Goal: Feedback & Contribution: Contribute content

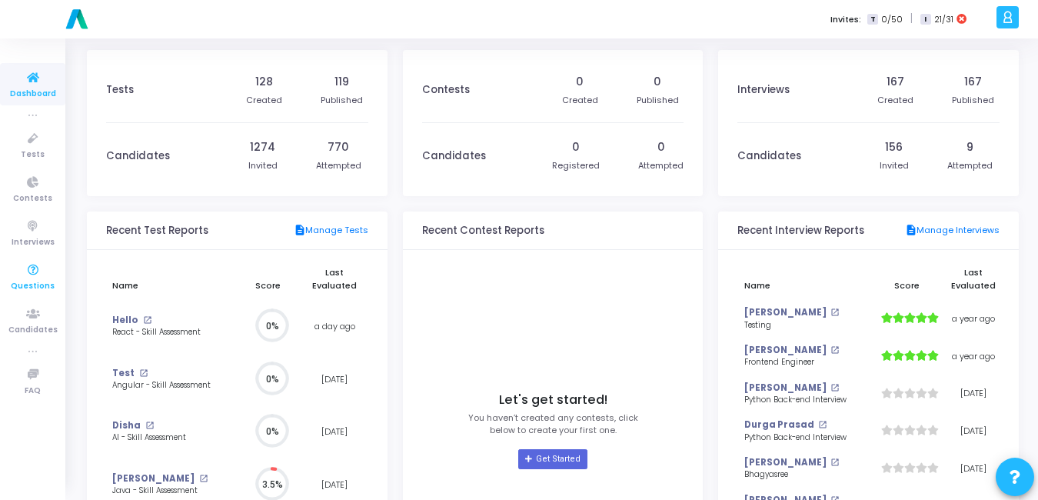
click at [38, 277] on icon at bounding box center [33, 270] width 32 height 19
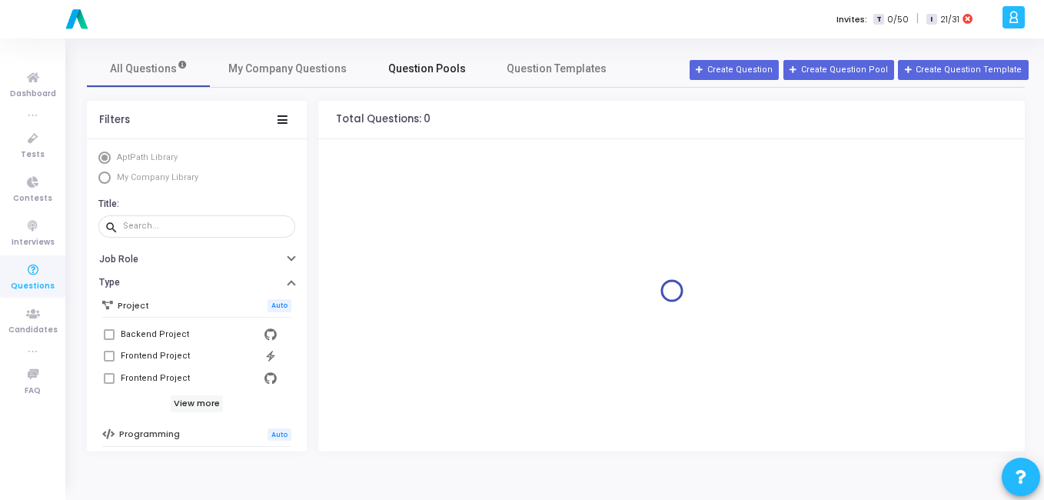
click at [407, 68] on span "Question Pools" at bounding box center [427, 69] width 78 height 16
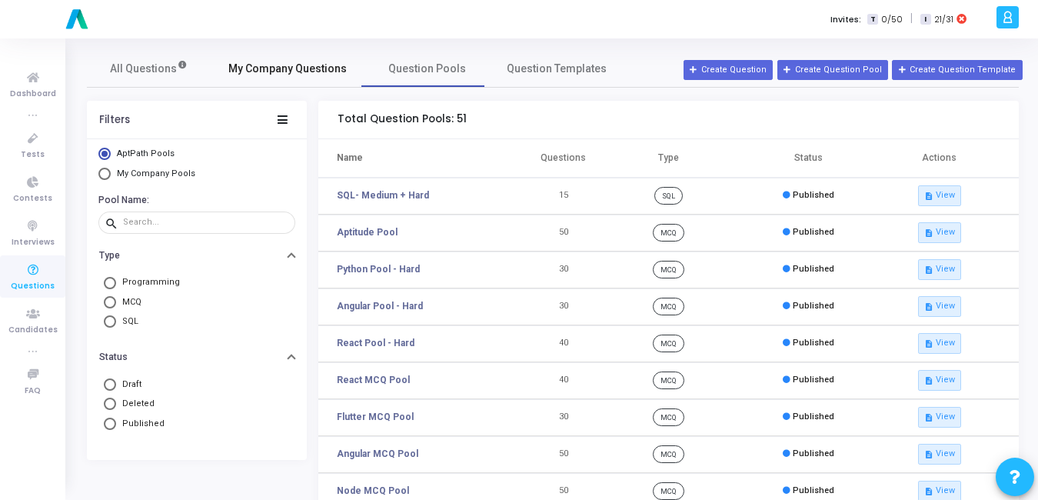
click at [289, 68] on span "My Company Questions" at bounding box center [287, 69] width 118 height 16
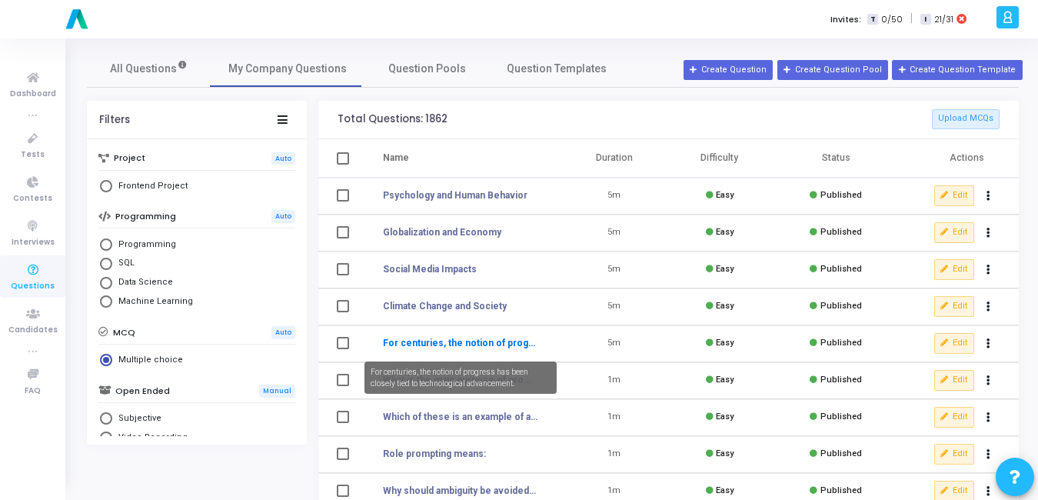
click at [491, 346] on link "For centuries, the notion of progress has been closely tied to technological ad…" at bounding box center [460, 343] width 155 height 14
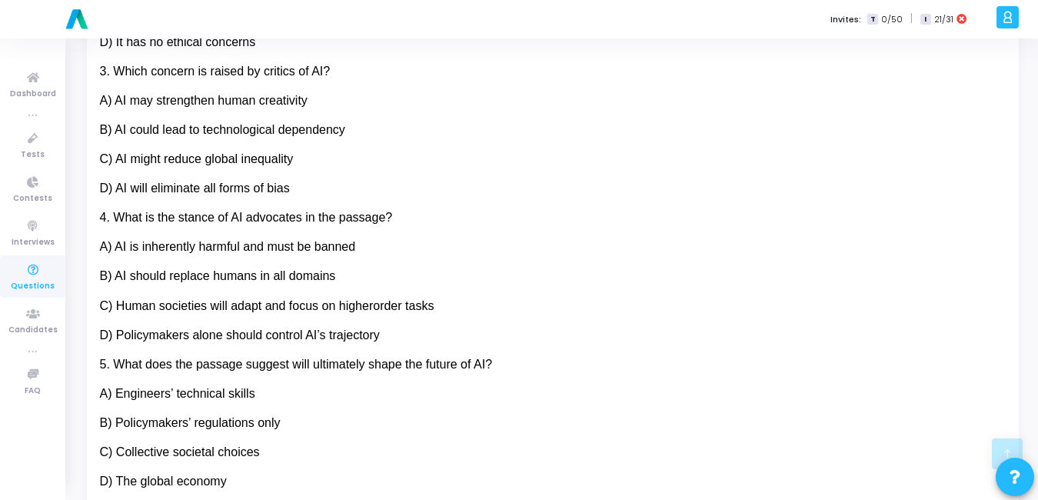
scroll to position [516, 0]
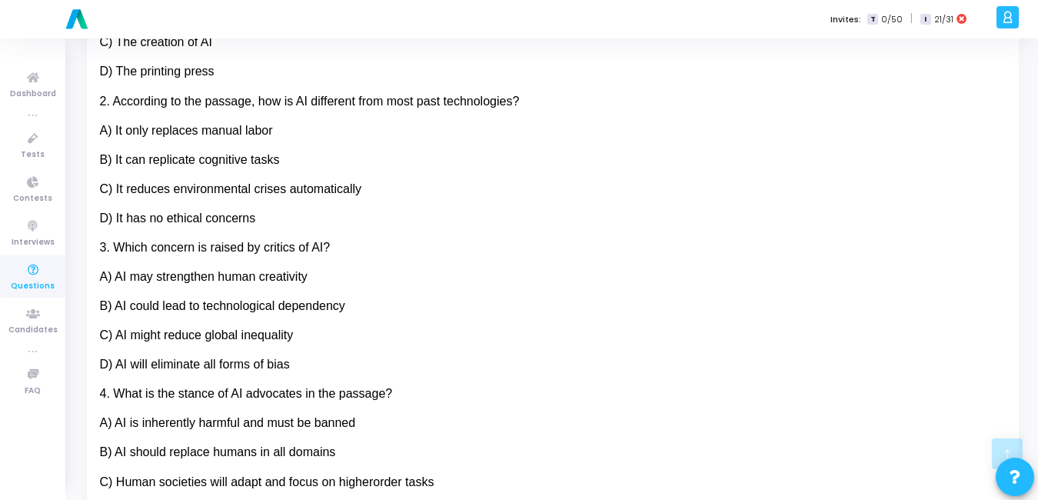
click at [28, 280] on span "Questions" at bounding box center [33, 286] width 44 height 13
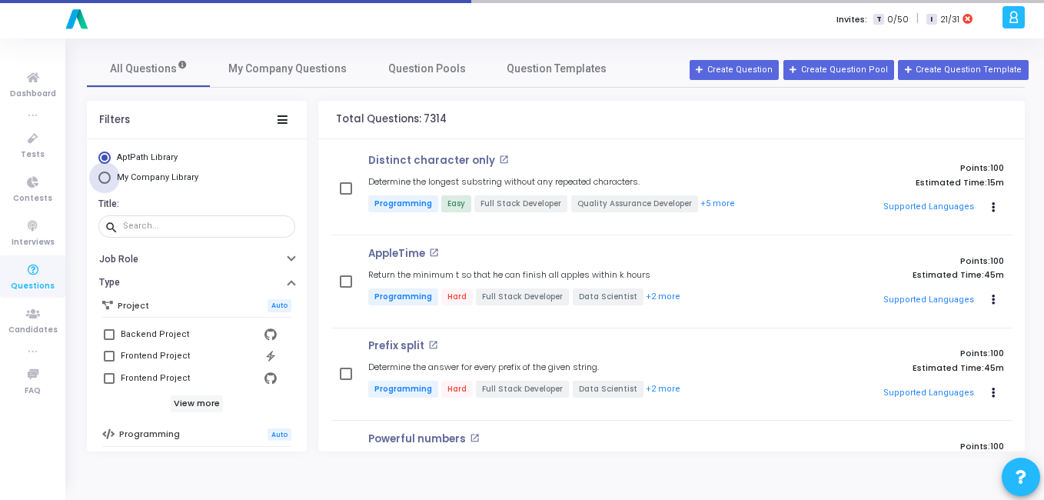
click at [108, 180] on span "Select Library" at bounding box center [104, 177] width 12 height 12
click at [108, 180] on input "My Company Library" at bounding box center [104, 177] width 12 height 12
radio input "true"
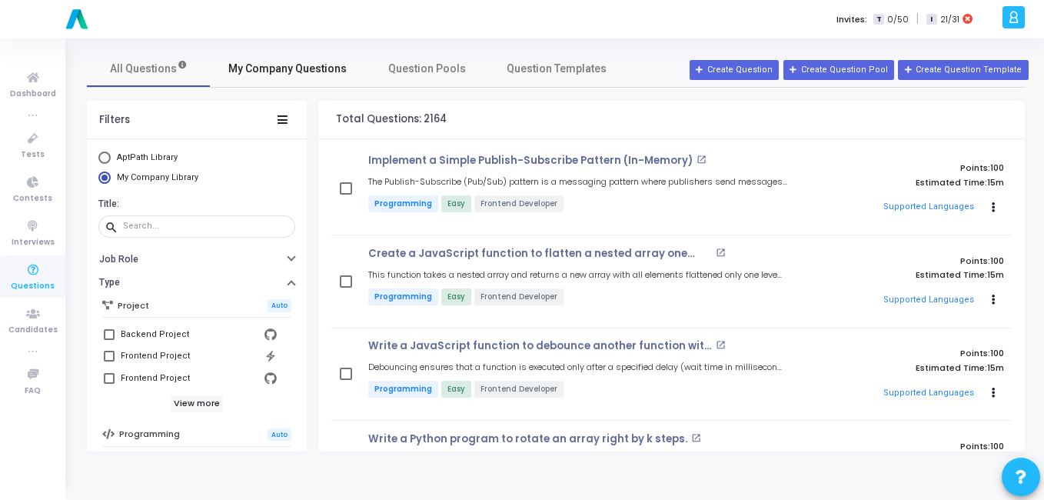
click at [319, 61] on span "My Company Questions" at bounding box center [287, 69] width 118 height 16
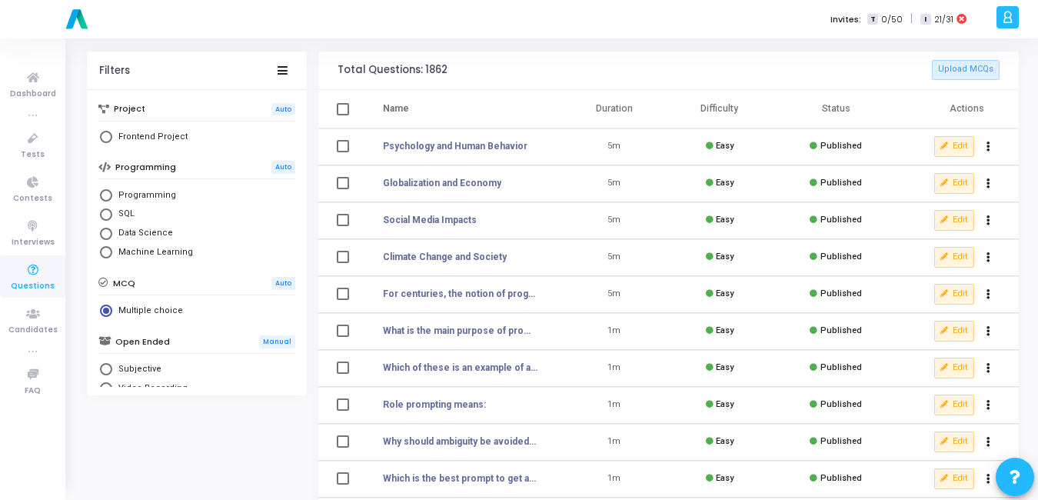
scroll to position [55, 0]
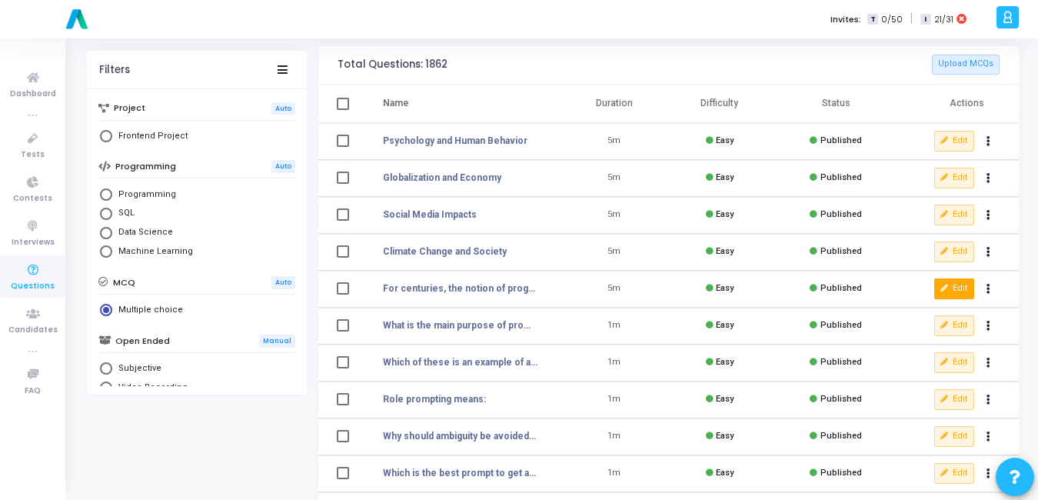
click at [953, 290] on button "Edit" at bounding box center [954, 288] width 40 height 20
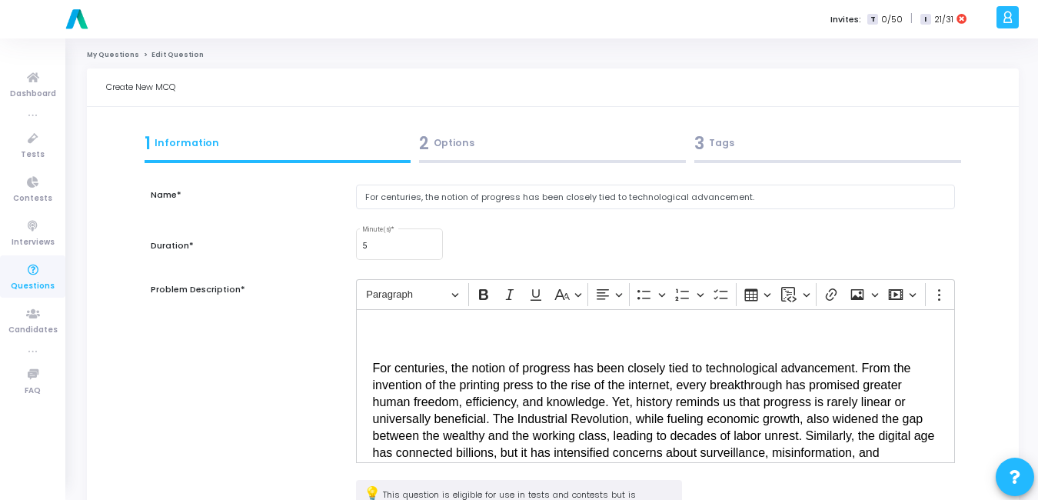
click at [441, 138] on div "2 Options" at bounding box center [552, 143] width 267 height 25
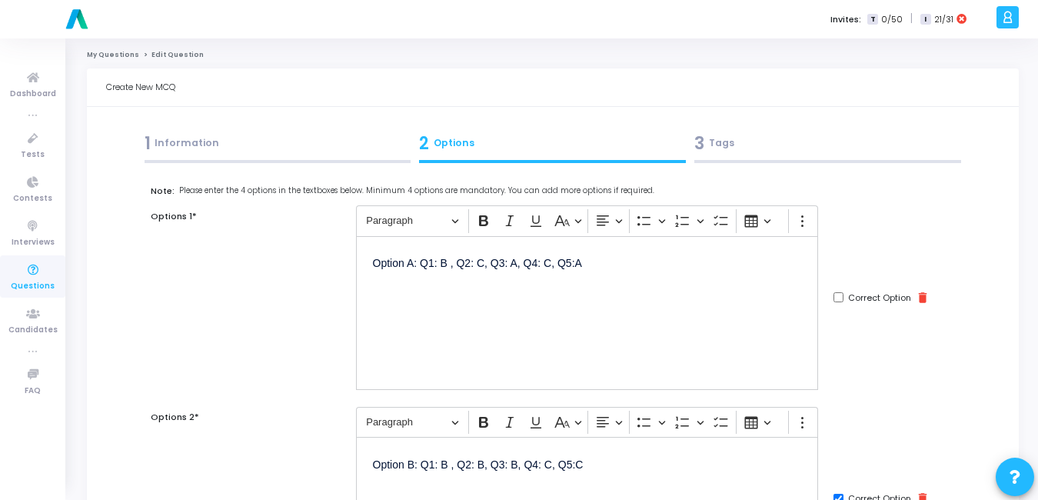
click at [539, 303] on div "Option A: Q1: B , Q2: C, Q3: A, Q4: C, Q5:A" at bounding box center [587, 313] width 463 height 154
click at [271, 150] on div "1 Information" at bounding box center [278, 143] width 267 height 25
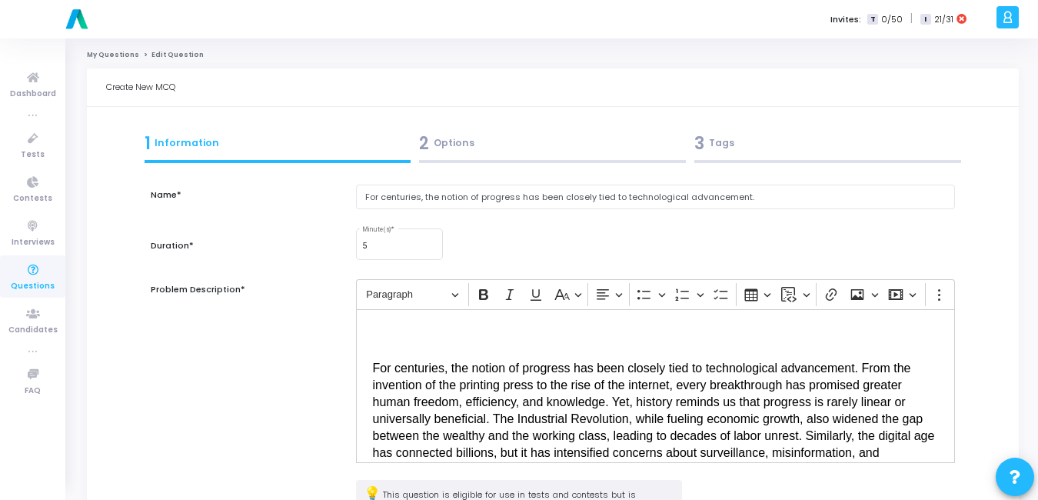
click at [505, 150] on div "2 Options" at bounding box center [552, 143] width 267 height 25
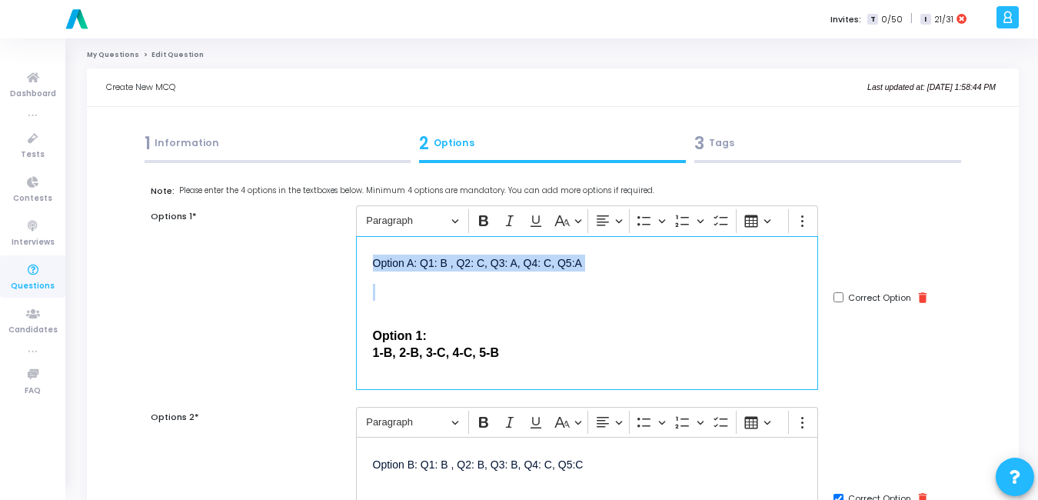
drag, startPoint x: 412, startPoint y: 311, endPoint x: 338, endPoint y: 249, distance: 97.2
click at [338, 249] on div "Options 1* Rich Text Editor Paragraph Bold Italic Underline Basic styles Text a…" at bounding box center [553, 297] width 820 height 184
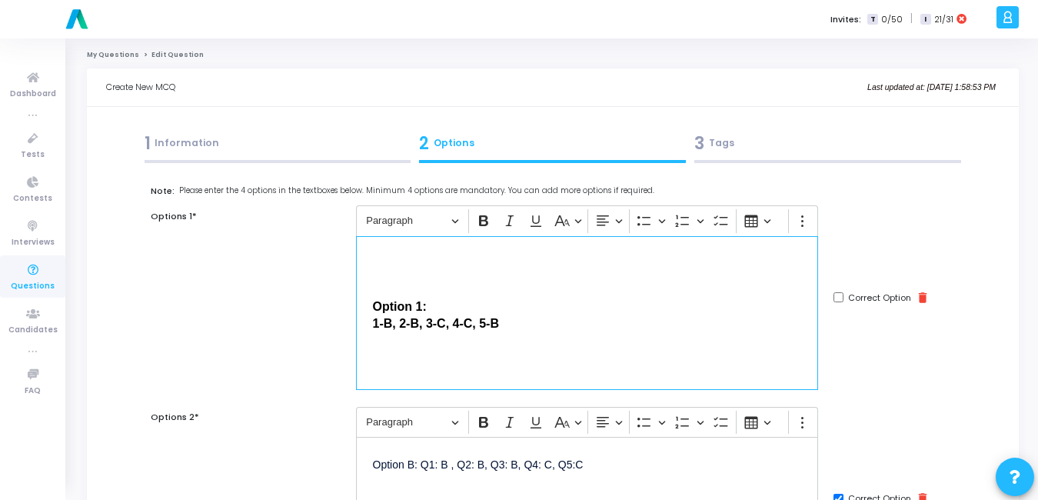
click at [371, 322] on div "Option 1: 1-B, 2-B, 3-C, 4-C, 5-B" at bounding box center [587, 313] width 463 height 154
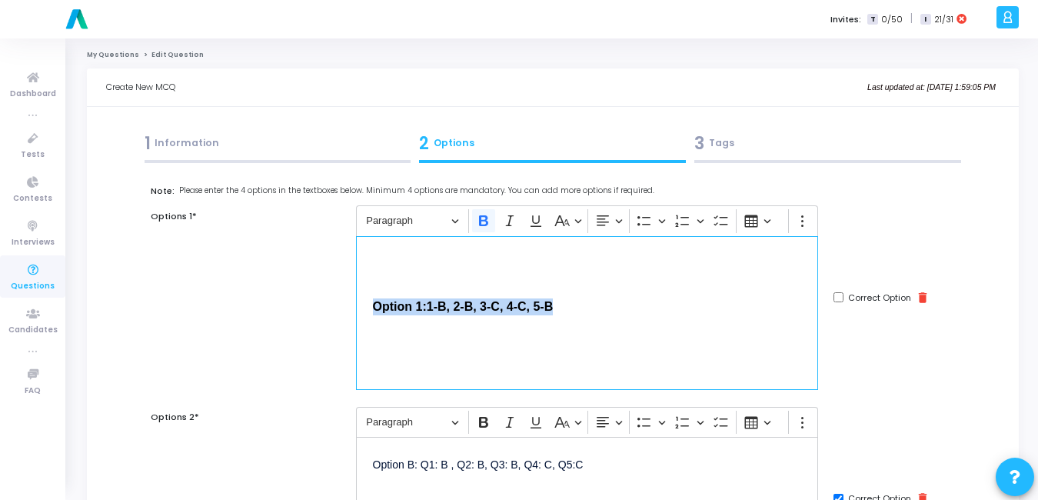
drag, startPoint x: 388, startPoint y: 290, endPoint x: 354, endPoint y: 284, distance: 34.4
click at [354, 284] on div "Rich Text Editor Paragraph Bold Italic Underline Basic styles Text alignment Bu…" at bounding box center [587, 297] width 478 height 184
click at [484, 217] on icon "Editor toolbar" at bounding box center [483, 220] width 9 height 11
click at [406, 274] on div "Option 1: 1-B, 2-B, 3-C, 4-C, 5-B" at bounding box center [587, 313] width 463 height 154
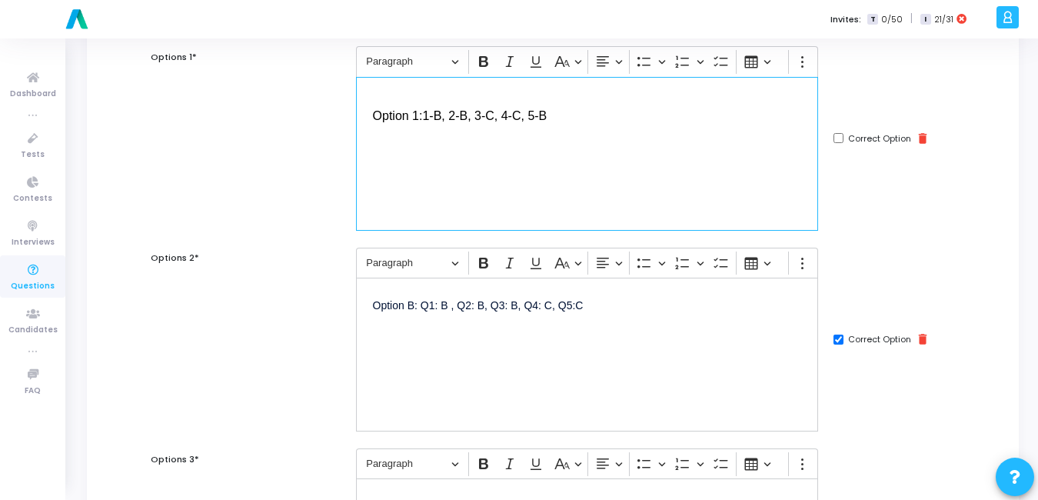
scroll to position [161, 0]
click at [514, 352] on div "Option B: Q1: B , Q2: B, Q3: B, Q4: C, Q5:C" at bounding box center [587, 353] width 463 height 154
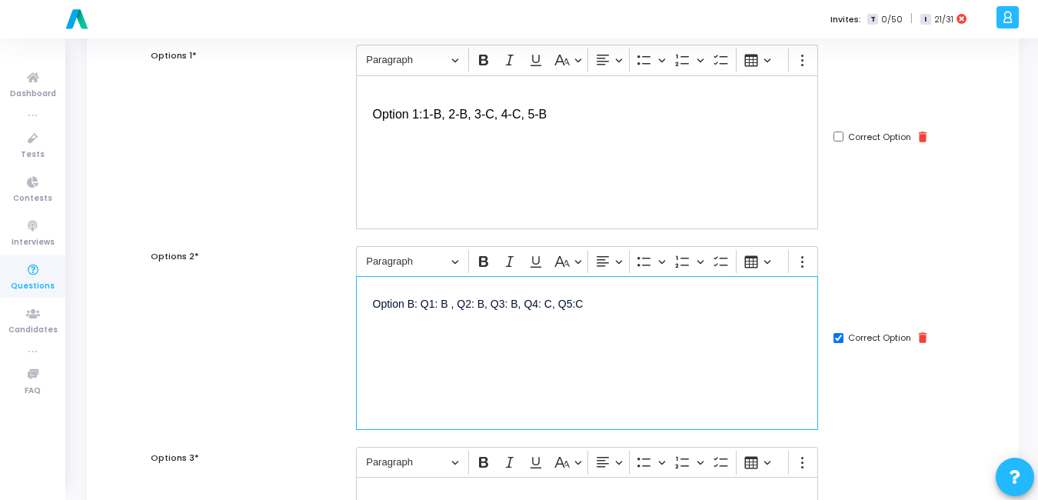
click at [607, 316] on div "Option B: Q1: B , Q2: B, Q3: B, Q4: C, Q5:C" at bounding box center [587, 353] width 463 height 154
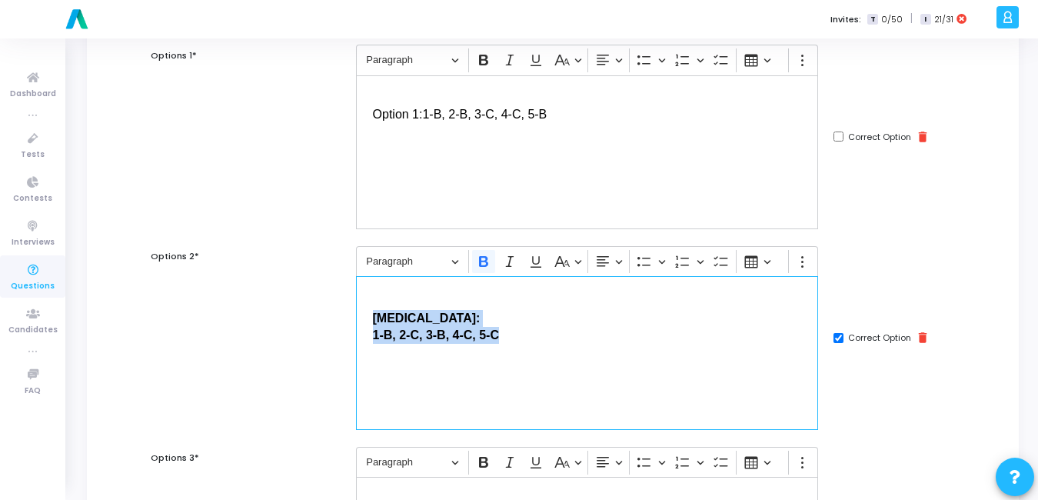
drag, startPoint x: 515, startPoint y: 335, endPoint x: 341, endPoint y: 308, distance: 176.0
click at [341, 308] on div "Options 2* Rich Text Editor Paragraph Bold Italic Underline Basic styles Text a…" at bounding box center [553, 338] width 820 height 184
click at [475, 260] on button "Bold" at bounding box center [483, 261] width 23 height 23
click at [384, 337] on span "1-B, 2-C, 3-B, 4-C, 5-C" at bounding box center [435, 334] width 125 height 13
click at [376, 337] on span "1-B, 2-C, 3-B, 4-C, 5-C" at bounding box center [435, 334] width 125 height 13
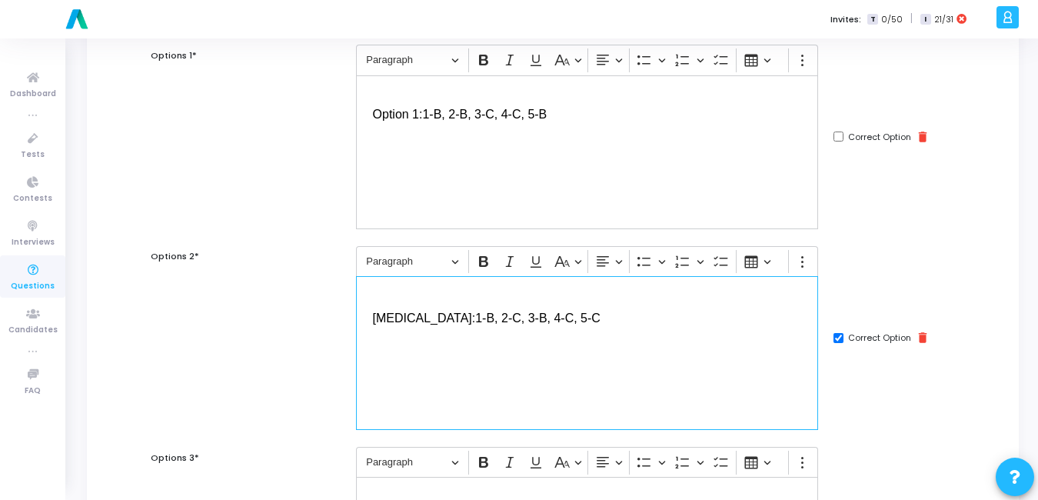
click at [376, 311] on span "[MEDICAL_DATA]:" at bounding box center [424, 317] width 103 height 13
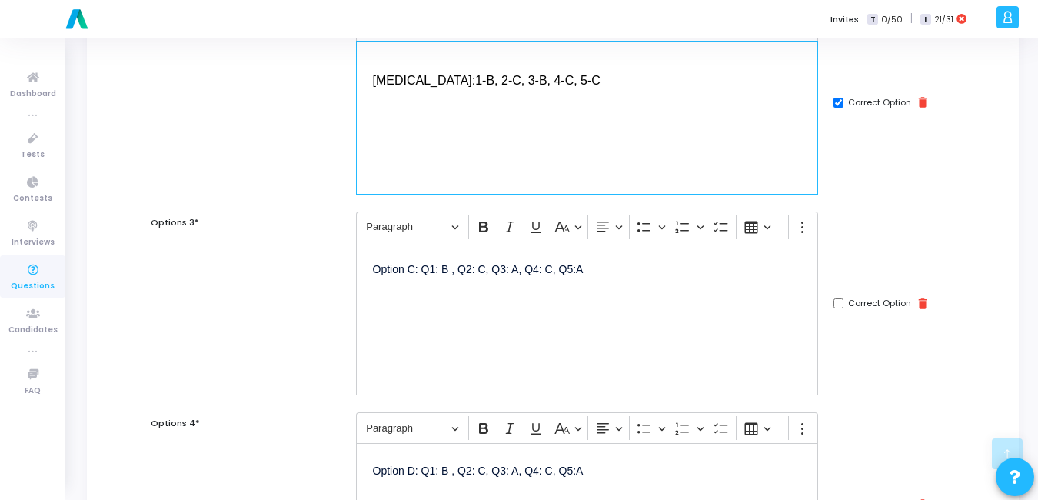
scroll to position [397, 0]
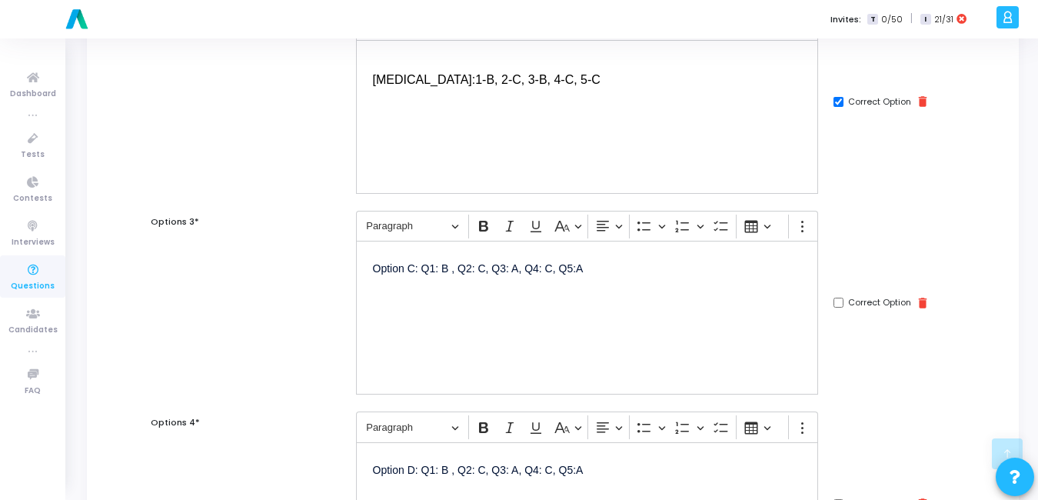
click at [843, 103] on input "Correct Option" at bounding box center [838, 102] width 10 height 10
checkbox input "false"
click at [590, 334] on div "Option C: Q1: B , Q2: C, Q3: A, Q4: C, Q5:A" at bounding box center [587, 318] width 463 height 154
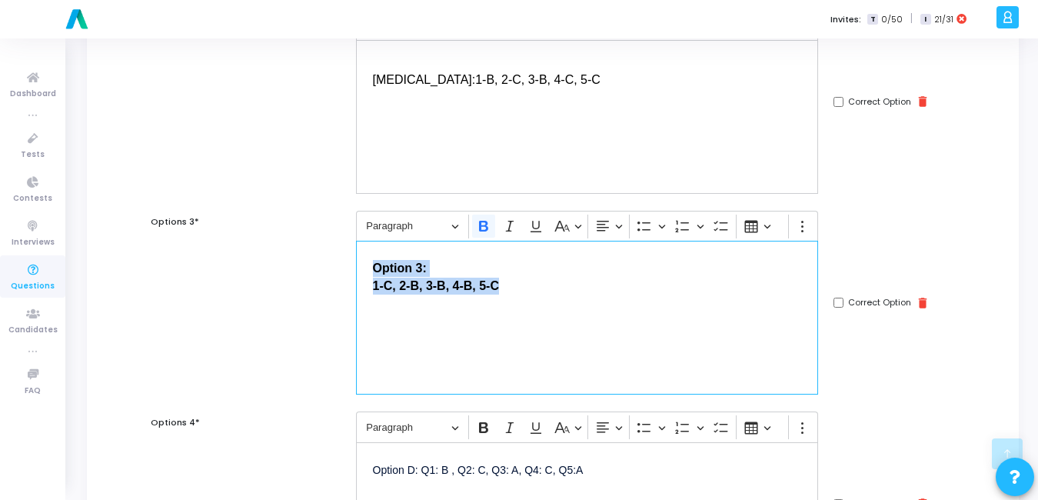
drag, startPoint x: 517, startPoint y: 292, endPoint x: 413, endPoint y: 250, distance: 112.8
click at [337, 258] on div "Options 3* Rich Text Editor Paragraph Bold Italic Underline Basic styles Text a…" at bounding box center [553, 303] width 820 height 184
click at [487, 230] on icon "Editor toolbar" at bounding box center [483, 226] width 9 height 11
click at [378, 287] on span "1-C, 2-B, 3-B, 4-B, 5-C" at bounding box center [435, 285] width 125 height 13
click at [371, 307] on div "Option 3: 1-C, 2-B, 3-B, 4-B, 5-C" at bounding box center [587, 318] width 463 height 154
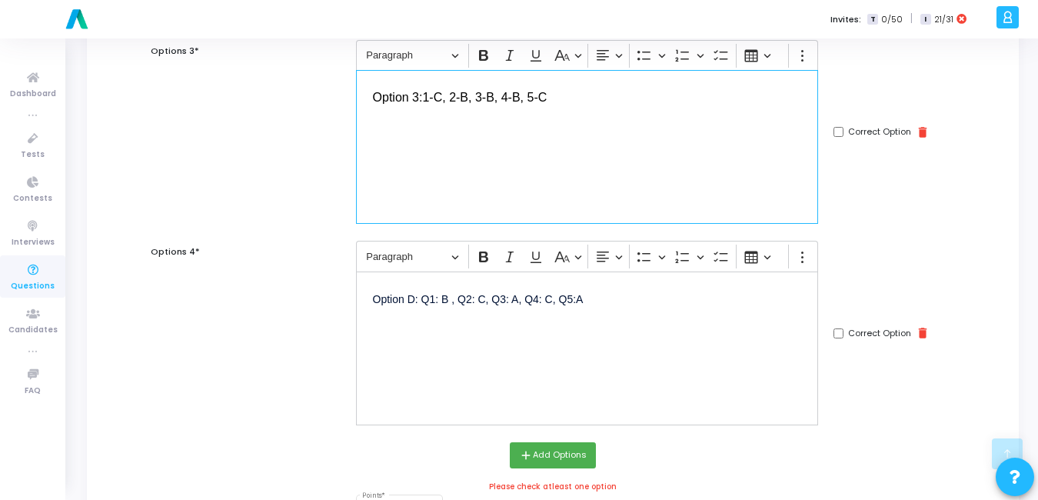
scroll to position [568, 0]
click at [601, 298] on p "Option D: Q1: B , Q2: C, Q3: A, Q4: C, Q5:A" at bounding box center [587, 297] width 429 height 19
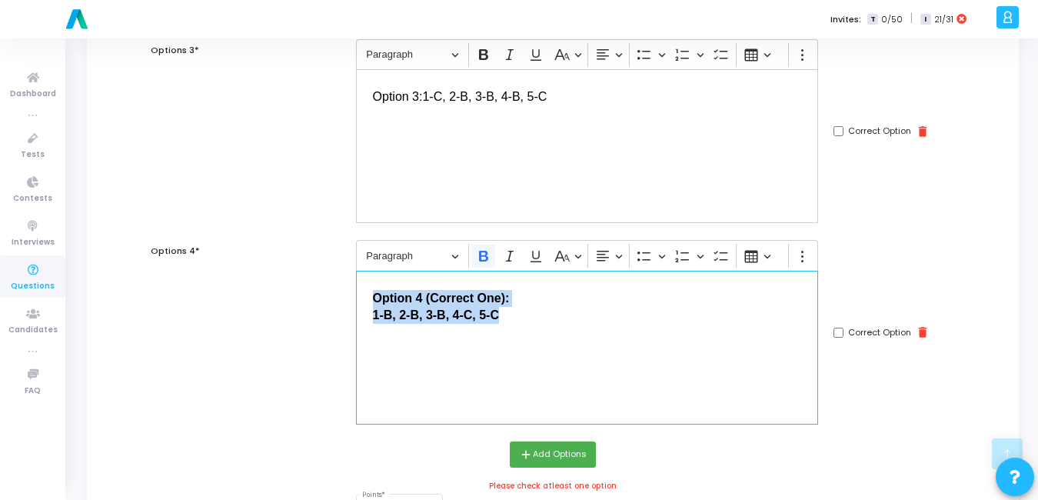
drag, startPoint x: 417, startPoint y: 300, endPoint x: 343, endPoint y: 285, distance: 76.0
click at [343, 285] on div "Options 4* Rich Text Editor Paragraph Bold Italic Underline Basic styles Text a…" at bounding box center [553, 332] width 820 height 184
click at [479, 255] on icon "Editor toolbar" at bounding box center [483, 256] width 9 height 11
click at [411, 297] on span "Option 4 (Correct One):" at bounding box center [437, 297] width 128 height 13
drag, startPoint x: 497, startPoint y: 297, endPoint x: 426, endPoint y: 292, distance: 70.9
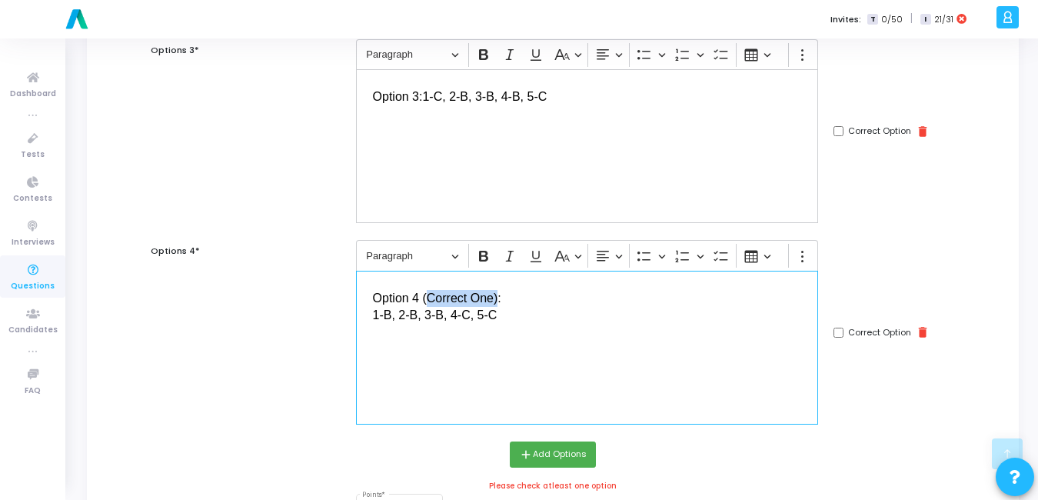
click at [426, 292] on span "Option 4 (Correct One):" at bounding box center [437, 297] width 128 height 13
click at [375, 311] on span "1-B, 2-B, 3-B, 4-C, 5-C" at bounding box center [435, 314] width 125 height 13
click at [843, 334] on input "Correct Option" at bounding box center [838, 333] width 10 height 10
checkbox input "true"
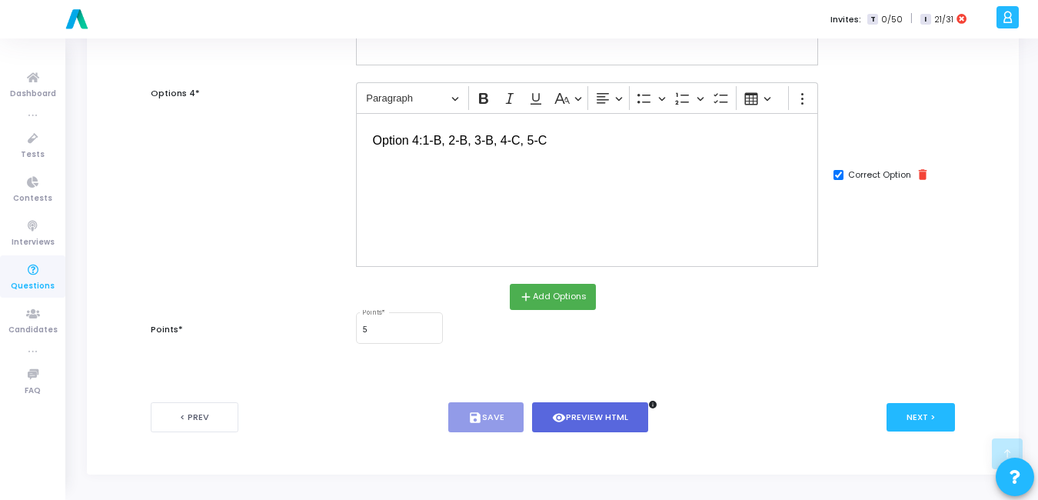
scroll to position [727, 0]
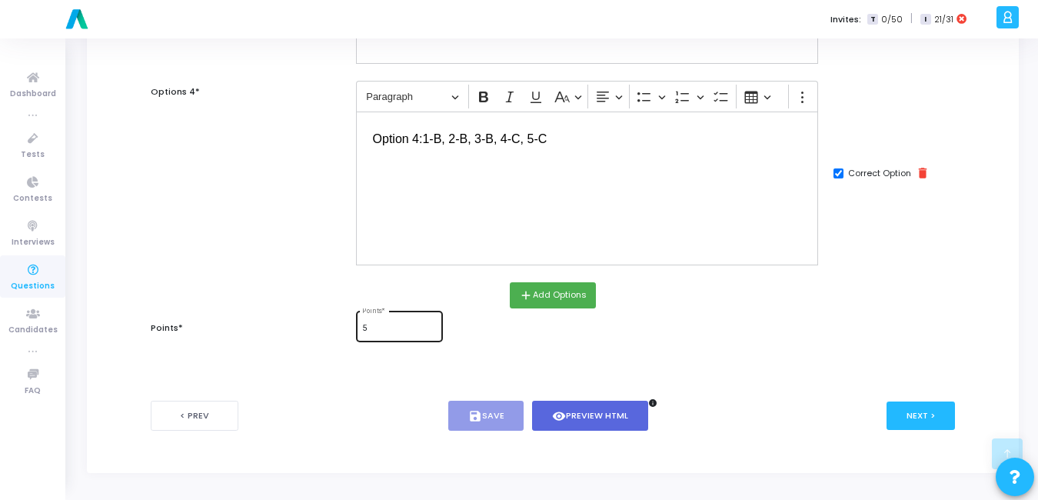
click at [397, 316] on div "5 Points *" at bounding box center [399, 324] width 75 height 33
click at [946, 417] on button "Next >" at bounding box center [920, 415] width 68 height 28
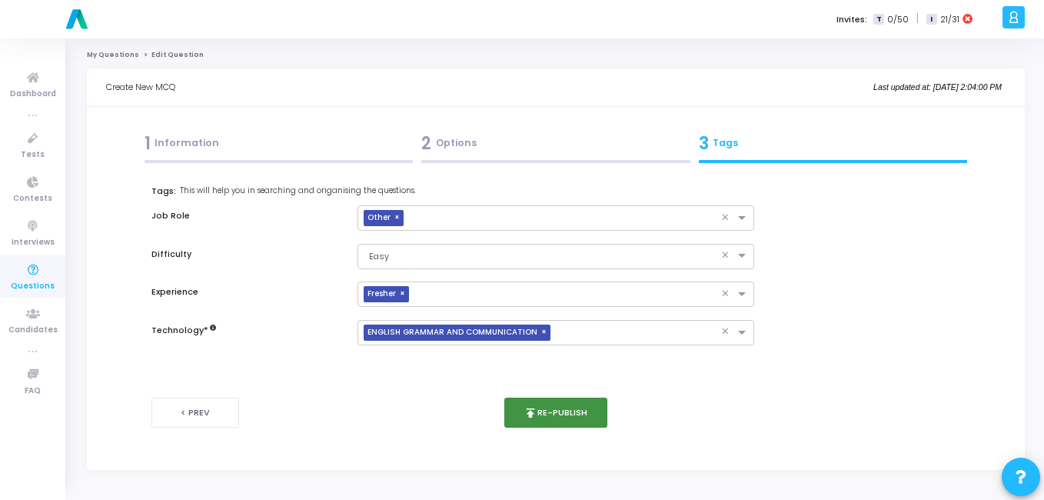
click at [568, 409] on button "publish Re-publish" at bounding box center [556, 412] width 104 height 30
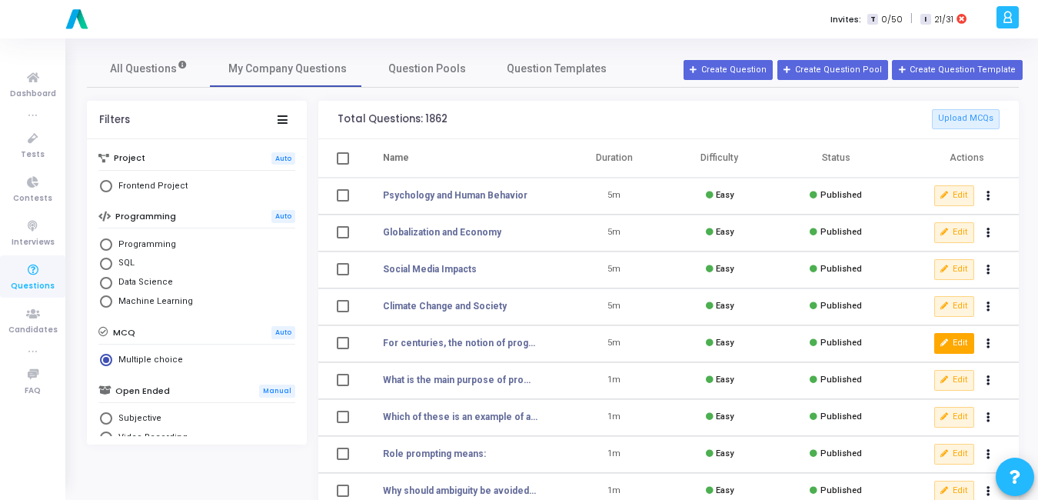
click at [962, 336] on button "Edit" at bounding box center [954, 343] width 40 height 20
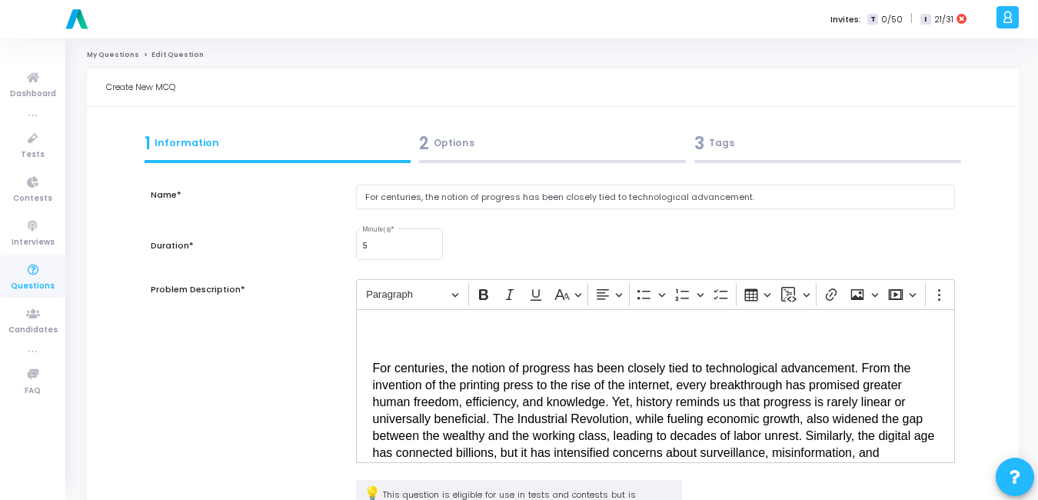
click at [441, 143] on div "2 Options" at bounding box center [552, 143] width 267 height 25
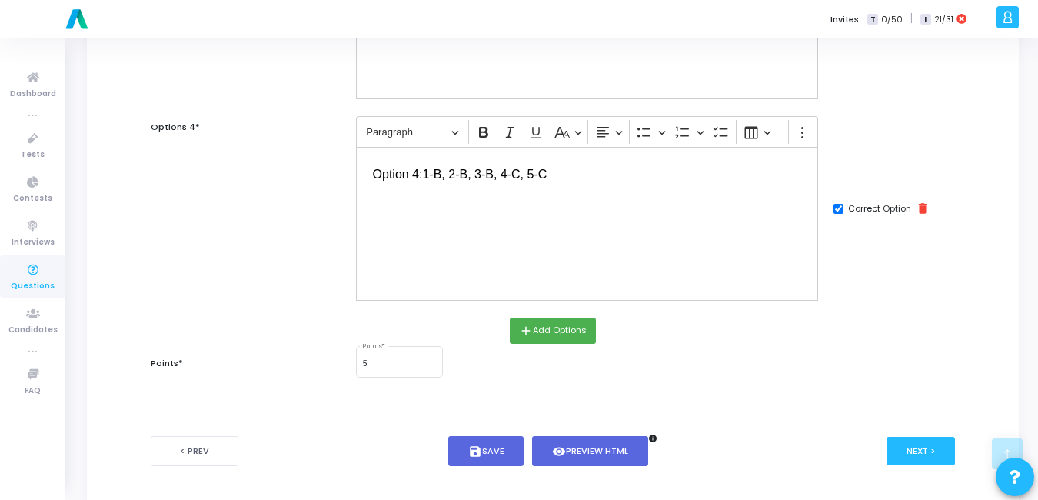
scroll to position [693, 0]
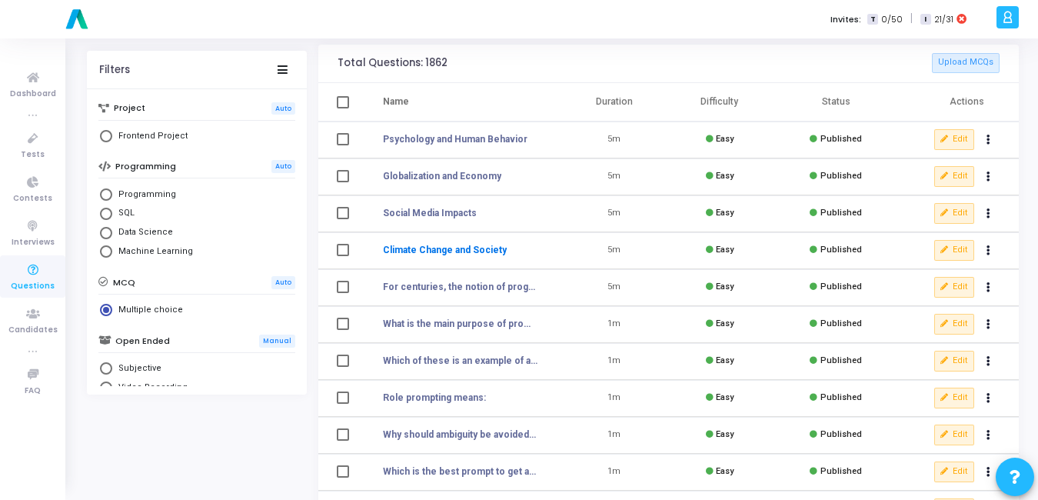
scroll to position [58, 0]
click at [960, 241] on button "Edit" at bounding box center [954, 248] width 40 height 20
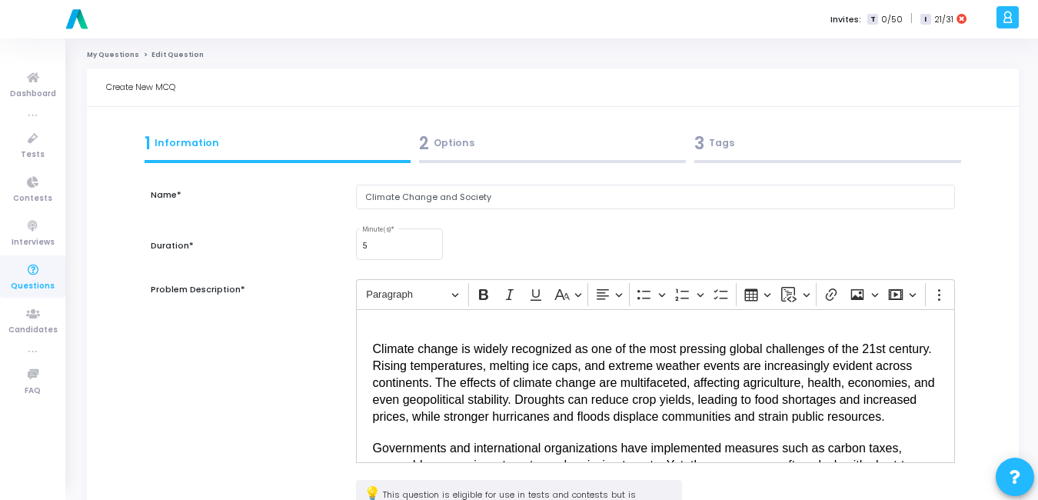
click at [472, 145] on div "2 Options" at bounding box center [552, 143] width 267 height 25
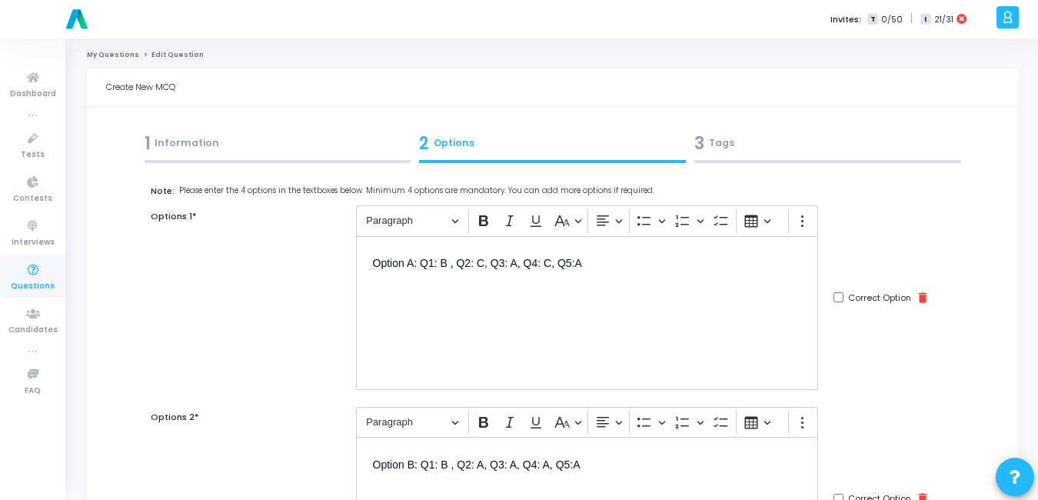
click at [197, 145] on div "1 Information" at bounding box center [278, 143] width 267 height 25
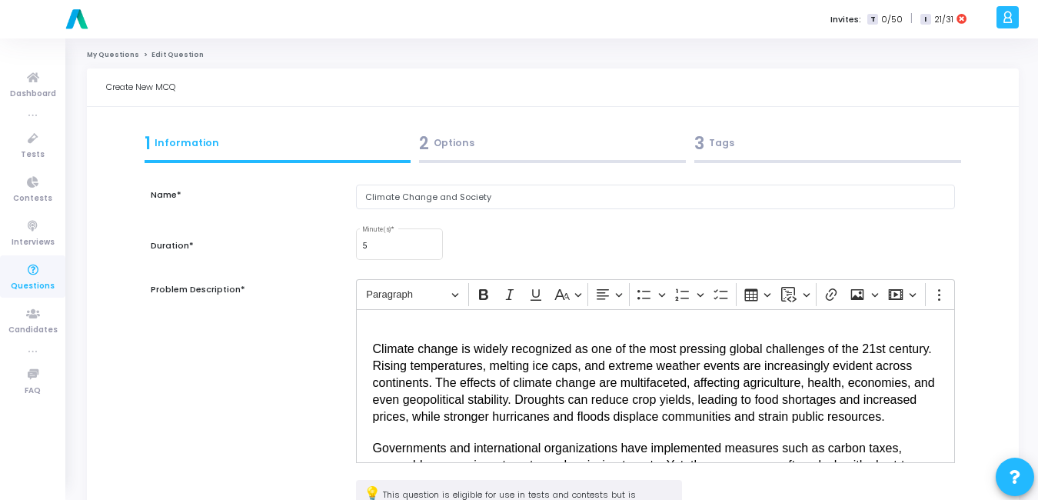
click at [498, 144] on div "2 Options" at bounding box center [552, 143] width 267 height 25
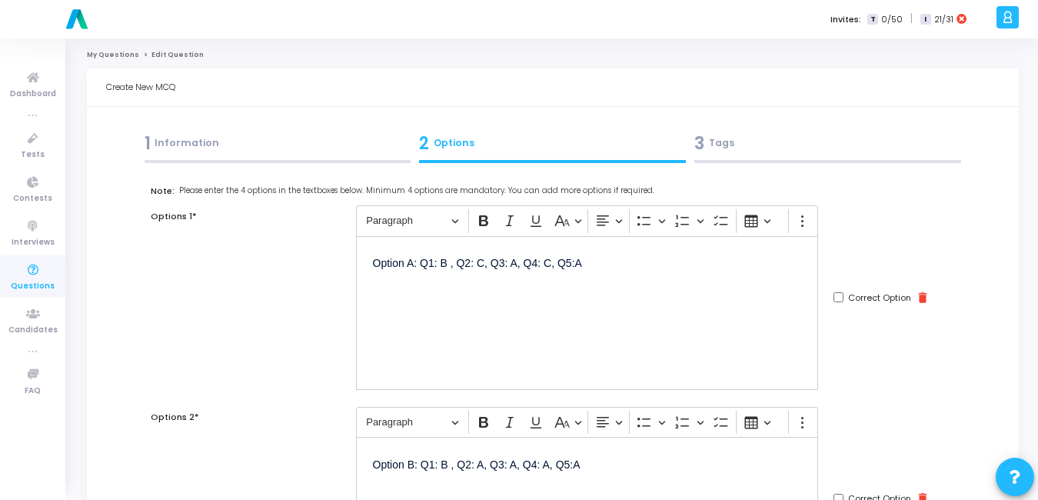
click at [606, 266] on p "Option A: Q1: B , Q2: C, Q3: A, Q4: C, Q5:A" at bounding box center [587, 271] width 429 height 37
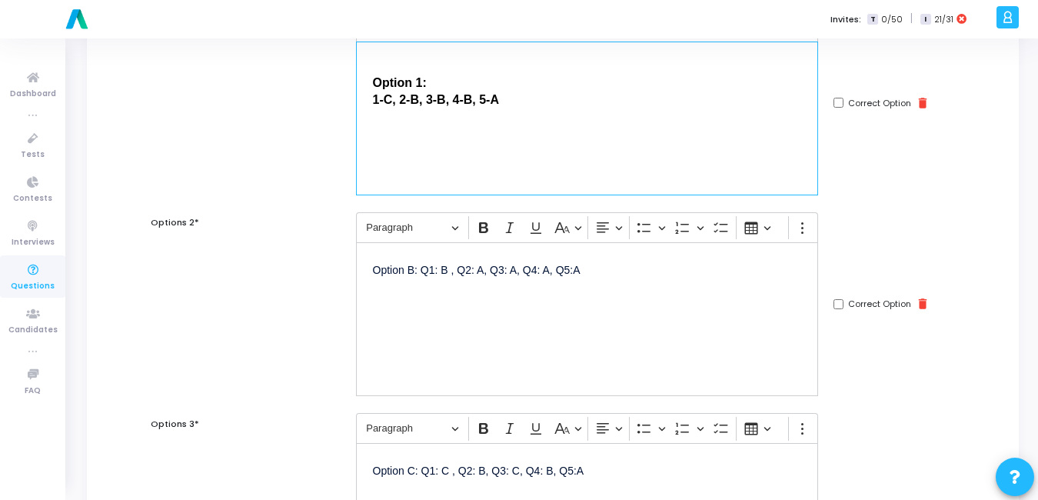
scroll to position [195, 0]
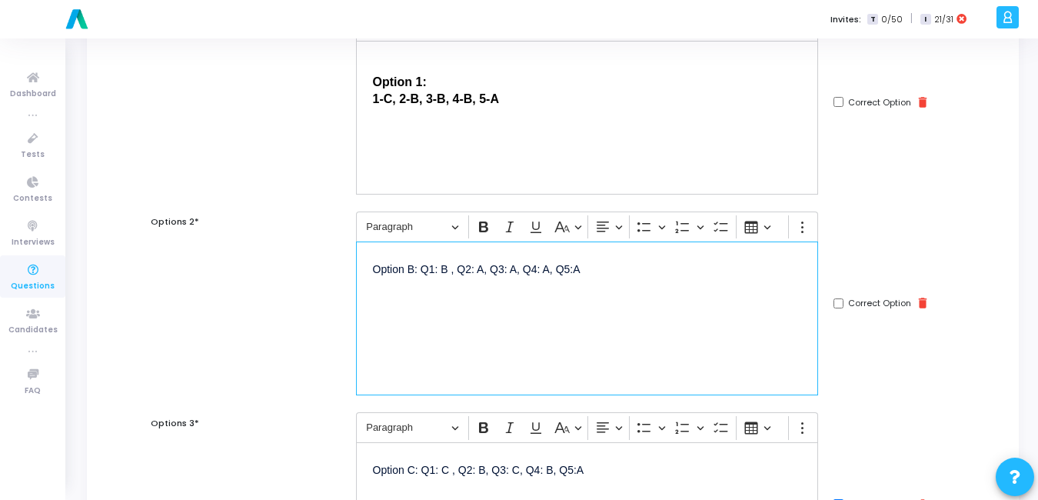
click at [504, 296] on div "Option B: Q1: B , Q2: A, Q3: A, Q4: A, Q5:A" at bounding box center [587, 318] width 463 height 154
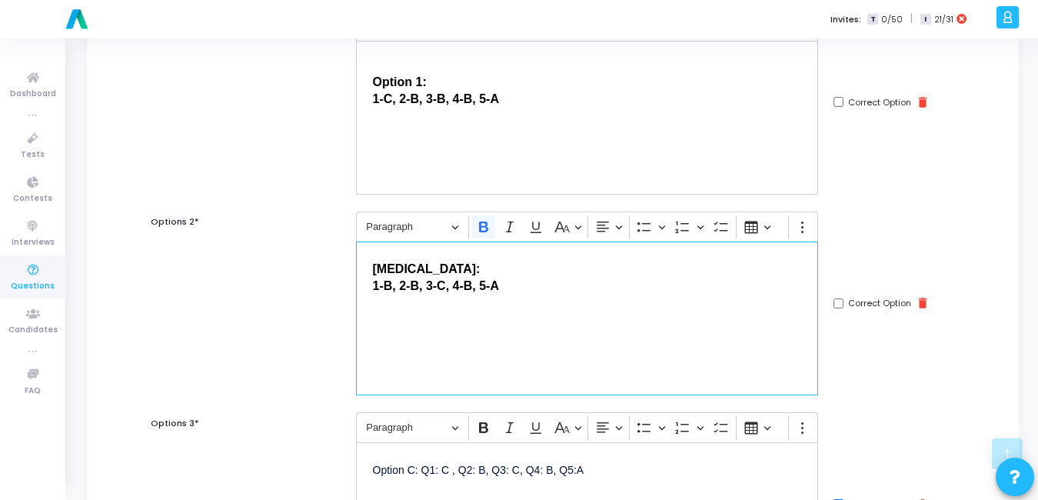
scroll to position [384, 0]
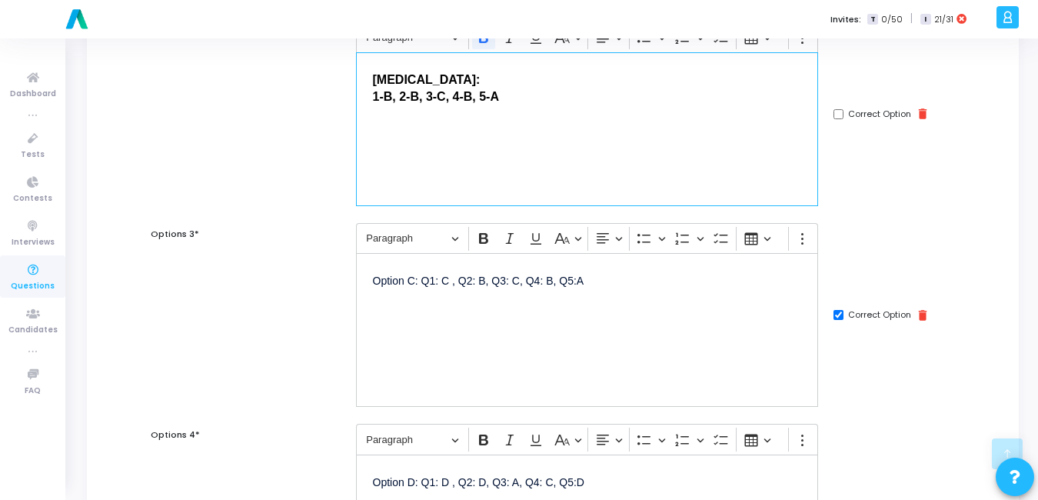
click at [463, 318] on div "Option C: Q1: C , Q2: B, Q3: C, Q4: B, Q5:A" at bounding box center [587, 330] width 463 height 154
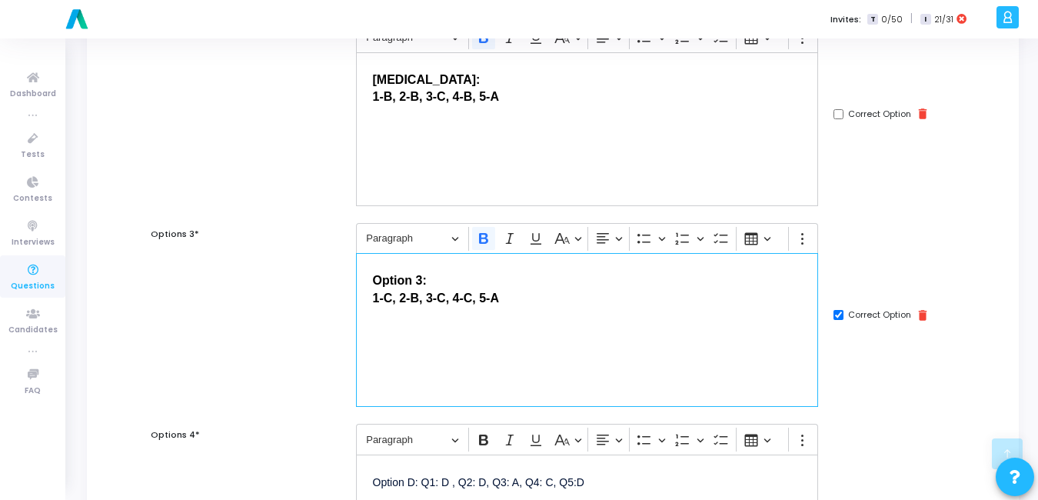
scroll to position [589, 0]
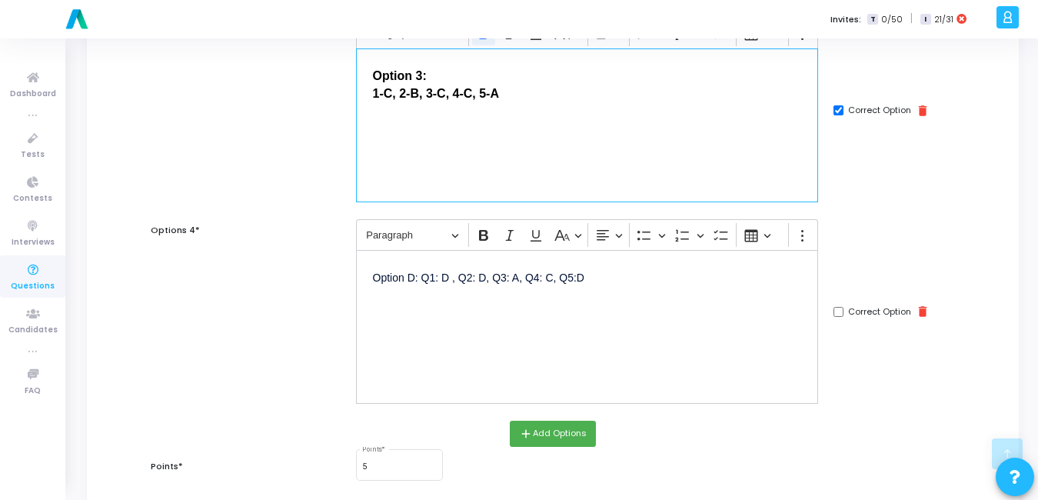
click at [503, 344] on div "Option D: Q1: D , Q2: D, Q3: A, Q4: C, Q5:D" at bounding box center [587, 327] width 463 height 154
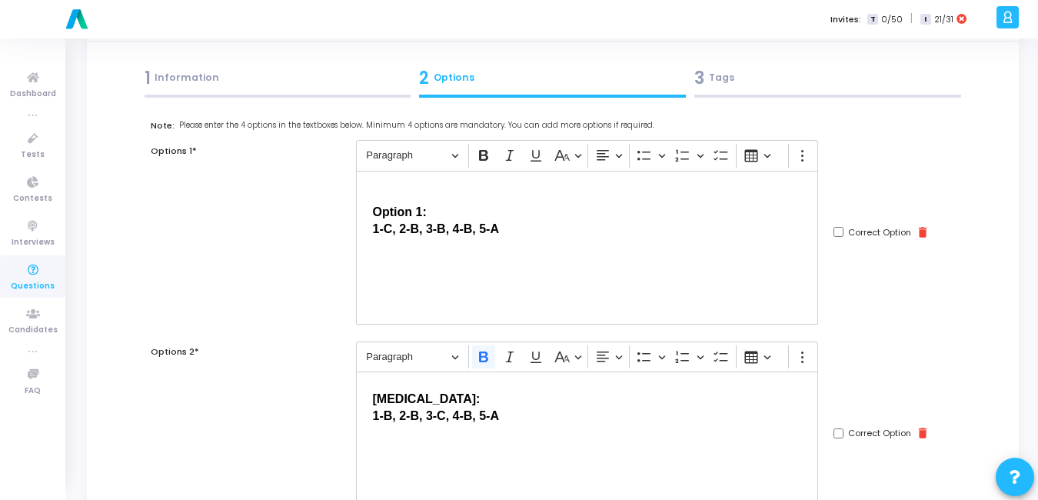
scroll to position [66, 0]
drag, startPoint x: 512, startPoint y: 225, endPoint x: 495, endPoint y: 225, distance: 16.9
click at [495, 225] on p "Option 1: 1-C, 2-B, 3-B, 4-B, 5-A" at bounding box center [587, 219] width 429 height 36
click at [511, 242] on div "Option 1: 1-C, 2-B, 3-B, 4-B, 5-A" at bounding box center [587, 247] width 463 height 154
click at [376, 228] on strong "1-C, 2-B, 3-B, 4-B, 5-A" at bounding box center [436, 227] width 126 height 13
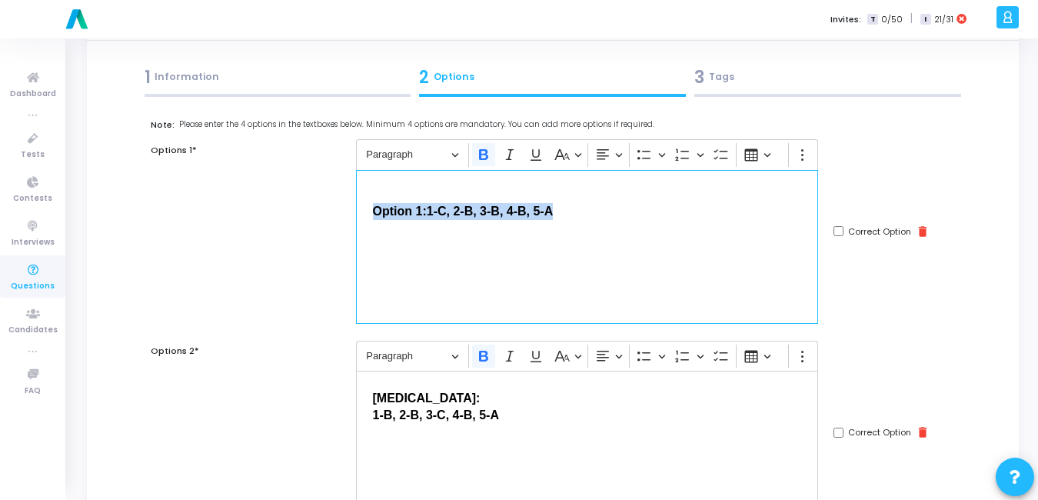
drag, startPoint x: 566, startPoint y: 201, endPoint x: 360, endPoint y: 198, distance: 206.1
click at [360, 198] on div "Option 1: 1-C, 2-B, 3-B, 4-B, 5-A" at bounding box center [587, 247] width 463 height 154
click at [483, 152] on icon "Editor toolbar" at bounding box center [483, 154] width 15 height 15
click at [447, 238] on p "Editor editing area: main" at bounding box center [587, 250] width 429 height 37
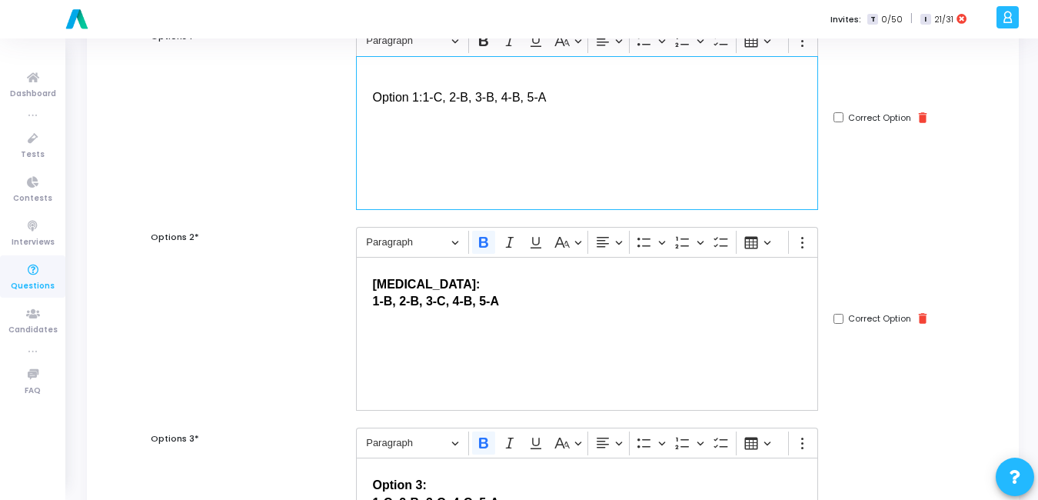
scroll to position [181, 0]
click at [381, 301] on strong "1-B, 2-B, 3-C, 4-B, 5-A" at bounding box center [436, 300] width 126 height 13
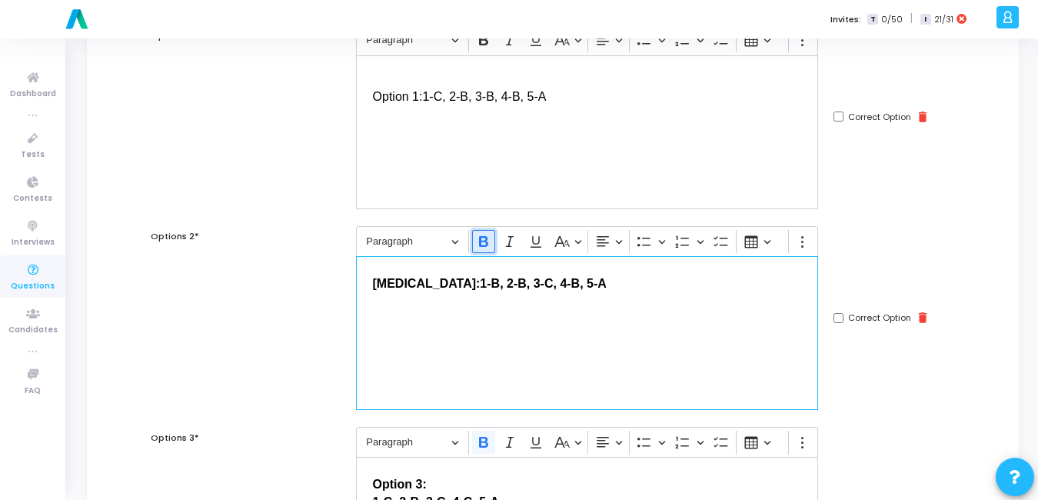
click at [480, 247] on icon "Editor toolbar" at bounding box center [483, 241] width 15 height 15
drag, startPoint x: 412, startPoint y: 288, endPoint x: 348, endPoint y: 278, distance: 65.5
click at [340, 282] on div "Options 2* Rich Text Editor Paragraph Bold Italic Underline Basic styles Text a…" at bounding box center [553, 318] width 820 height 184
click at [487, 239] on icon "Editor toolbar" at bounding box center [483, 241] width 9 height 11
click at [487, 315] on div "[MEDICAL_DATA]: 1-B, 2-B, 3-C, 4-B, 5-A" at bounding box center [587, 333] width 463 height 154
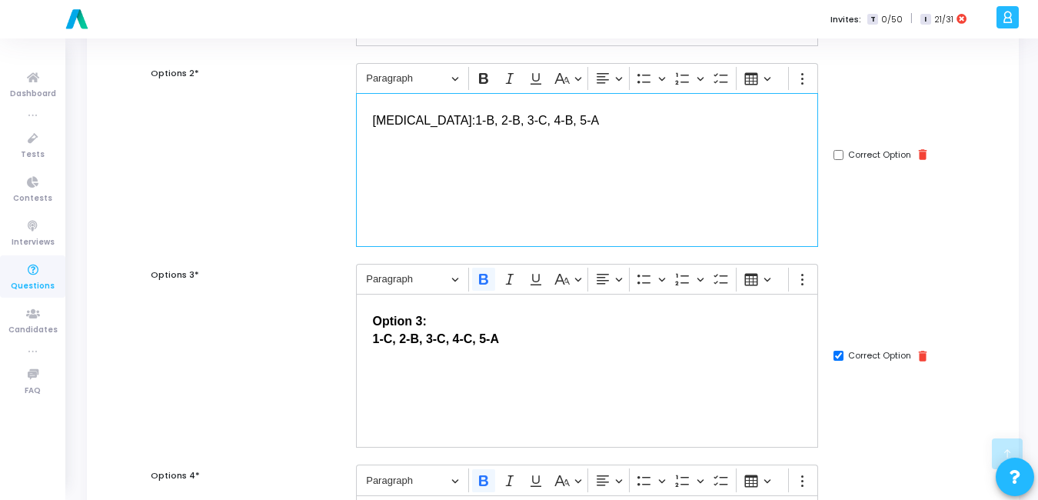
scroll to position [345, 0]
click at [509, 329] on p "Option 3: 1-C, 2-B, 3-C, 4-C, 5-A" at bounding box center [587, 327] width 429 height 37
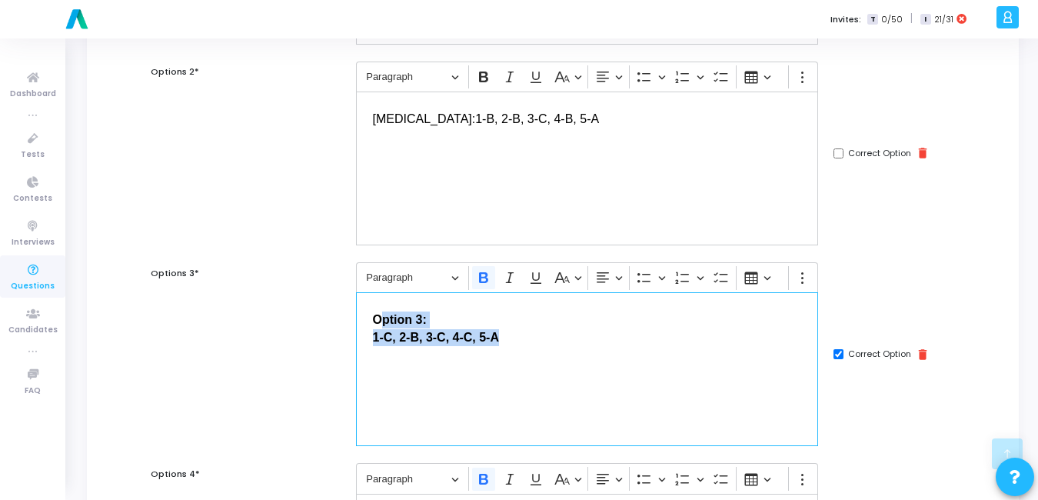
drag, startPoint x: 511, startPoint y: 349, endPoint x: 380, endPoint y: 307, distance: 137.4
click at [380, 307] on div "Option 3: 1-C, 2-B, 3-C, 4-C, 5-A" at bounding box center [587, 369] width 463 height 154
click at [524, 357] on div "Option 3: 1-C, 2-B, 3-C, 4-C, 5-A" at bounding box center [587, 369] width 463 height 154
click at [520, 344] on p "Option 3: 1-C, 2-B, 3-C, 4-C, 5-A" at bounding box center [587, 327] width 429 height 37
click at [451, 328] on p "Option 3: 1-C, 2-B, 3-C, 4-C, 5-A" at bounding box center [587, 327] width 429 height 37
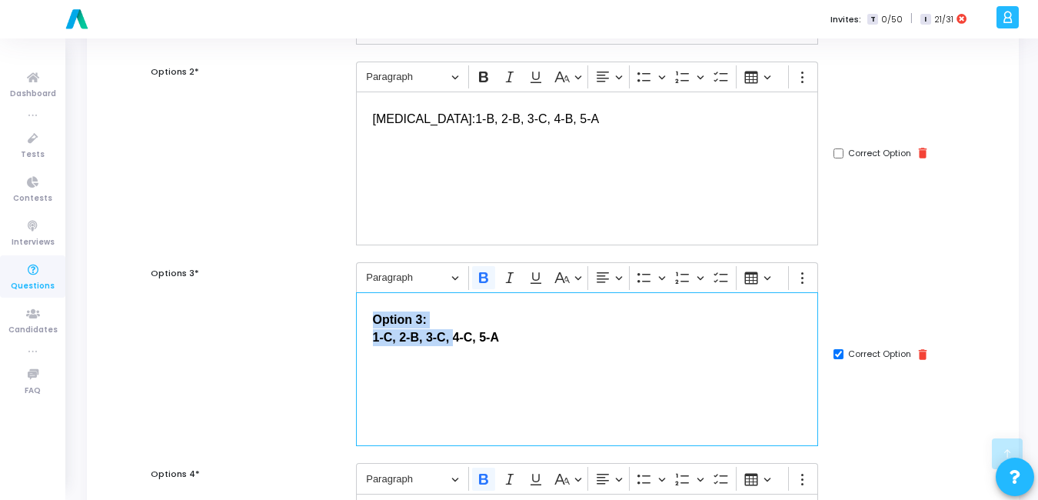
click at [538, 347] on div "Option 3: 1-C, 2-B, 3-C, 4-C, 5-A" at bounding box center [587, 369] width 463 height 154
drag, startPoint x: 516, startPoint y: 338, endPoint x: 334, endPoint y: 317, distance: 183.4
click at [328, 319] on div "Options 3* Rich Text Editor Paragraph Bold Italic Underline Basic styles Text a…" at bounding box center [553, 354] width 820 height 184
click at [479, 281] on icon "Editor toolbar" at bounding box center [483, 277] width 9 height 11
click at [374, 354] on div "Option 3: 1-C, 2-B, 3-C, 4-C, 5-A" at bounding box center [587, 369] width 463 height 154
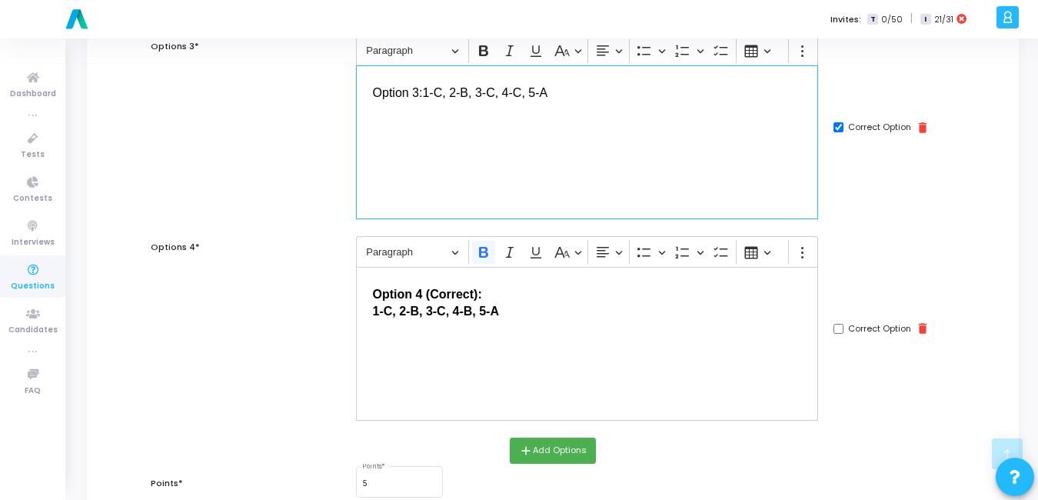
scroll to position [573, 0]
click at [477, 321] on div "Option 4 (Correct): 1-C, 2-B, 3-C, 4-B, 5-A" at bounding box center [587, 343] width 463 height 154
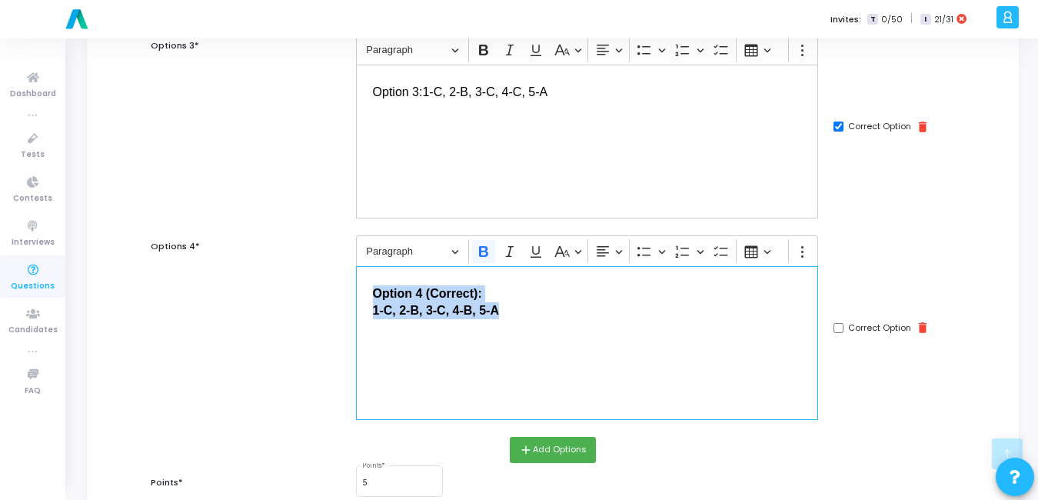
drag, startPoint x: 397, startPoint y: 313, endPoint x: 324, endPoint y: 290, distance: 76.6
click at [323, 291] on div "Options 4* Rich Text Editor Paragraph Bold Italic Underline Basic styles Text a…" at bounding box center [553, 327] width 820 height 184
click at [484, 248] on icon "Editor toolbar" at bounding box center [483, 251] width 15 height 15
click at [424, 344] on div "Option 4 (Correct): 1-C, 2-B, 3-C, 4-B, 5-A" at bounding box center [587, 343] width 463 height 154
click at [373, 310] on span "1-C, 2-B, 3-C, 4-B, 5-A" at bounding box center [435, 310] width 125 height 13
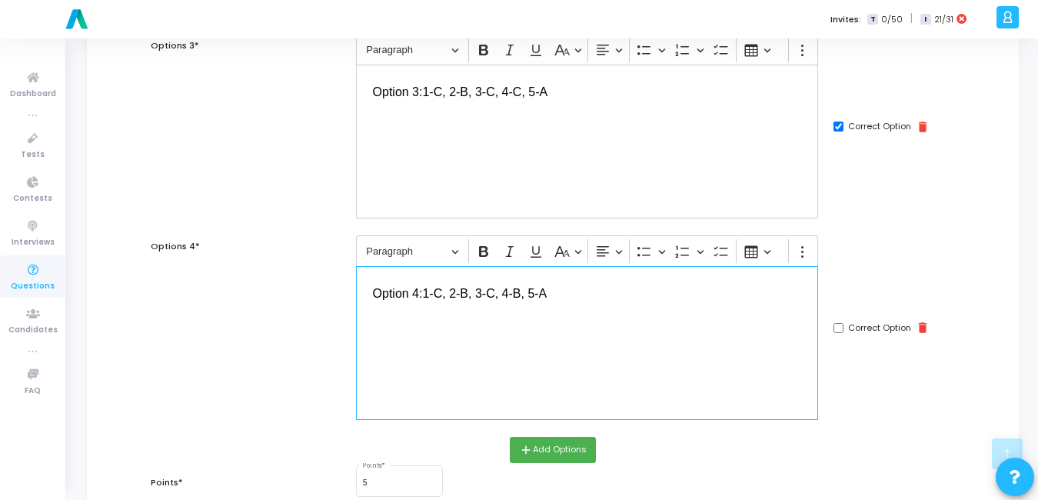
click at [835, 326] on input "Correct Option" at bounding box center [838, 328] width 10 height 10
checkbox input "true"
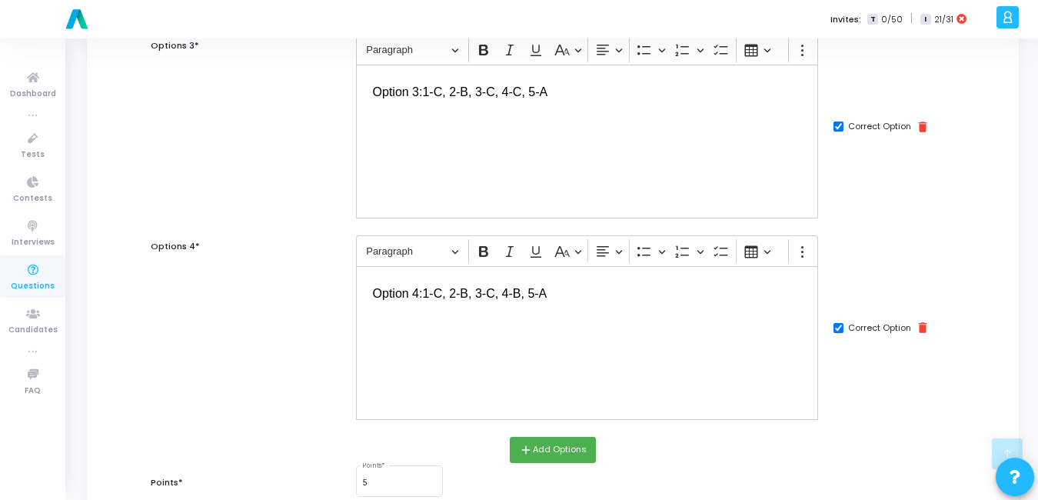
click at [836, 129] on input "Correct Option" at bounding box center [838, 126] width 10 height 10
checkbox input "false"
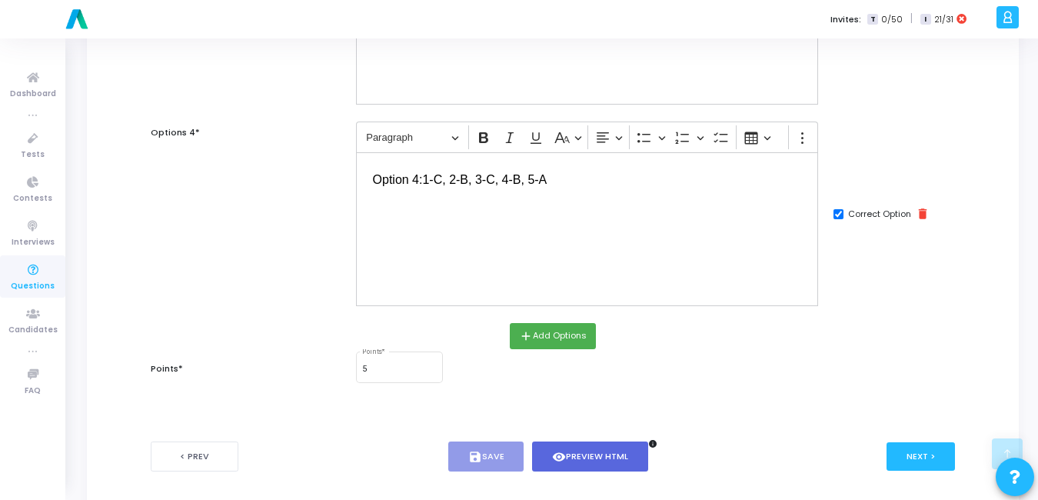
scroll to position [727, 0]
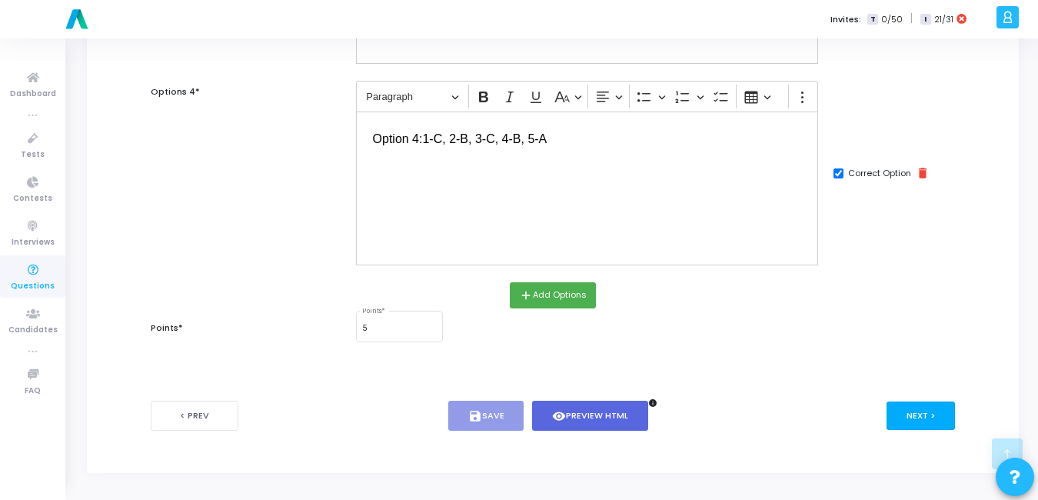
click at [926, 421] on button "Next >" at bounding box center [920, 415] width 68 height 28
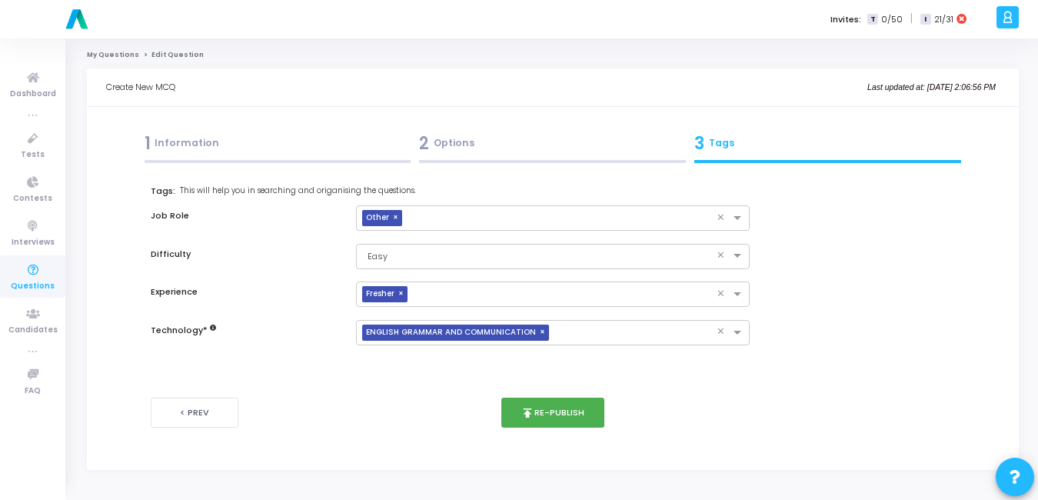
scroll to position [0, 0]
click at [570, 414] on button "publish Re-publish" at bounding box center [556, 412] width 104 height 30
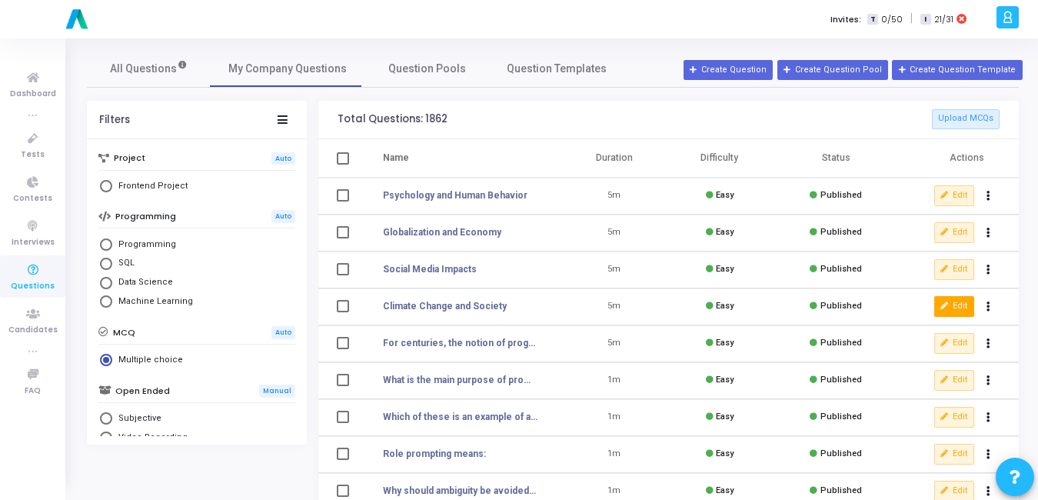
click at [949, 302] on icon at bounding box center [944, 306] width 8 height 8
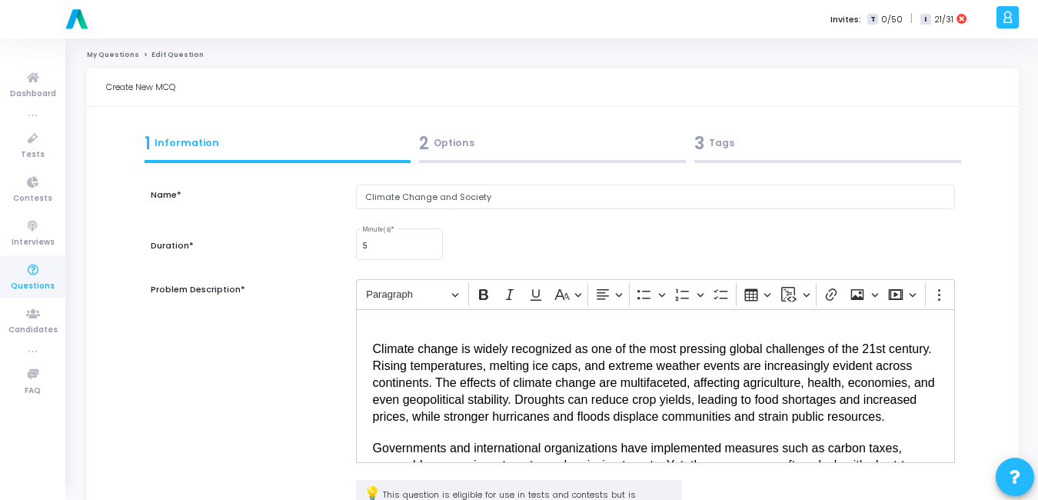
click at [470, 145] on div "2 Options" at bounding box center [552, 143] width 267 height 25
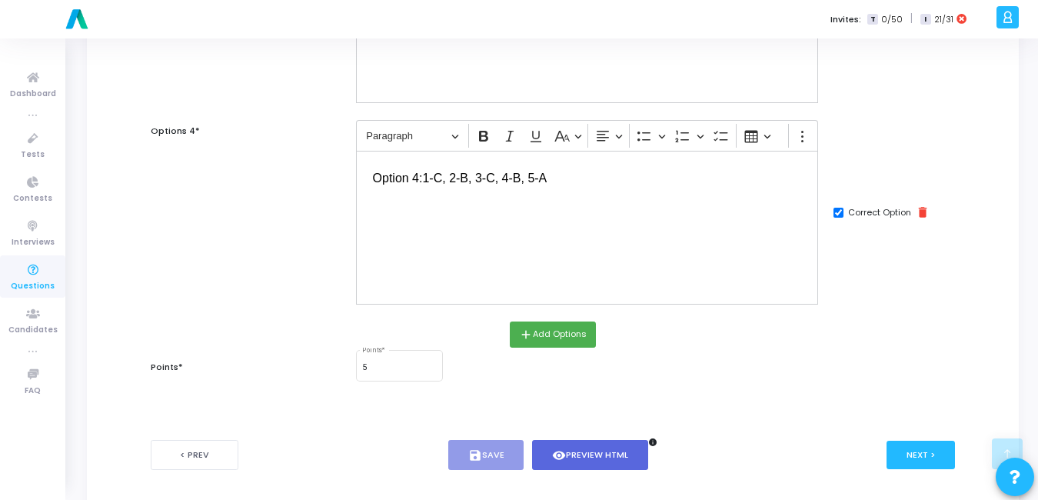
scroll to position [689, 0]
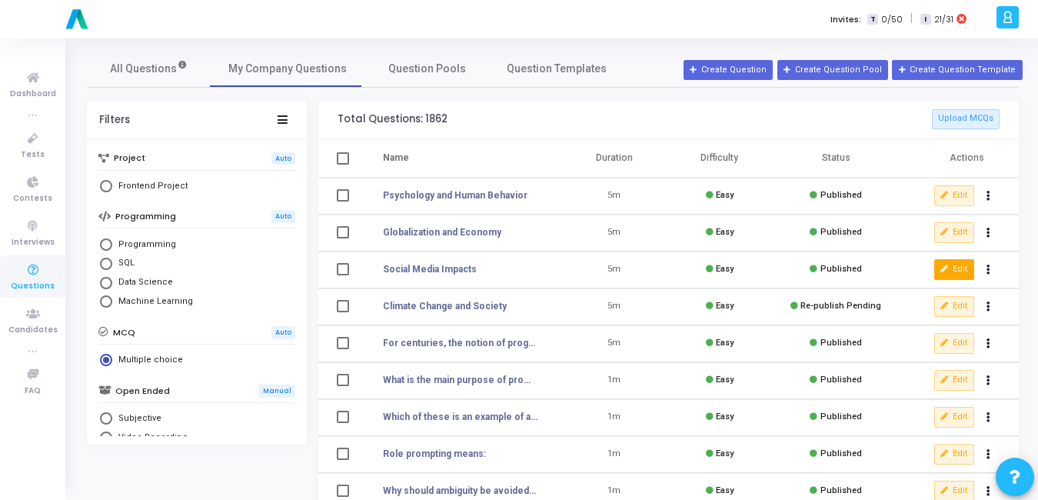
click at [959, 266] on button "Edit" at bounding box center [954, 269] width 40 height 20
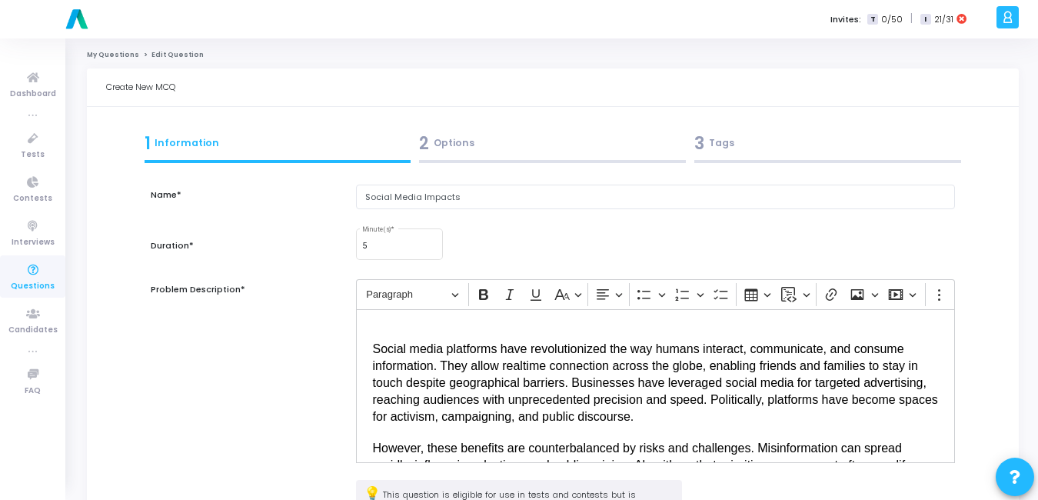
click at [446, 129] on div "2 Options" at bounding box center [552, 147] width 275 height 42
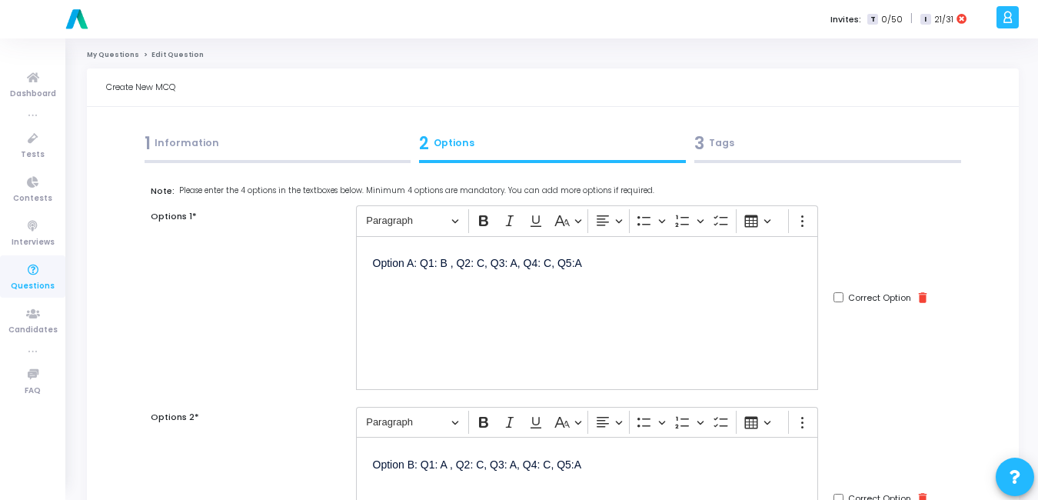
click at [281, 144] on div "1 Information" at bounding box center [278, 143] width 267 height 25
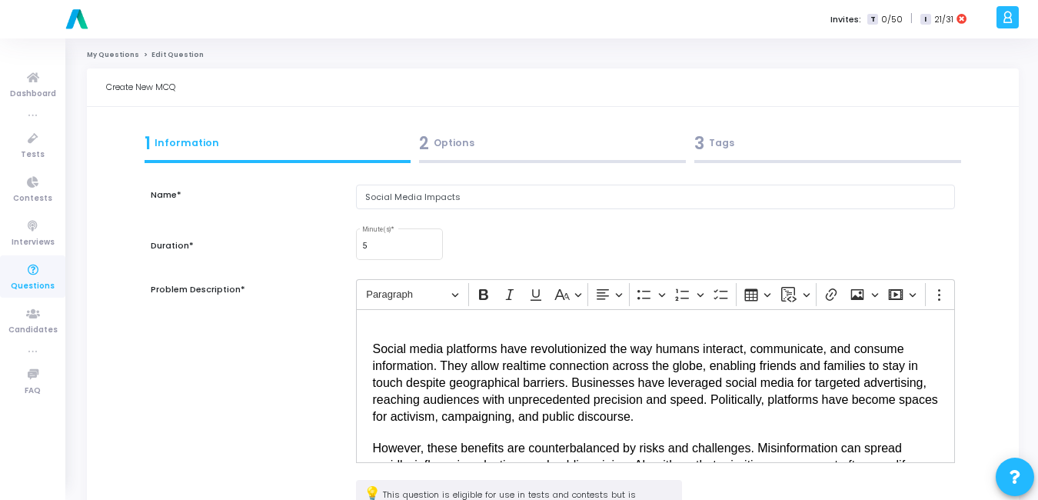
click at [446, 148] on div "2 Options" at bounding box center [552, 143] width 267 height 25
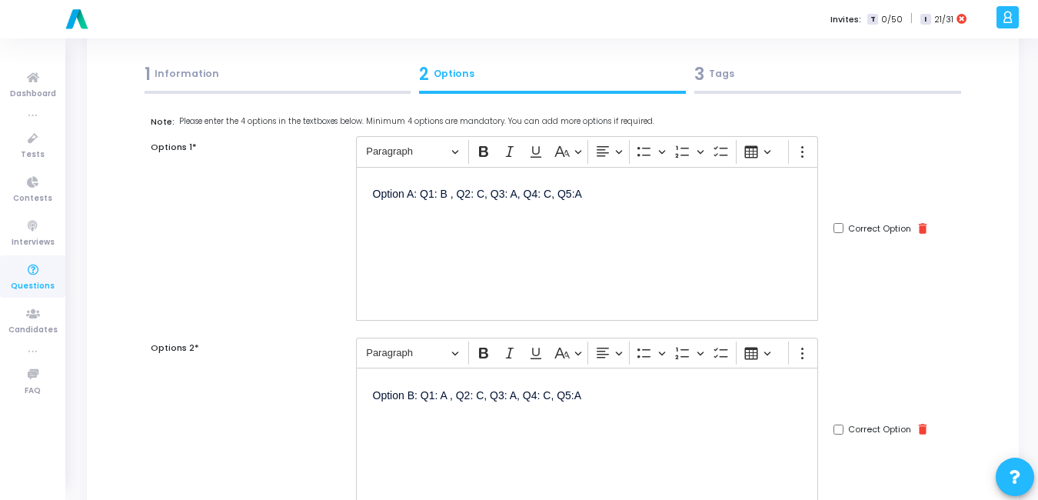
scroll to position [61, 0]
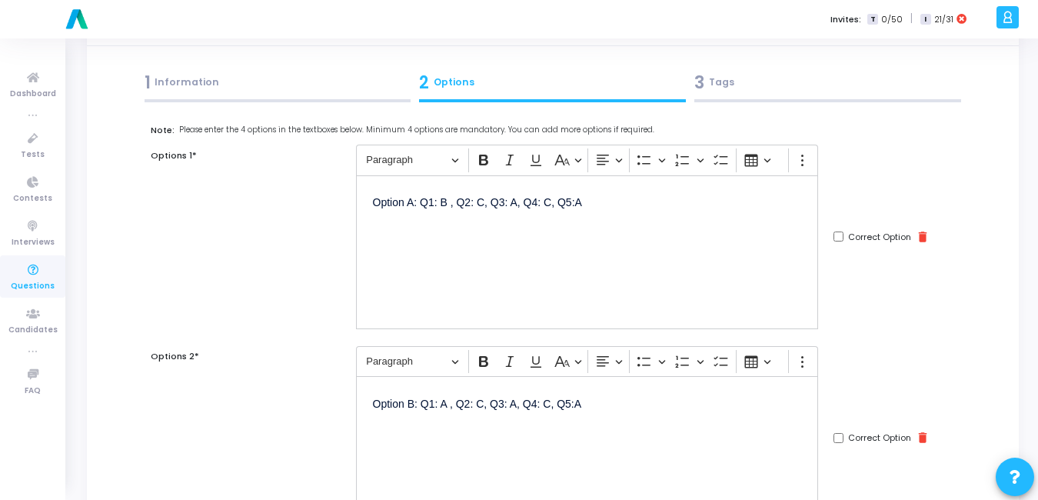
click at [610, 215] on div "Option A: Q1: B , Q2: C, Q3: A, Q4: C, Q5:A" at bounding box center [587, 252] width 463 height 154
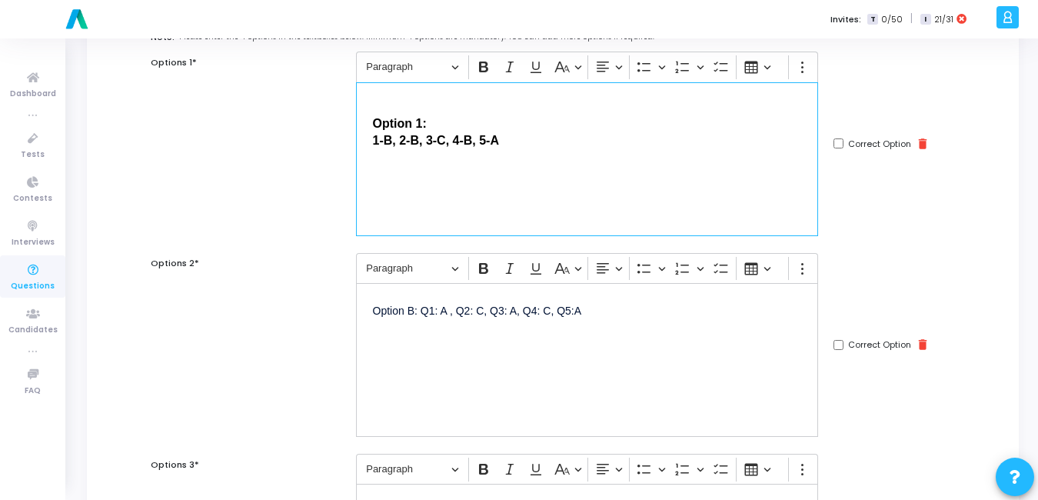
scroll to position [155, 0]
click at [530, 339] on div "Option B: Q1: A , Q2: C, Q3: A, Q4: C, Q5:A" at bounding box center [587, 359] width 463 height 154
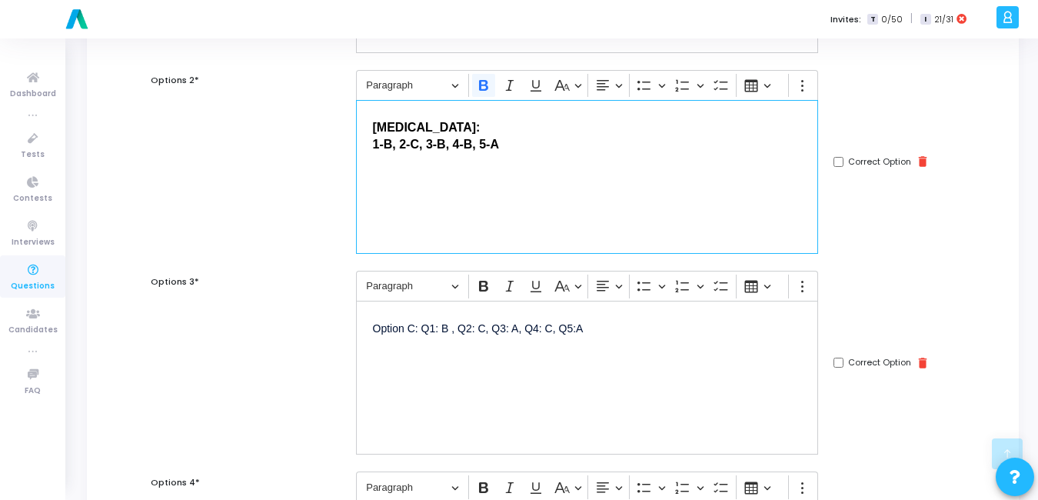
scroll to position [340, 0]
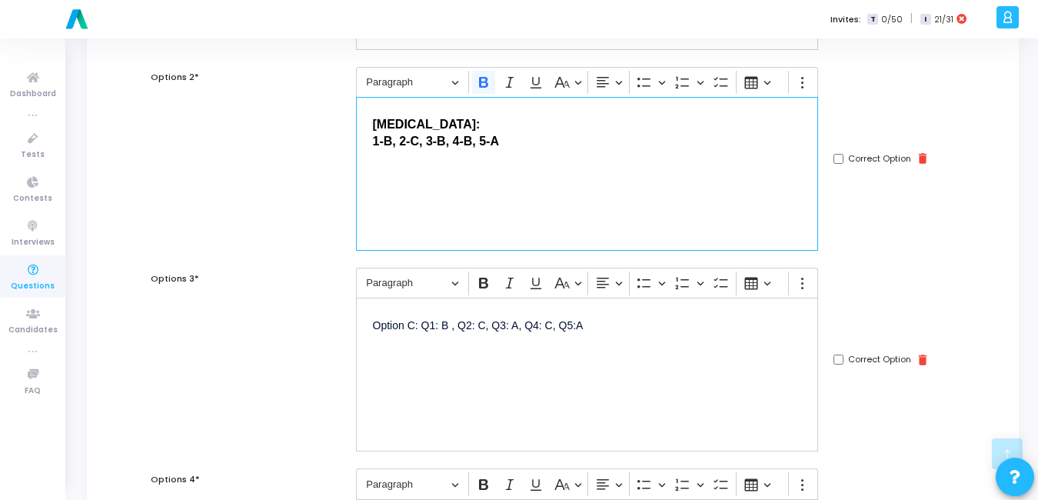
click at [450, 328] on p "Option C: Q1: B , Q2: C, Q3: A, Q4: C, Q5:A" at bounding box center [587, 323] width 429 height 19
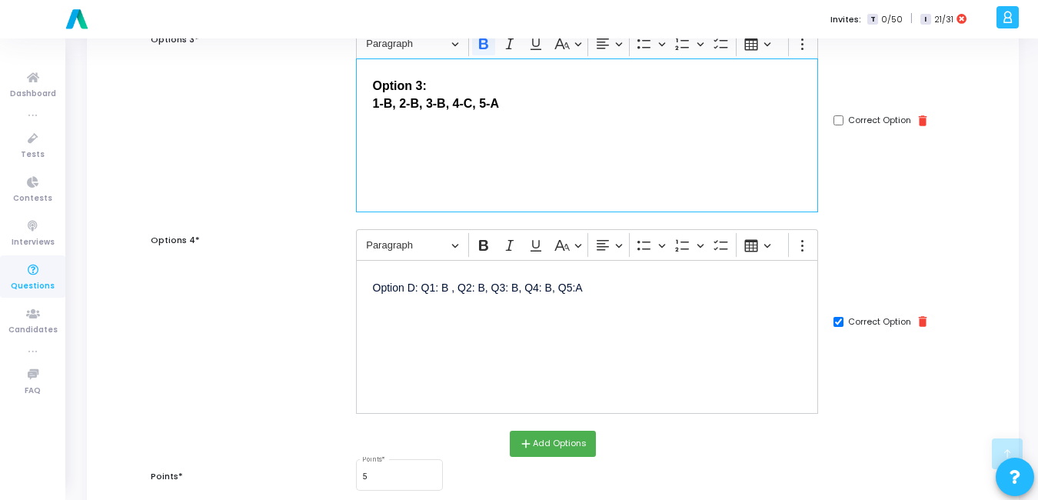
scroll to position [580, 0]
click at [480, 294] on p "Option D: Q1: B , Q2: B, Q3: B, Q4: B, Q5:A" at bounding box center [587, 285] width 429 height 19
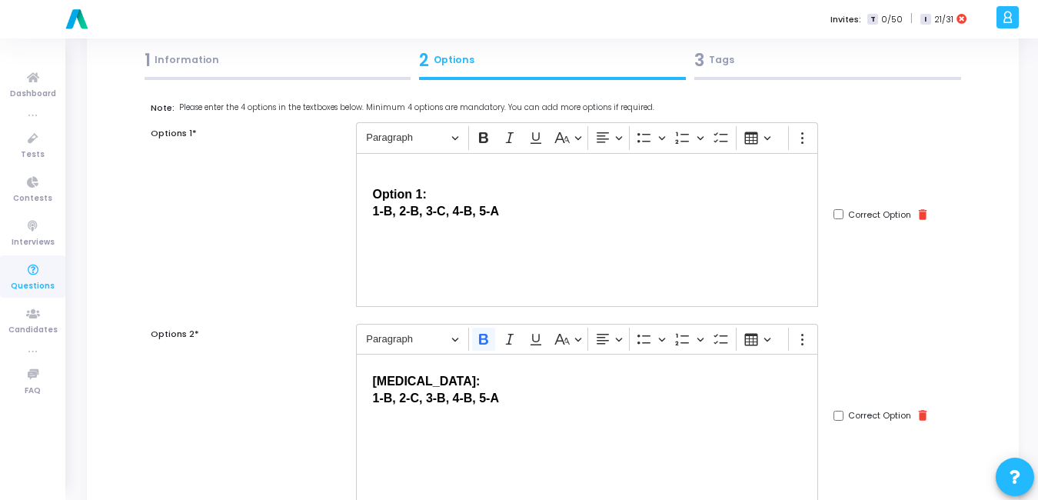
scroll to position [0, 0]
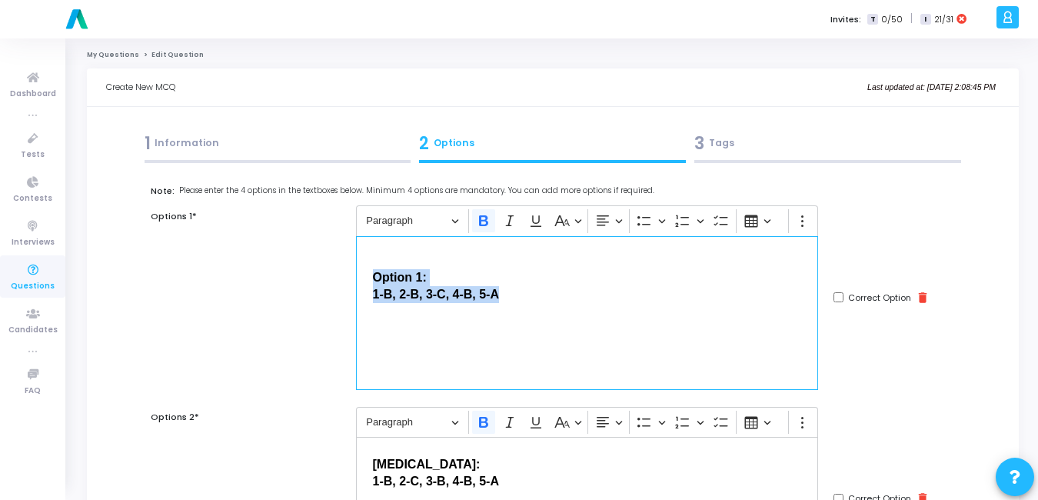
drag, startPoint x: 517, startPoint y: 294, endPoint x: 374, endPoint y: 271, distance: 144.9
click at [374, 271] on p "Option 1: 1-B, 2-B, 3-C, 4-B, 5-A" at bounding box center [587, 285] width 429 height 36
click at [483, 224] on icon "Editor toolbar" at bounding box center [483, 220] width 15 height 15
click at [393, 324] on p "Editor editing area: main" at bounding box center [587, 333] width 429 height 37
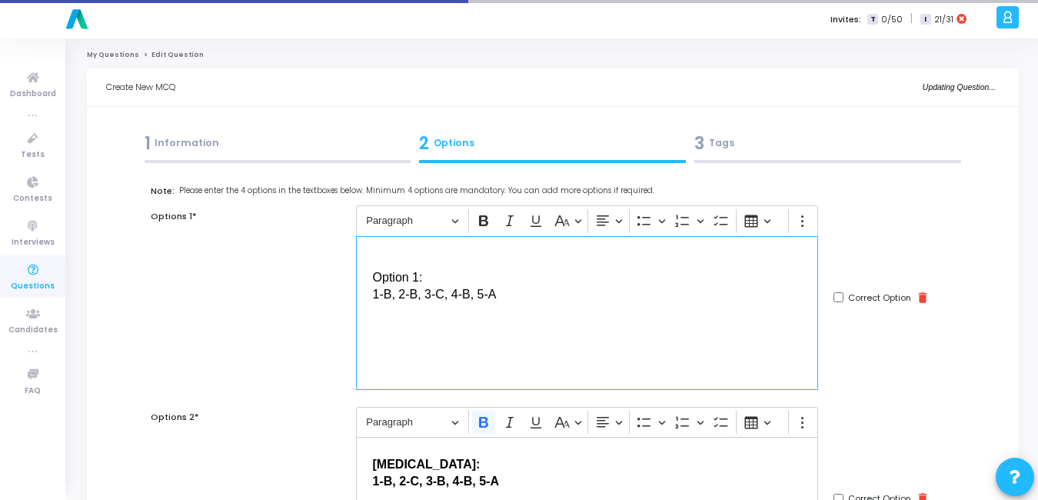
click at [375, 294] on span "1-B, 2-B, 3-C, 4-B, 5-A" at bounding box center [435, 294] width 124 height 13
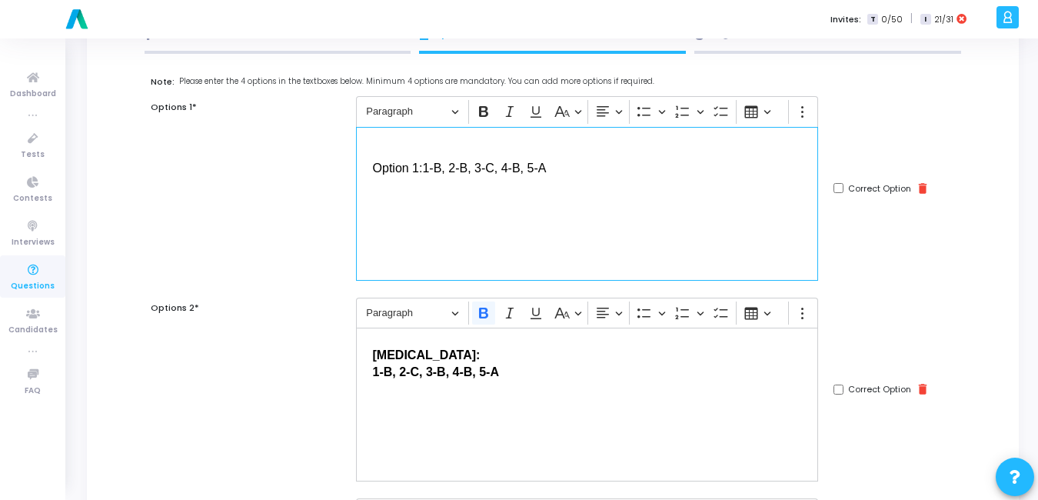
scroll to position [110, 0]
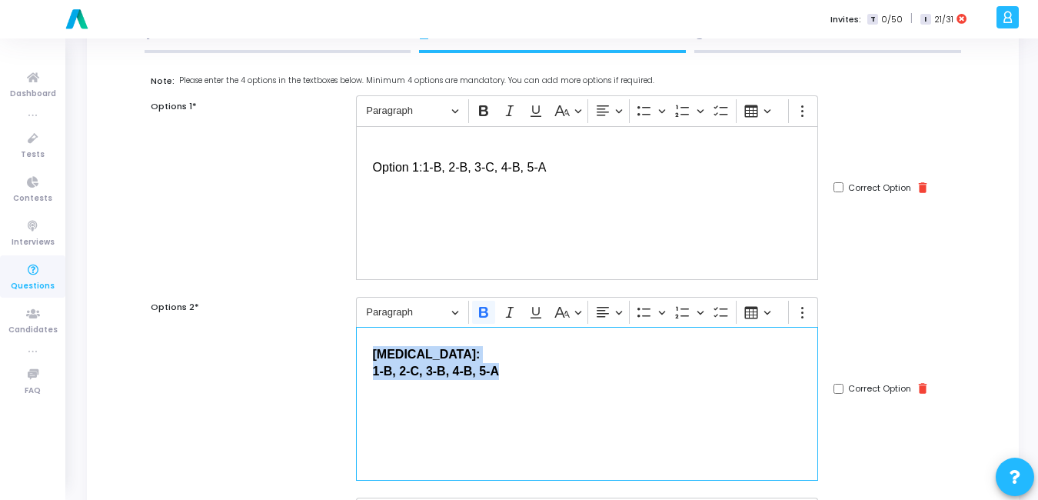
drag, startPoint x: 440, startPoint y: 356, endPoint x: 364, endPoint y: 347, distance: 76.7
click at [361, 348] on div "[MEDICAL_DATA]: 1-B, 2-C, 3-B, 4-B, 5-A" at bounding box center [587, 404] width 463 height 154
click at [485, 306] on icon "Editor toolbar" at bounding box center [483, 311] width 15 height 15
click at [431, 424] on div "[MEDICAL_DATA]: 1-B, 2-C, 3-B, 4-B, 5-A" at bounding box center [587, 404] width 463 height 154
click at [373, 378] on span "1-B, 2-C, 3-B, 4-B, 5-A" at bounding box center [435, 370] width 124 height 13
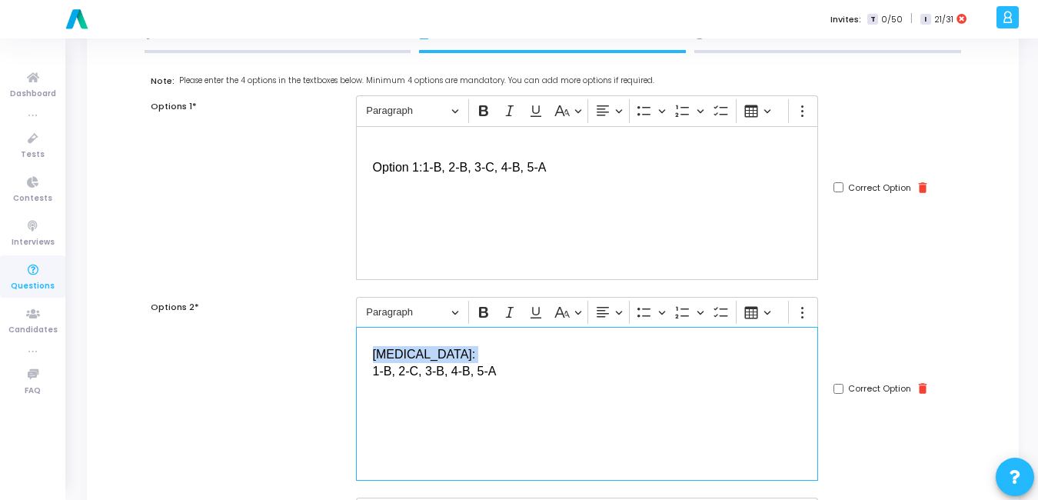
click at [381, 399] on div "[MEDICAL_DATA]: 1-B, 2-C, 3-B, 4-B, 5-A" at bounding box center [587, 404] width 463 height 154
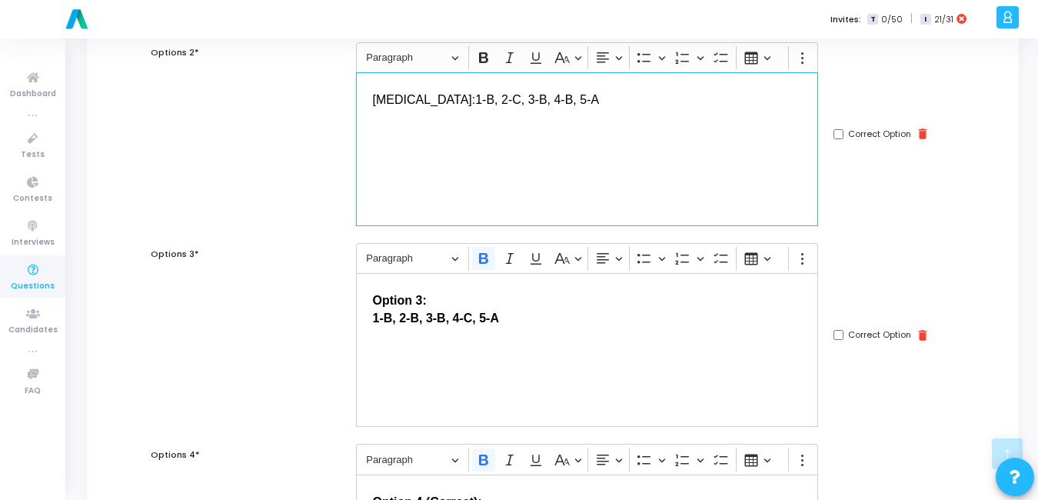
scroll to position [365, 0]
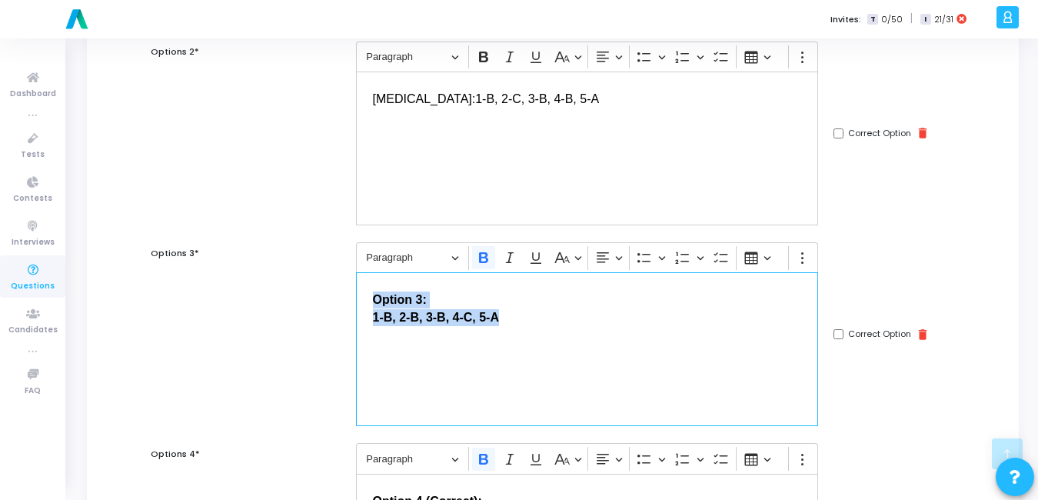
drag, startPoint x: 444, startPoint y: 314, endPoint x: 355, endPoint y: 303, distance: 89.8
click at [356, 303] on div "Option 3: 1-B, 2-B, 3-B, 4-C, 5-A" at bounding box center [587, 349] width 463 height 154
click at [483, 258] on icon "Editor toolbar" at bounding box center [483, 257] width 15 height 15
click at [414, 356] on div "Option 3: 1-B, 2-B, 3-B, 4-C, 5-A" at bounding box center [587, 349] width 463 height 154
click at [374, 311] on span "1-B, 2-B, 3-B, 4-C, 5-A" at bounding box center [435, 317] width 124 height 13
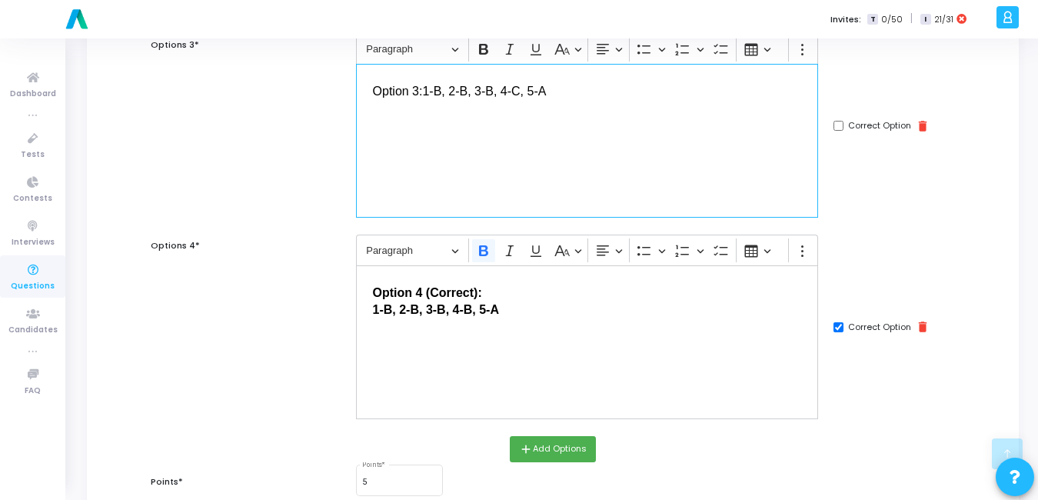
scroll to position [574, 0]
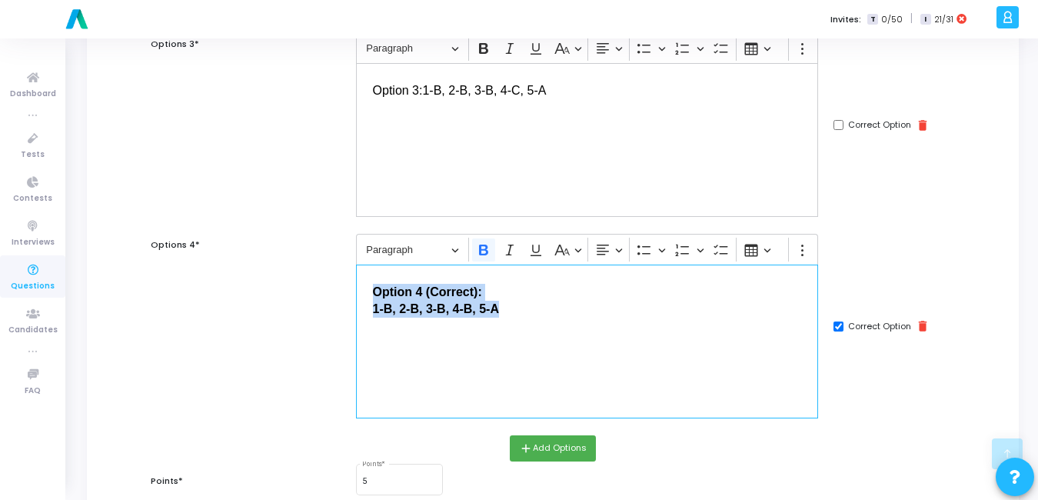
drag, startPoint x: 510, startPoint y: 310, endPoint x: 350, endPoint y: 281, distance: 162.4
click at [350, 281] on div "Rich Text Editor Paragraph Bold Italic Underline Basic styles Text alignment Bu…" at bounding box center [587, 326] width 478 height 184
click at [481, 248] on icon "Editor toolbar" at bounding box center [483, 249] width 9 height 11
click at [430, 365] on div "Option 4 (Correct): 1-B, 2-B, 3-B, 4-B, 5-A" at bounding box center [587, 341] width 463 height 154
click at [373, 338] on div "Option 4 (Correct): 1-B, 2-B, 3-B, 4-B, 5-A" at bounding box center [587, 341] width 463 height 154
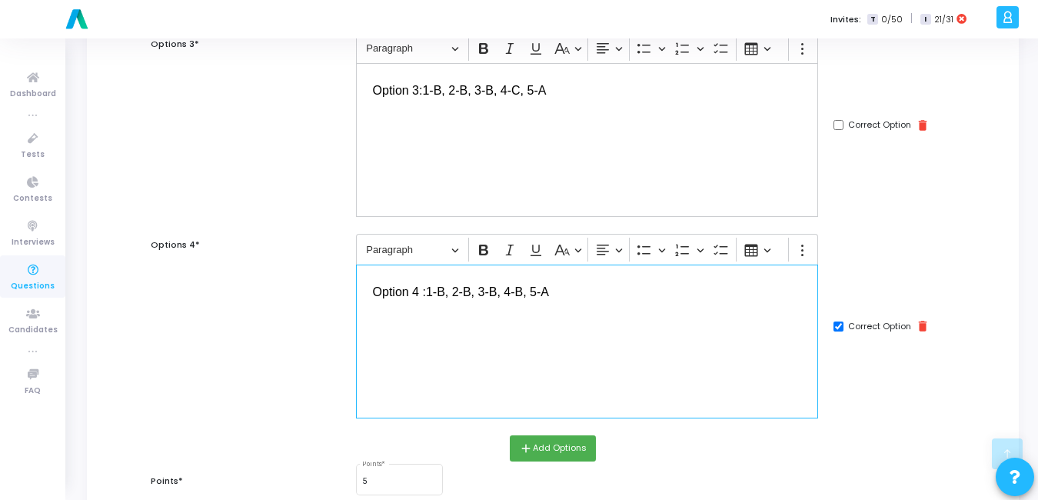
scroll to position [727, 0]
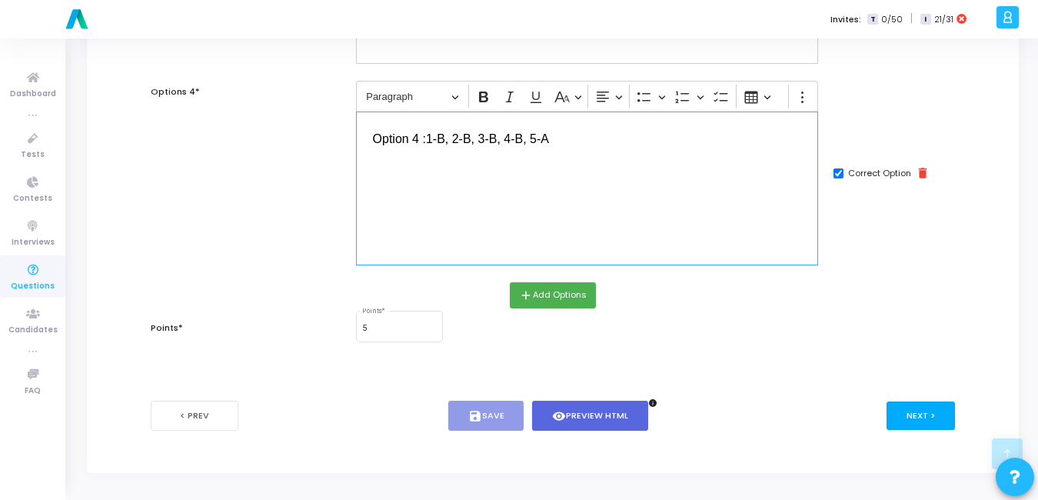
click at [932, 420] on button "Next >" at bounding box center [920, 415] width 68 height 28
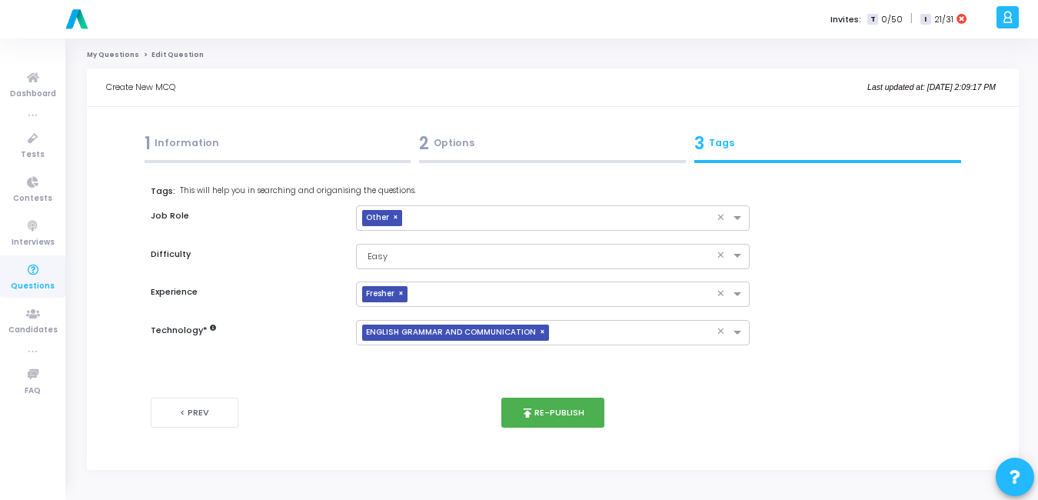
scroll to position [0, 0]
click at [557, 420] on button "publish Re-publish" at bounding box center [556, 412] width 104 height 30
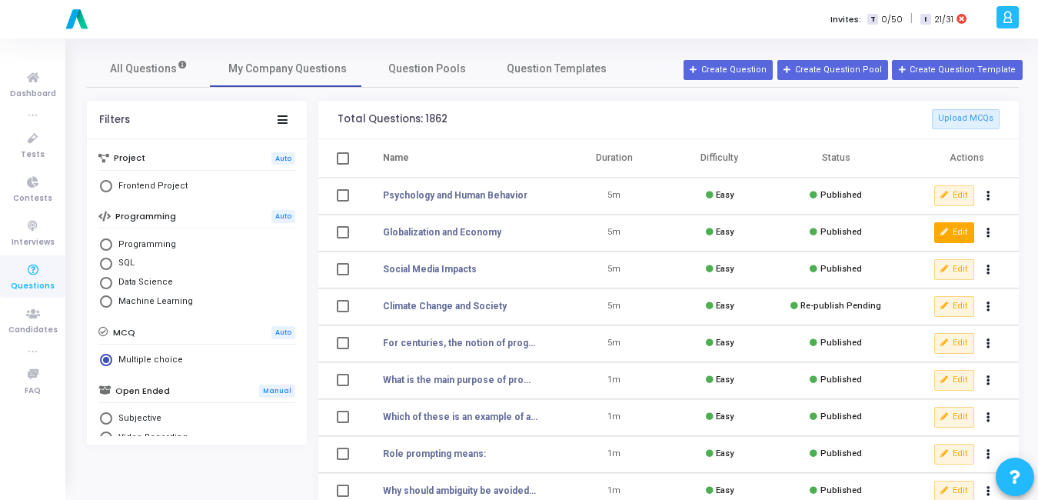
click at [949, 227] on button "Edit" at bounding box center [954, 232] width 40 height 20
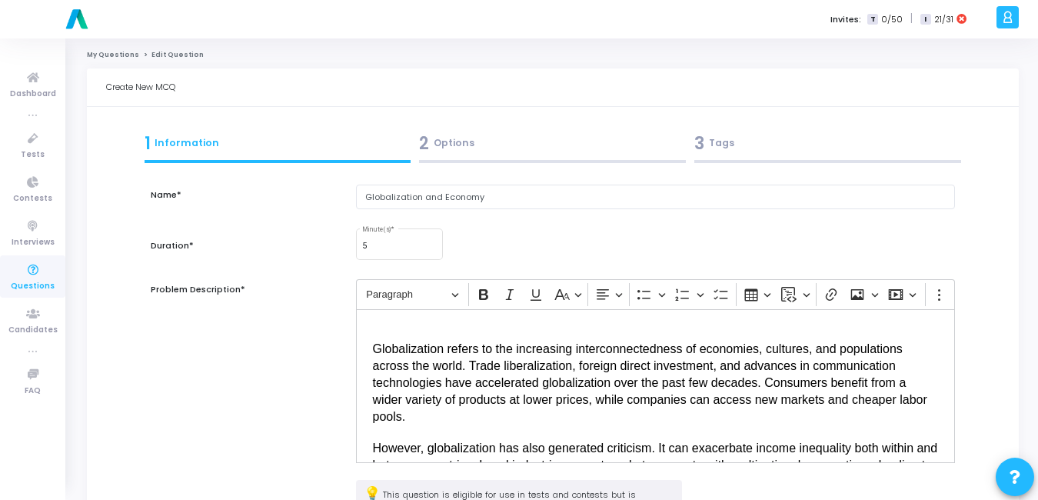
click at [458, 148] on div "2 Options" at bounding box center [552, 143] width 267 height 25
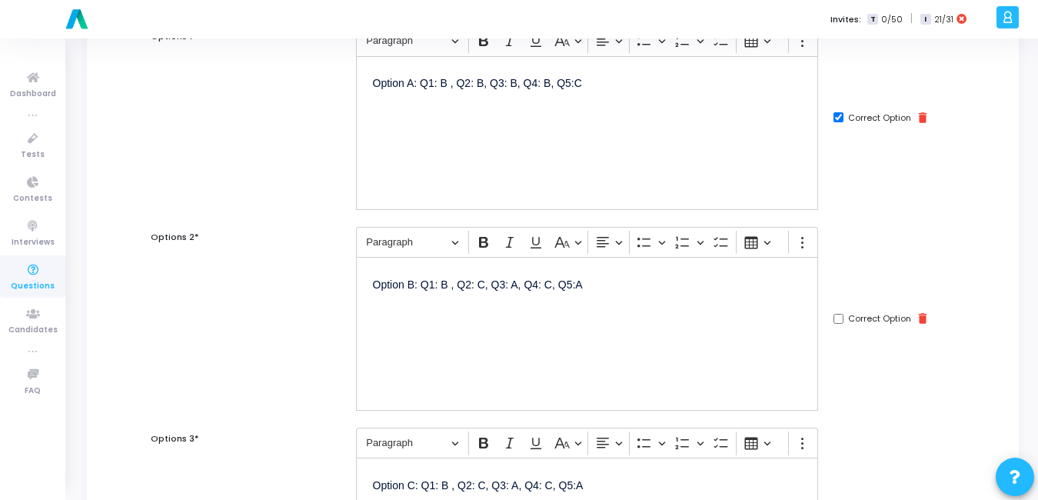
scroll to position [181, 0]
click at [534, 175] on div "Option A: Q1: B , Q2: B, Q3: B, Q4: B, Q5:C" at bounding box center [587, 132] width 463 height 154
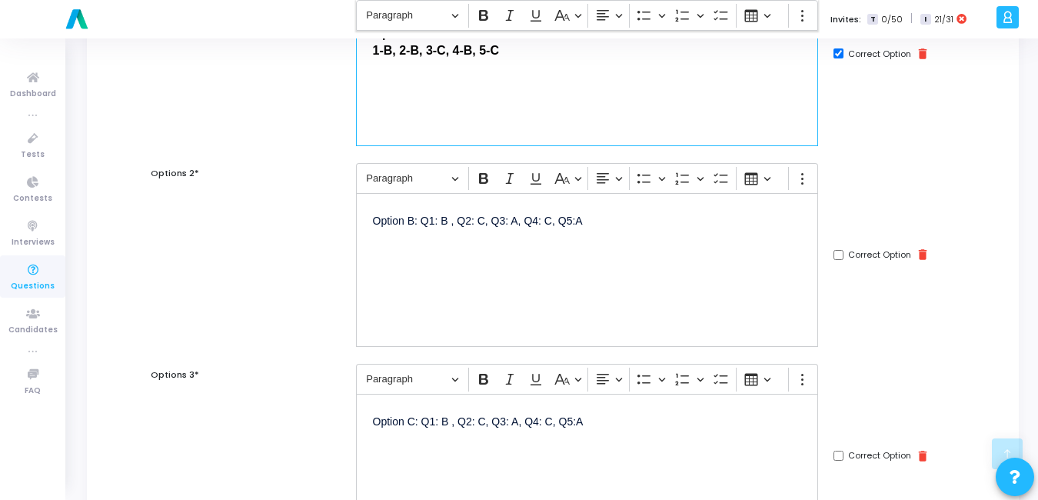
scroll to position [244, 0]
click at [483, 242] on div "Option B: Q1: B , Q2: C, Q3: A, Q4: C, Q5:A" at bounding box center [587, 269] width 463 height 154
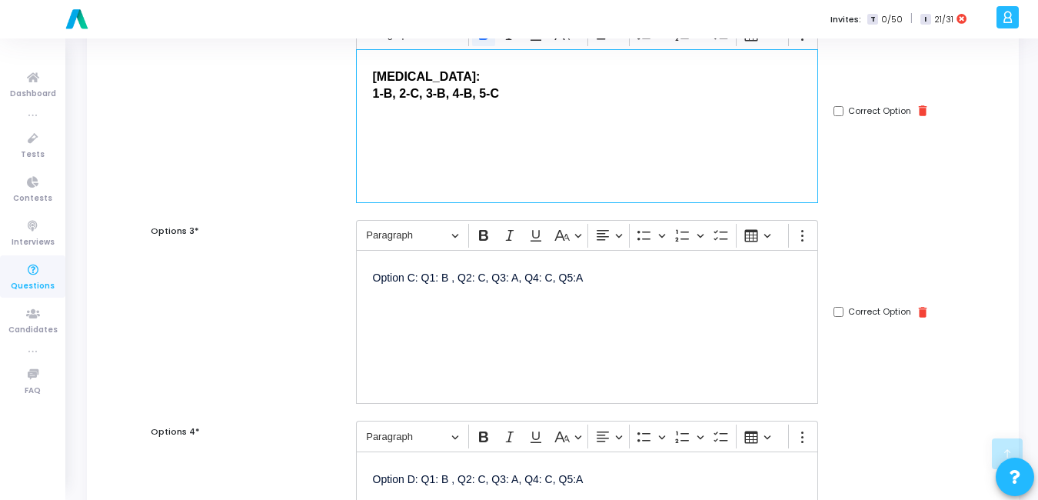
click at [522, 326] on div "Option C: Q1: B , Q2: C, Q3: A, Q4: C, Q5:A" at bounding box center [587, 327] width 463 height 154
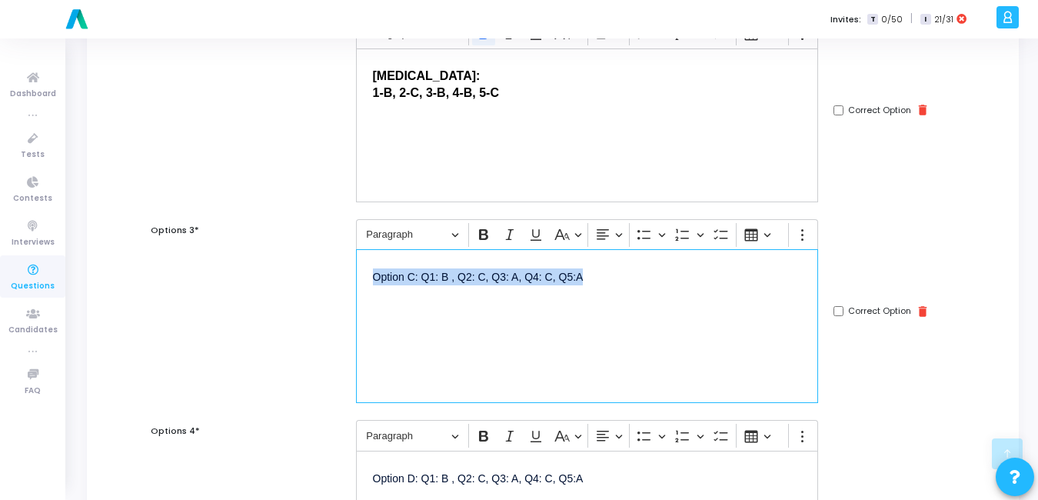
copy p "Option C: Q1: B , Q2: C, Q3: A, Q4: C, Q5:A"
click at [393, 318] on div "Option C: Q1: B , Q2: C, Q3: A, Q4: C, Q5:A" at bounding box center [587, 326] width 463 height 154
drag, startPoint x: 598, startPoint y: 278, endPoint x: 344, endPoint y: 261, distance: 255.1
click at [344, 261] on div "Options 3* Rich Text Editor Paragraph Bold Italic Underline Basic styles Text a…" at bounding box center [553, 311] width 820 height 184
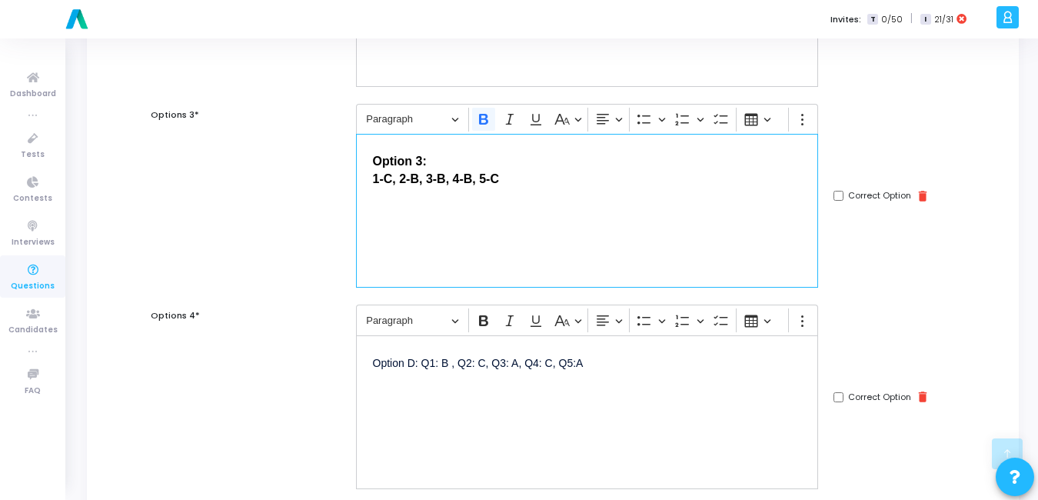
scroll to position [602, 0]
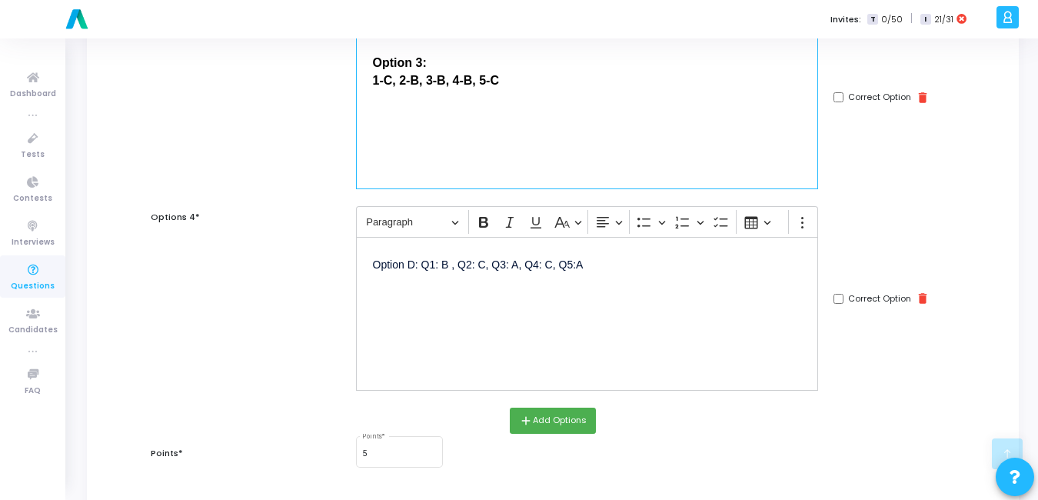
click at [517, 300] on div "Option D: Q1: B , Q2: C, Q3: A, Q4: C, Q5:A" at bounding box center [587, 314] width 463 height 154
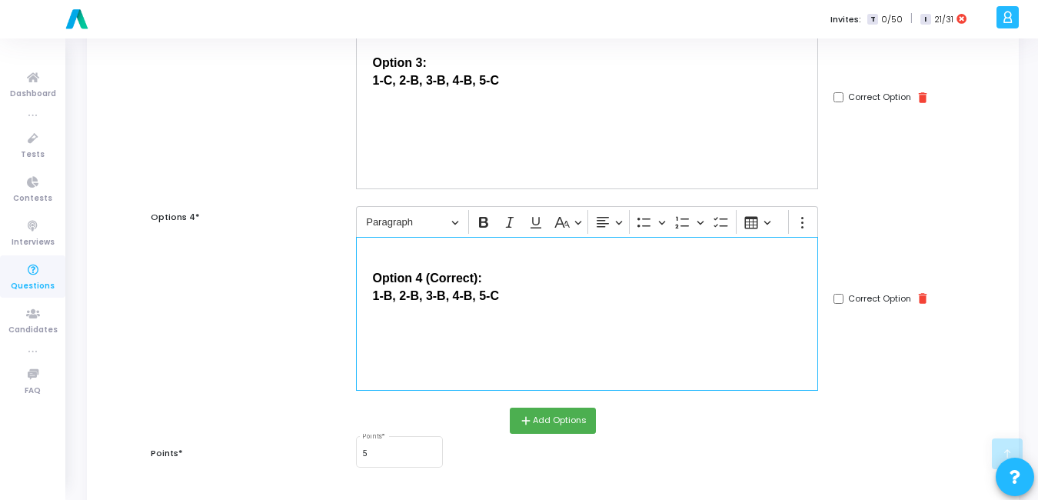
click at [517, 300] on p "Option 4 (Correct): 1-B, 2-B, 3-B, 4-B, 5-C" at bounding box center [587, 286] width 429 height 36
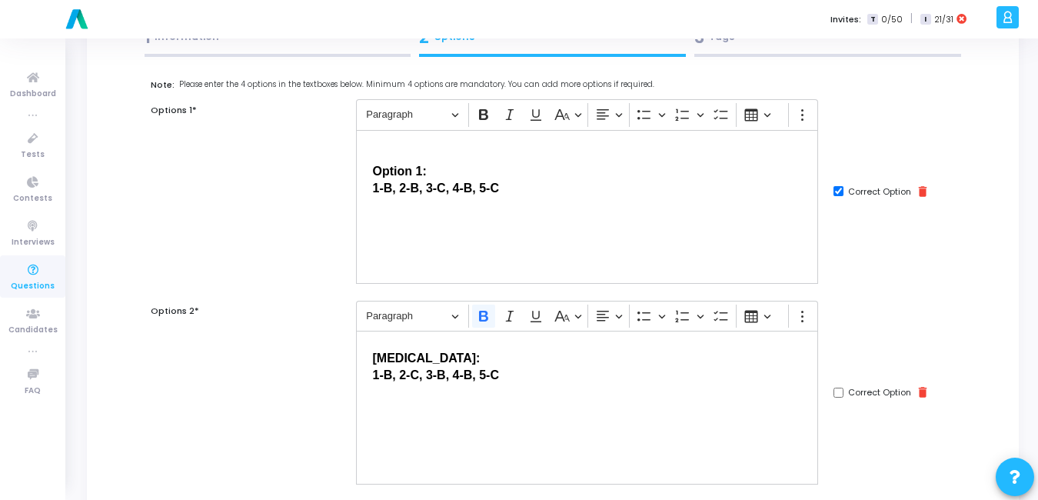
scroll to position [0, 0]
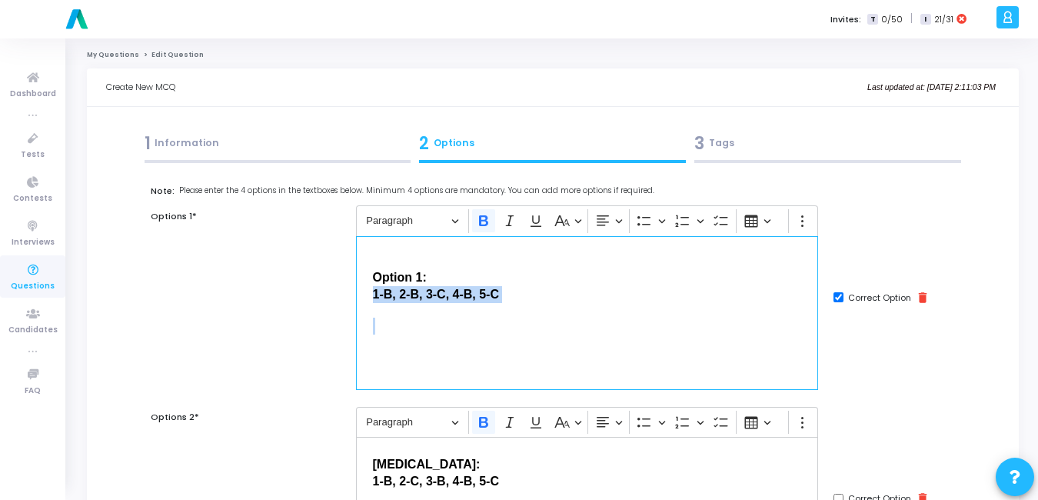
drag, startPoint x: 370, startPoint y: 294, endPoint x: 346, endPoint y: 276, distance: 29.7
click at [331, 286] on div "Options 1* Rich Text Editor Paragraph Bold Italic Underline Basic styles Text a…" at bounding box center [553, 297] width 820 height 184
click at [484, 227] on icon "Editor toolbar" at bounding box center [483, 220] width 15 height 15
click at [543, 281] on p "Option 1: 1-B, 2-B, 3-C, 4-B, 5-C" at bounding box center [587, 285] width 429 height 36
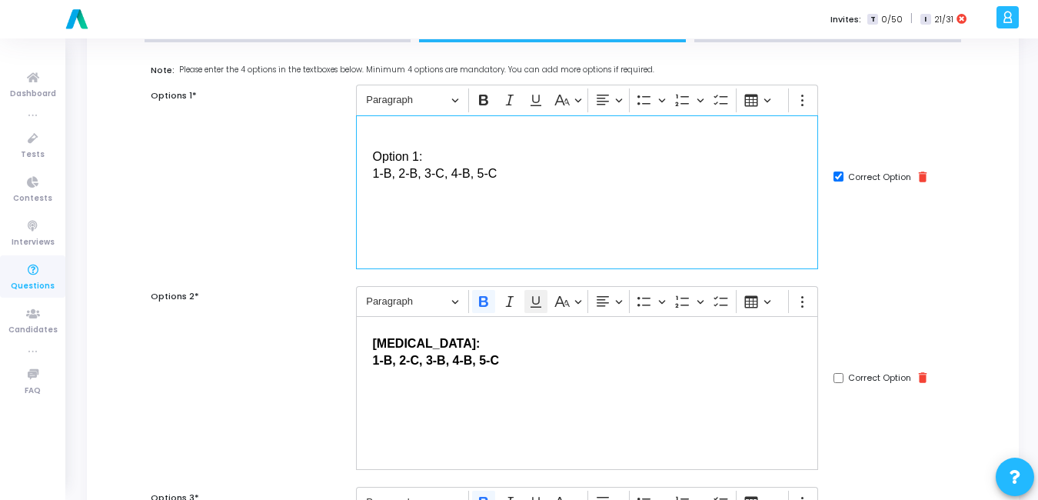
scroll to position [197, 0]
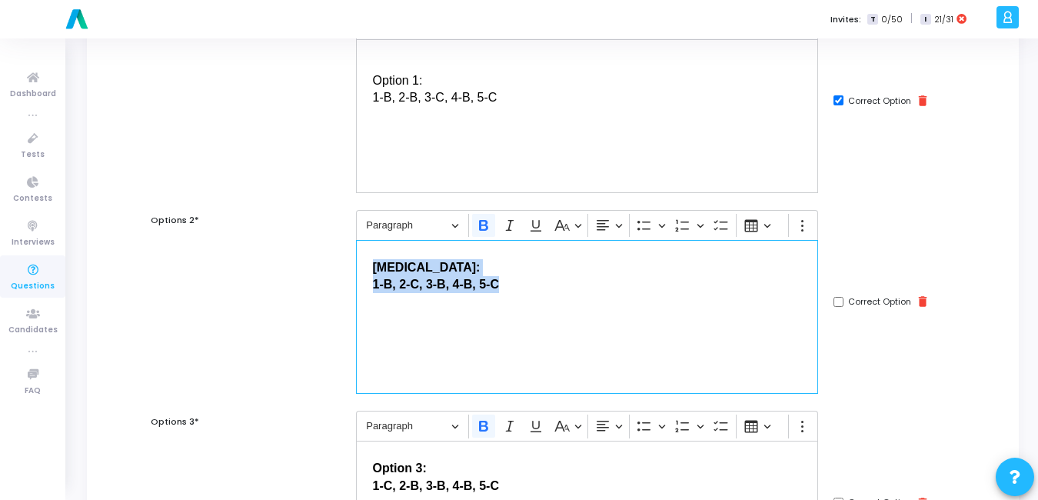
drag, startPoint x: 514, startPoint y: 300, endPoint x: 373, endPoint y: 254, distance: 148.8
click at [373, 254] on div "[MEDICAL_DATA]: 1-B, 2-C, 3-B, 4-B, 5-C" at bounding box center [587, 317] width 463 height 154
click at [481, 226] on icon "Editor toolbar" at bounding box center [483, 225] width 9 height 11
click at [537, 300] on div "[MEDICAL_DATA]: 1-B, 2-C, 3-B, 4-B, 5-C" at bounding box center [587, 317] width 463 height 154
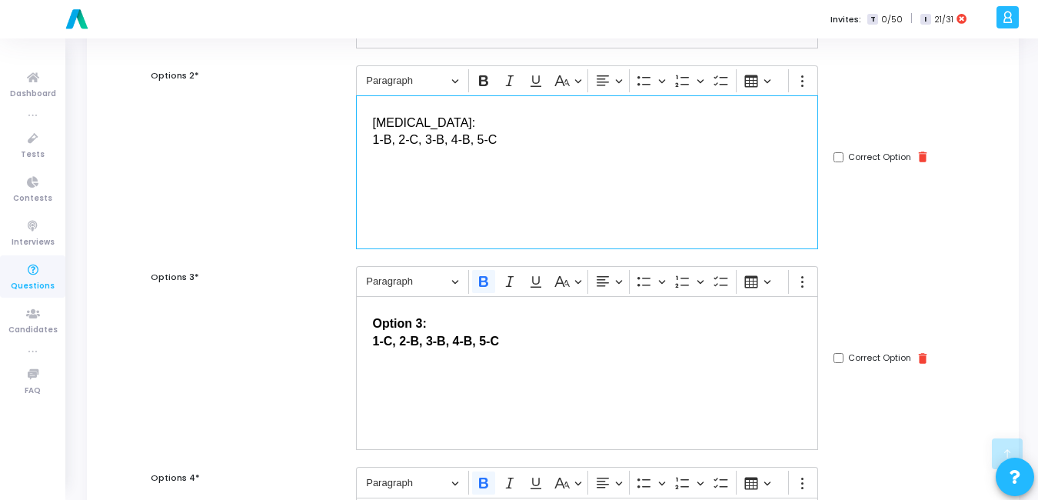
scroll to position [343, 0]
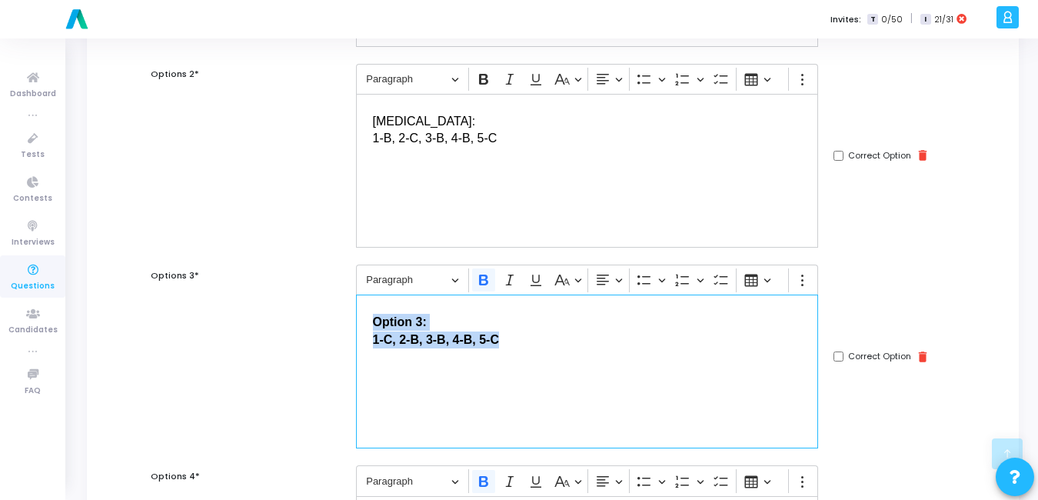
drag, startPoint x: 388, startPoint y: 326, endPoint x: 348, endPoint y: 318, distance: 41.6
click at [348, 318] on div "Rich Text Editor Paragraph Bold Italic Underline Basic styles Text alignment Bu…" at bounding box center [587, 356] width 478 height 184
click at [483, 280] on icon "Editor toolbar" at bounding box center [483, 279] width 9 height 11
click at [521, 335] on p "Option 3: 1-C, 2-B, 3-B, 4-B, 5-C" at bounding box center [587, 329] width 429 height 37
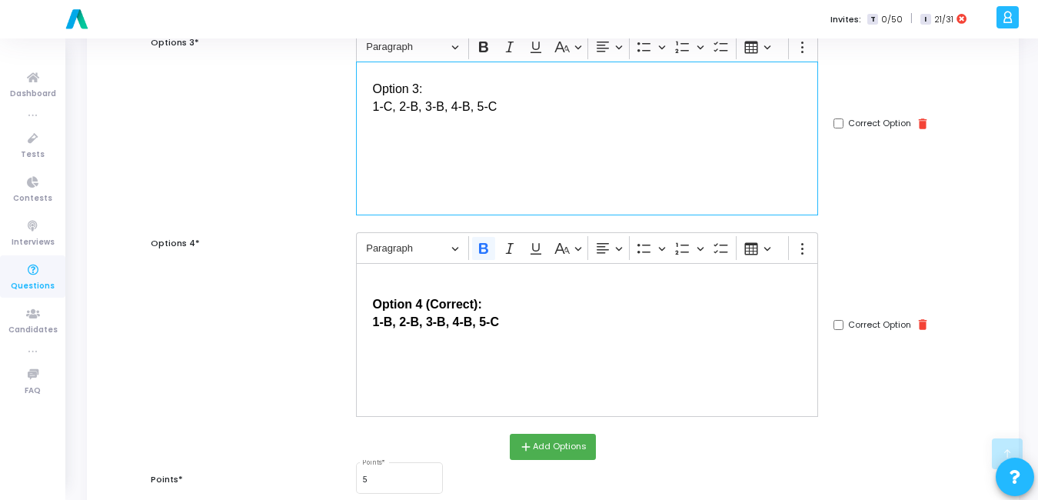
scroll to position [584, 0]
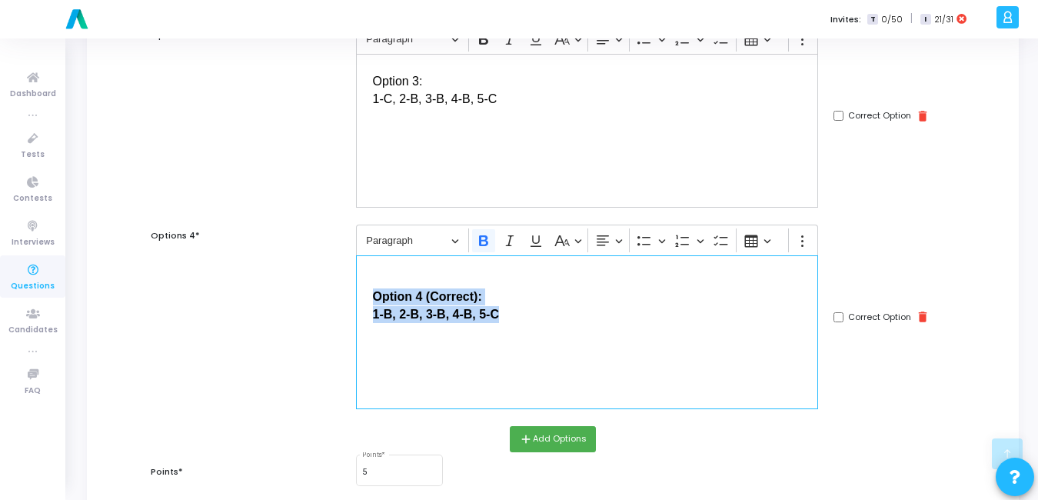
drag, startPoint x: 517, startPoint y: 318, endPoint x: 356, endPoint y: 295, distance: 162.2
click at [357, 295] on div "Option 4 (Correct): 1-B, 2-B, 3-B, 4-B, 5-C" at bounding box center [587, 332] width 463 height 154
click at [484, 247] on icon "Editor toolbar" at bounding box center [483, 240] width 15 height 15
click at [552, 300] on p "Option 4 (Correct): 1-B, 2-B, 3-B, 4-B, 5-C" at bounding box center [587, 305] width 429 height 36
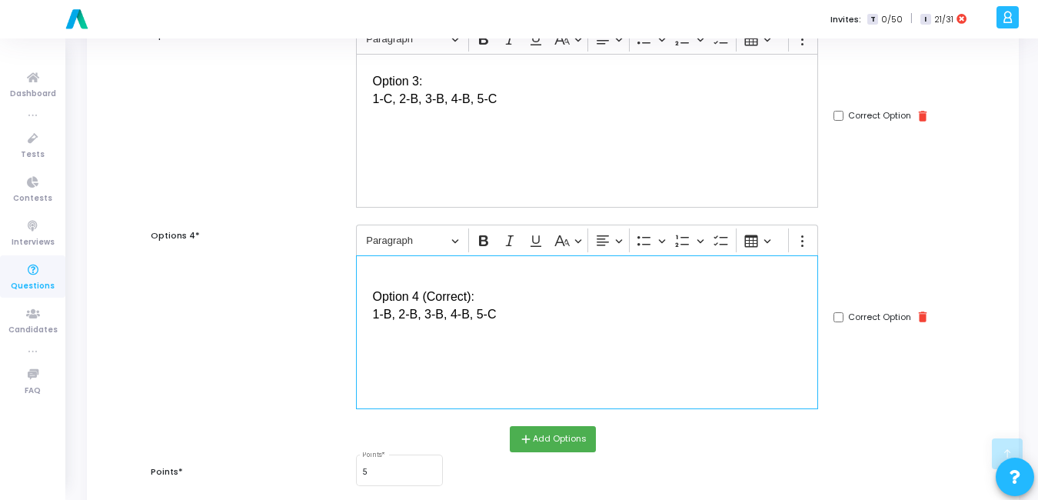
click at [470, 295] on span "Option 4 (Correct):" at bounding box center [423, 296] width 101 height 13
click at [839, 316] on input "Correct Option" at bounding box center [838, 317] width 10 height 10
checkbox input "true"
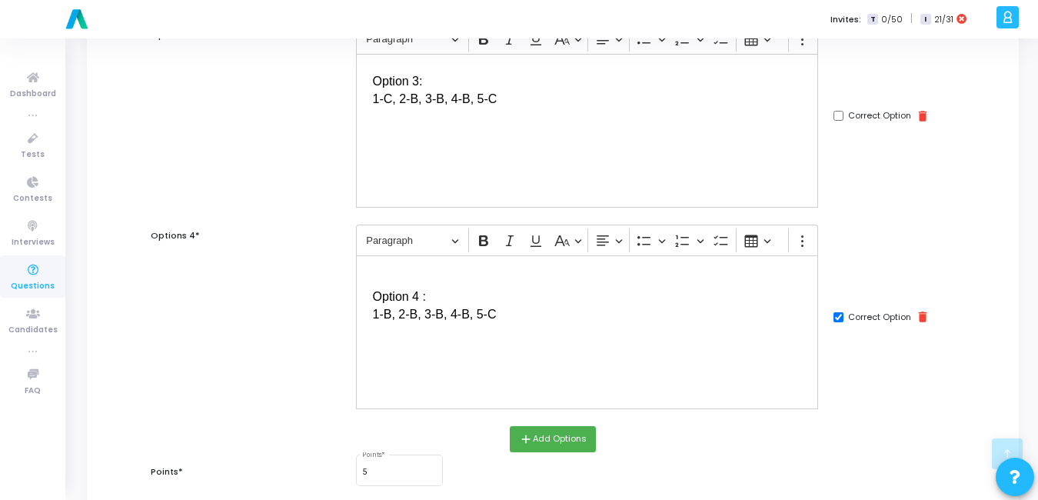
click at [375, 314] on span "1-B, 2-B, 3-B, 4-B, 5-C" at bounding box center [435, 314] width 124 height 13
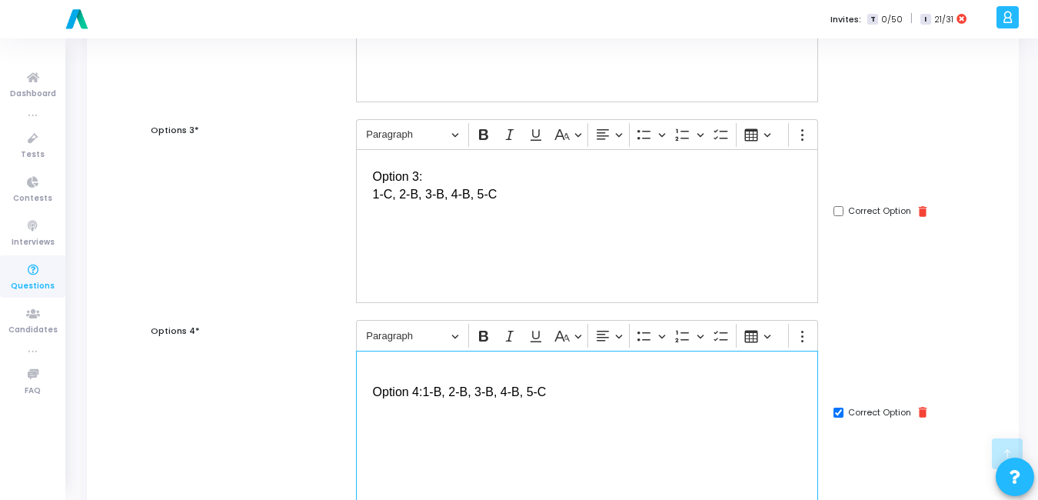
scroll to position [487, 0]
click at [378, 191] on span "1-C, 2-B, 3-B, 4-B, 5-C" at bounding box center [435, 194] width 125 height 13
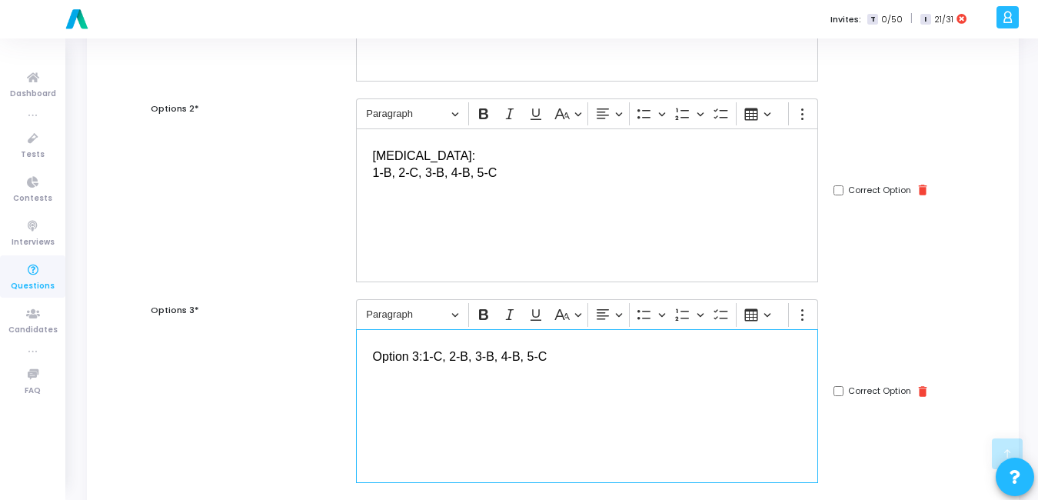
scroll to position [308, 0]
click at [376, 176] on span "1-B, 2-C, 3-B, 4-B, 5-C" at bounding box center [435, 173] width 125 height 13
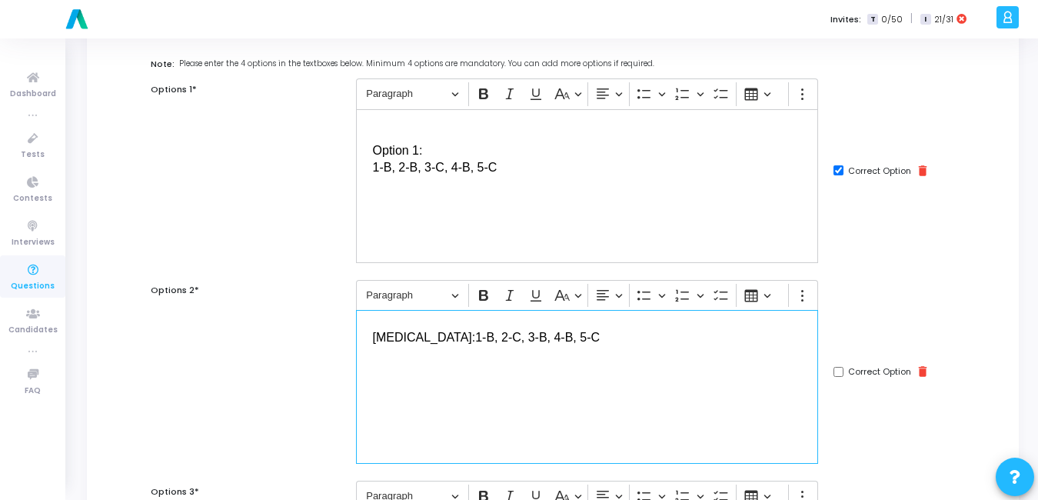
scroll to position [126, 0]
click at [373, 168] on span "1-B, 2-B, 3-C, 4-B, 5-C" at bounding box center [435, 167] width 125 height 13
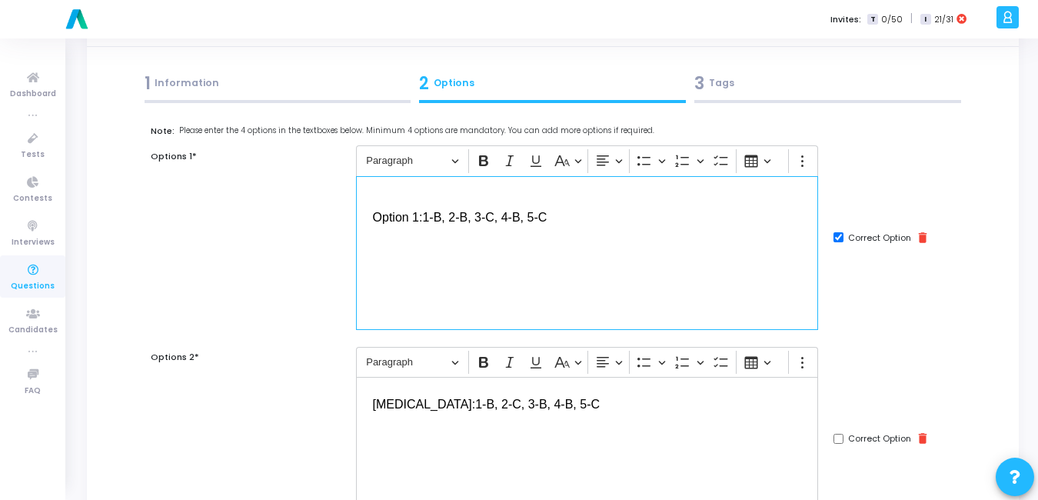
scroll to position [59, 0]
click at [838, 234] on input "Correct Option" at bounding box center [838, 238] width 10 height 10
checkbox input "false"
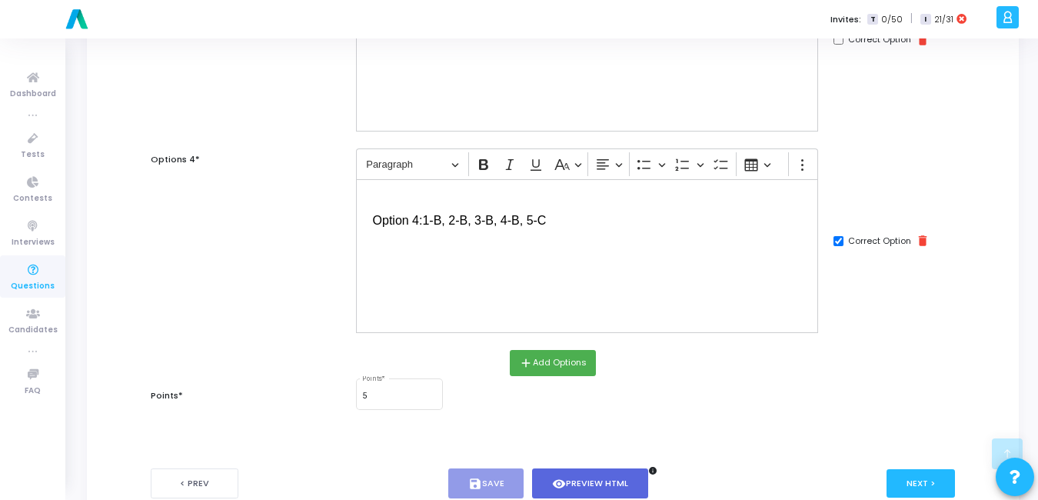
scroll to position [727, 0]
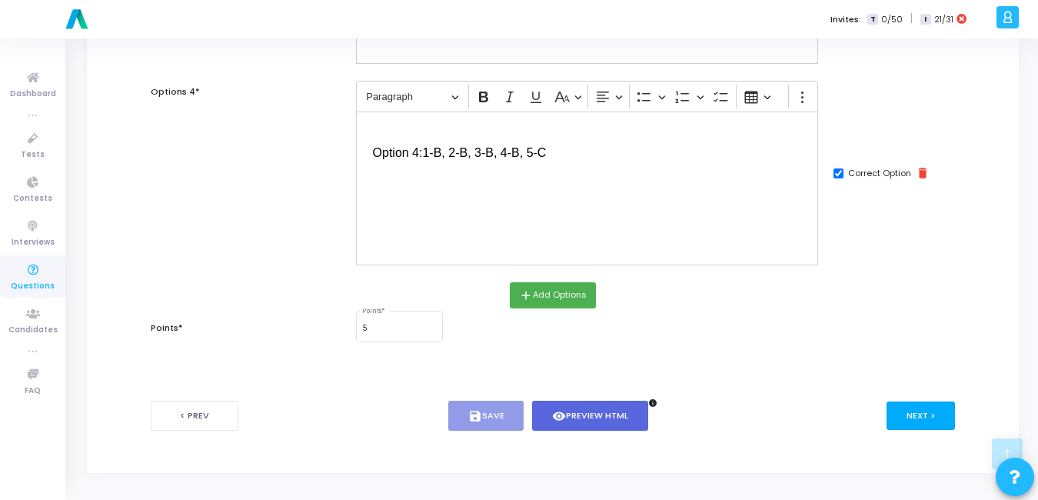
click at [930, 420] on button "Next >" at bounding box center [920, 415] width 68 height 28
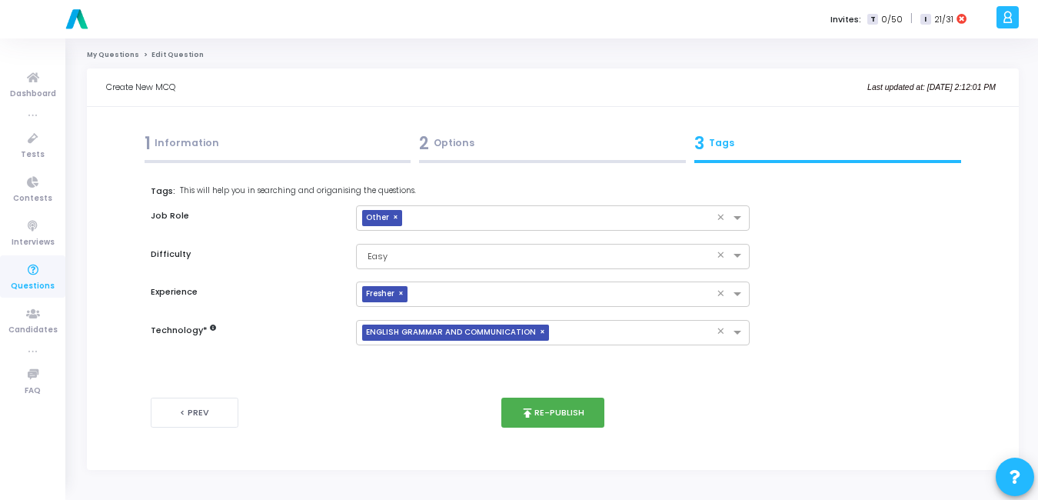
scroll to position [0, 0]
click at [562, 417] on button "publish Re-publish" at bounding box center [556, 412] width 104 height 30
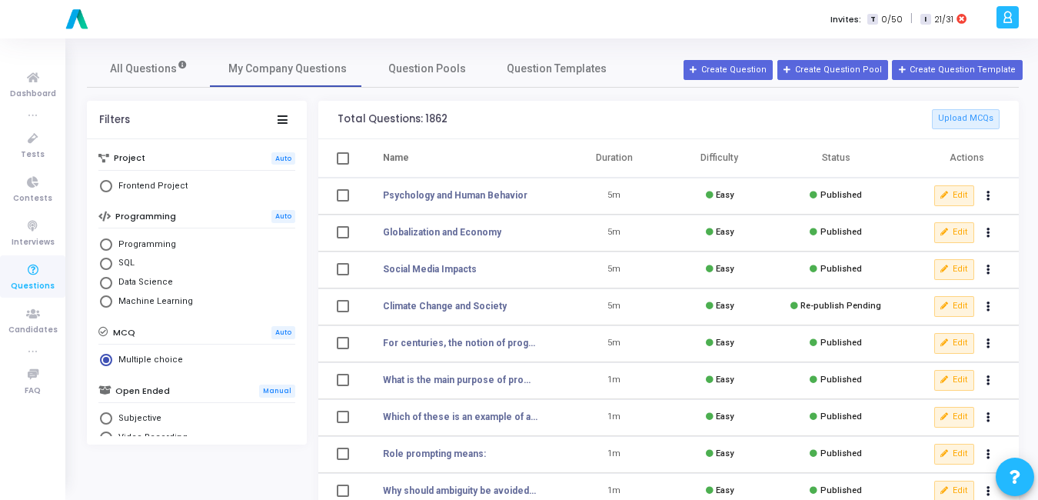
click at [126, 245] on span "Programming" at bounding box center [144, 244] width 64 height 13
click at [112, 245] on input "Programming" at bounding box center [106, 244] width 12 height 12
radio input "true"
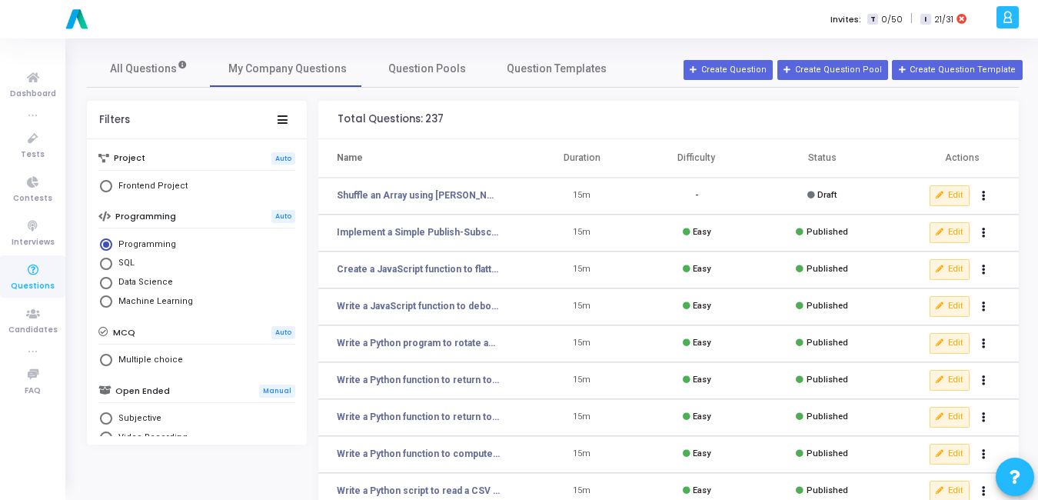
click at [108, 366] on span "Select Library" at bounding box center [106, 360] width 12 height 12
click at [108, 366] on input "Multiple choice" at bounding box center [106, 360] width 12 height 12
radio input "true"
radio input "false"
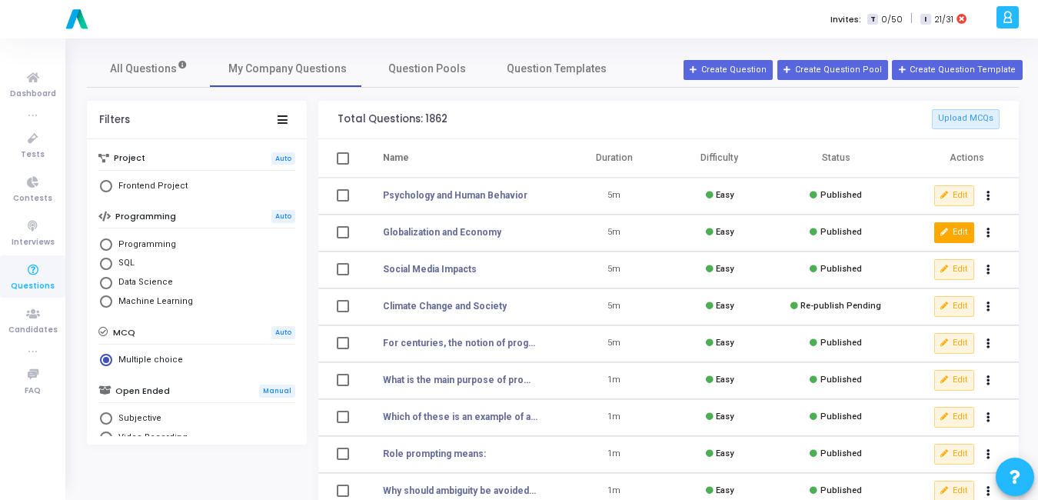
click at [945, 228] on icon at bounding box center [944, 232] width 8 height 8
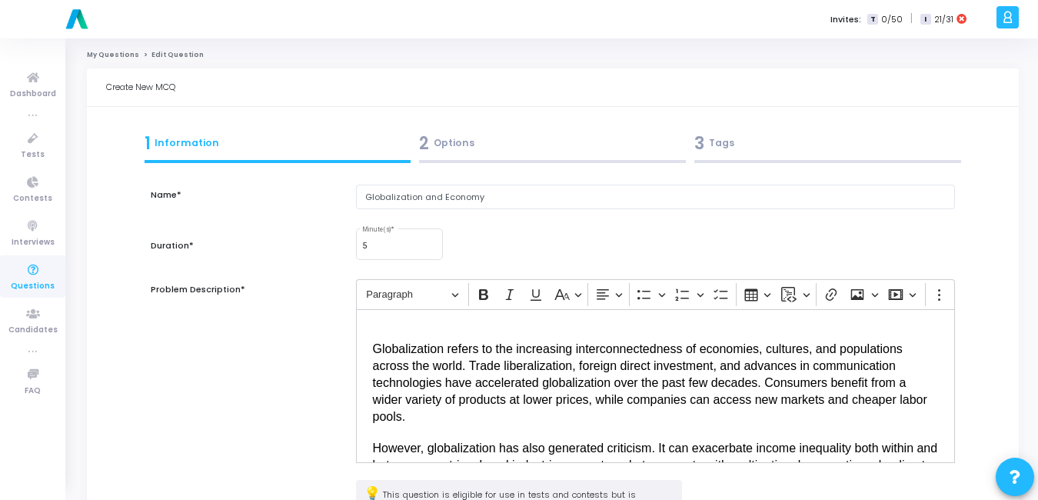
click at [457, 142] on div "2 Options" at bounding box center [552, 143] width 267 height 25
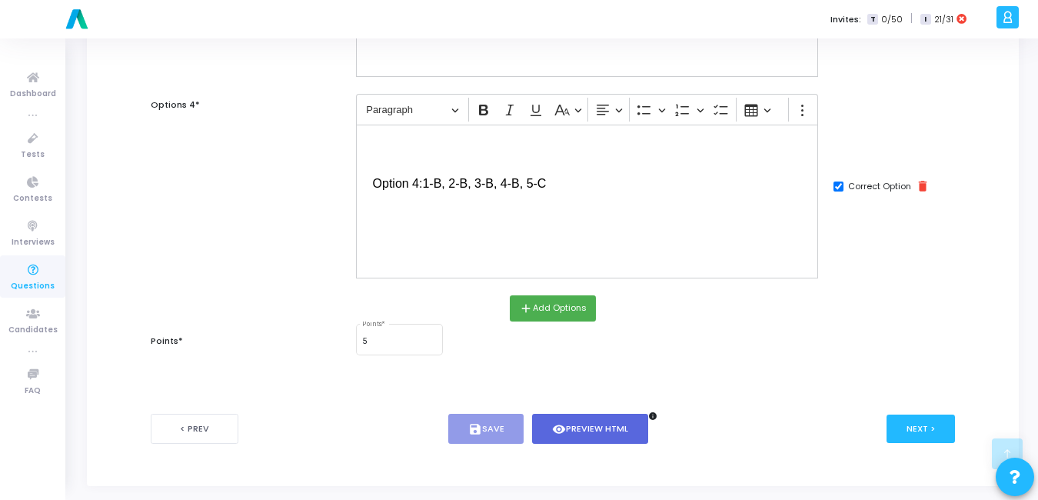
scroll to position [715, 0]
click at [923, 420] on button "Next >" at bounding box center [920, 428] width 68 height 28
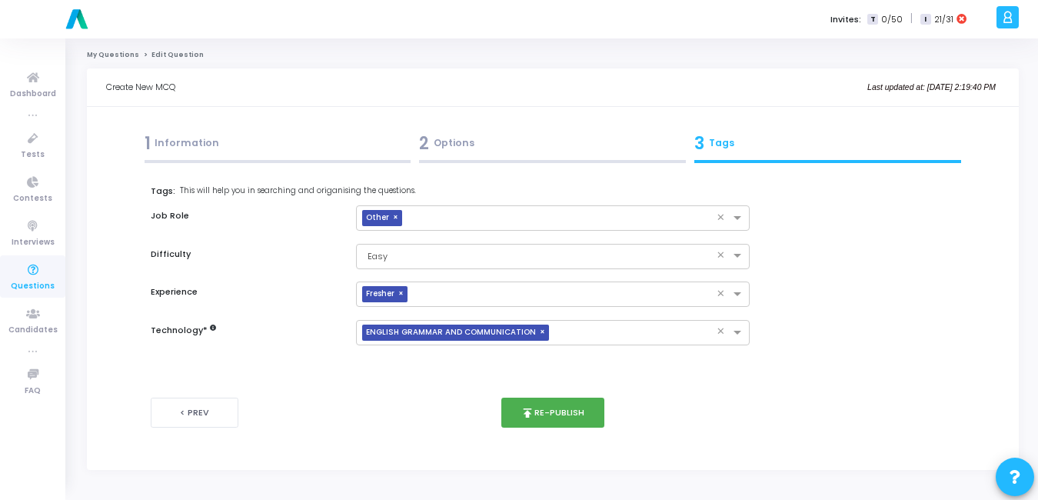
scroll to position [0, 0]
click at [563, 409] on button "publish Re-publish" at bounding box center [556, 412] width 104 height 30
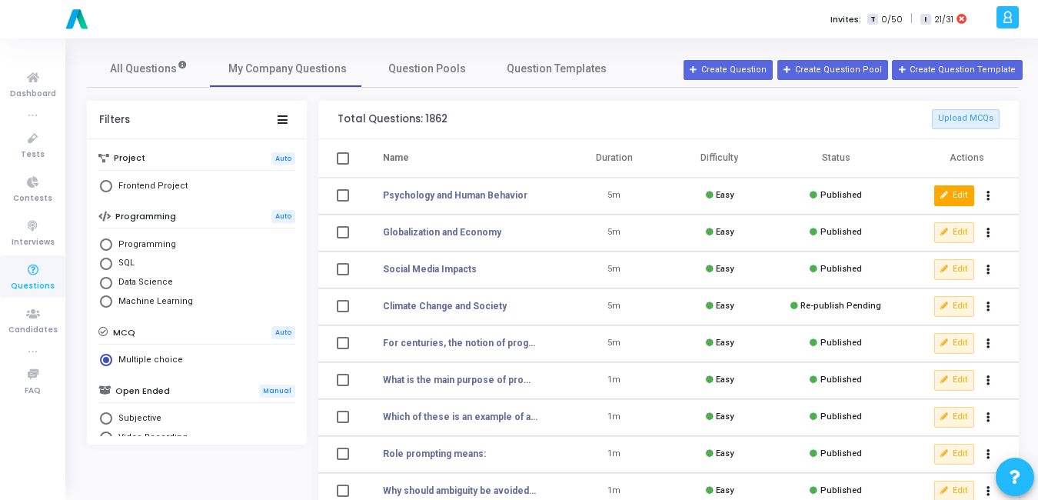
click at [957, 201] on button "Edit" at bounding box center [954, 195] width 40 height 20
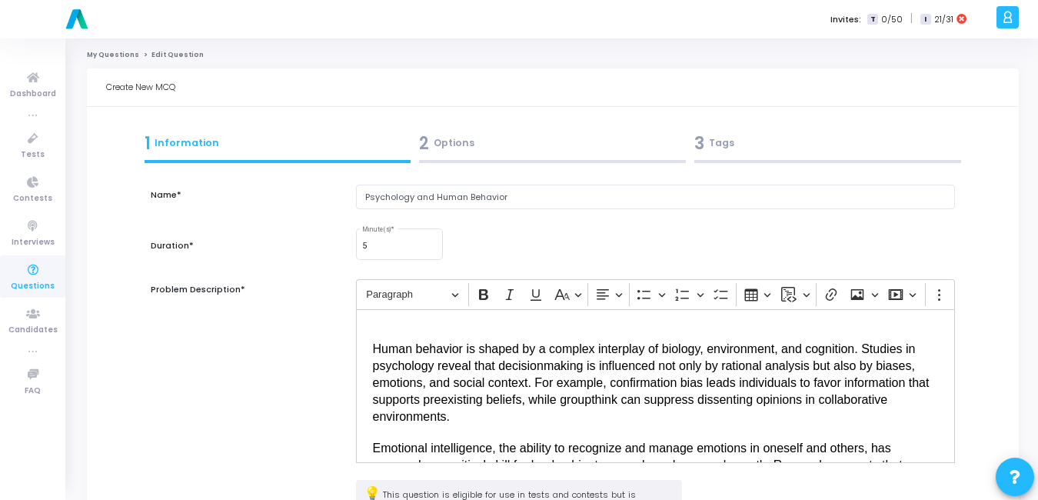
click at [438, 133] on div "2 Options" at bounding box center [552, 143] width 267 height 25
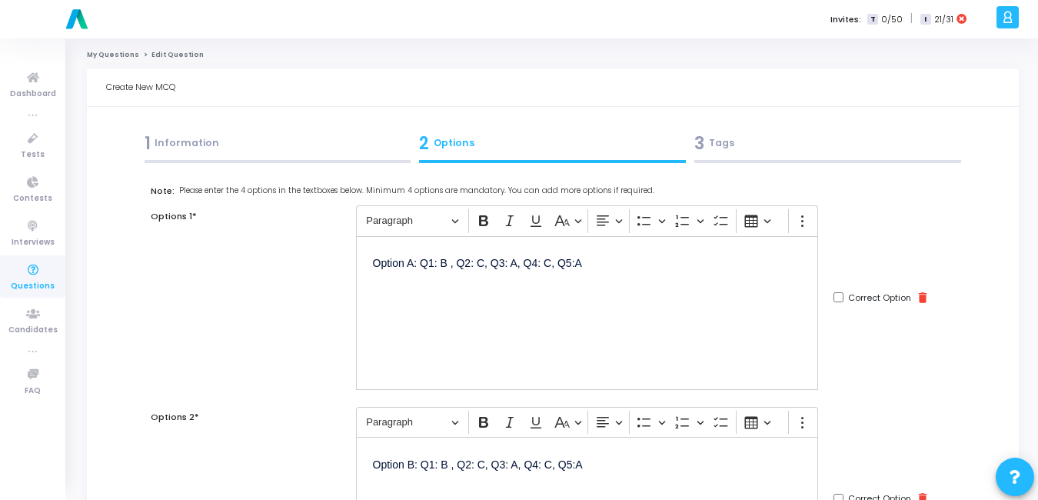
click at [219, 140] on div "1 Information" at bounding box center [278, 143] width 267 height 25
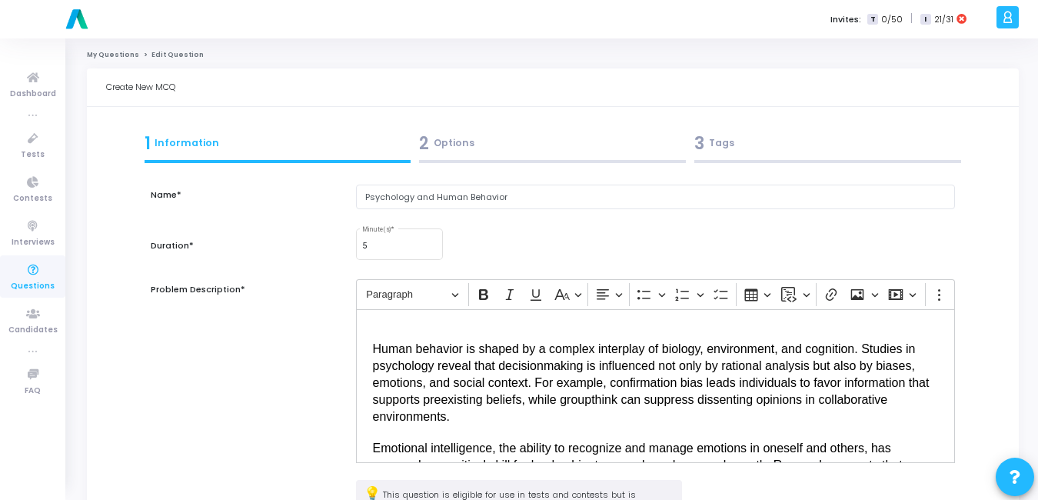
scroll to position [175, 0]
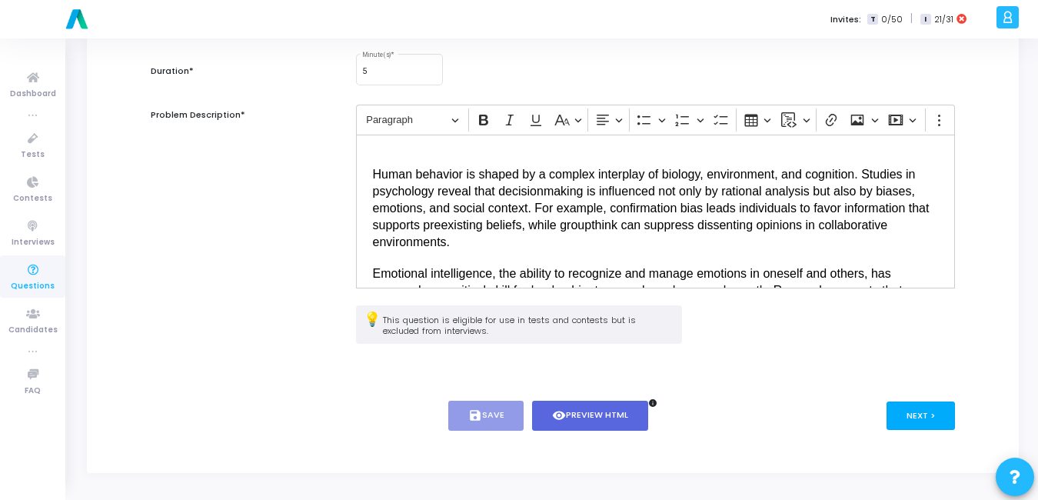
click at [943, 421] on button "Next >" at bounding box center [920, 415] width 68 height 28
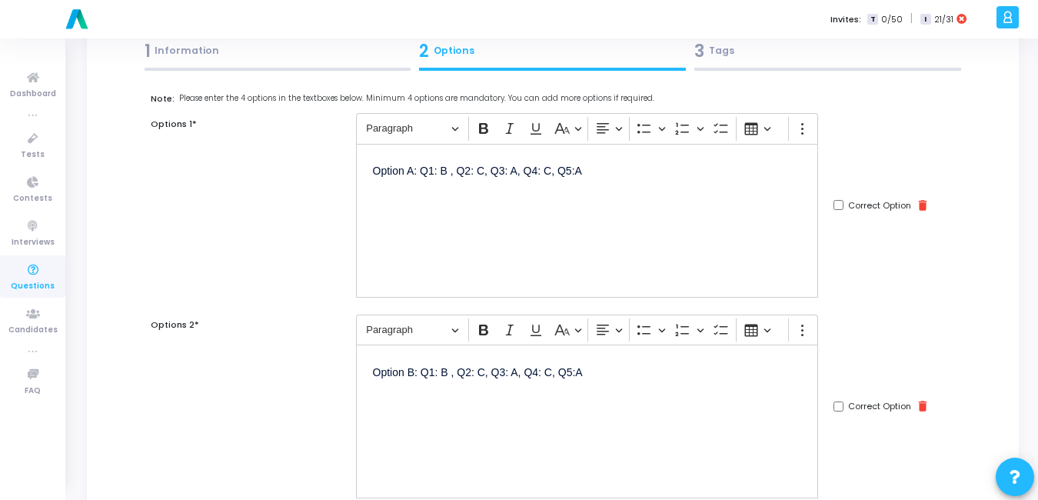
scroll to position [0, 0]
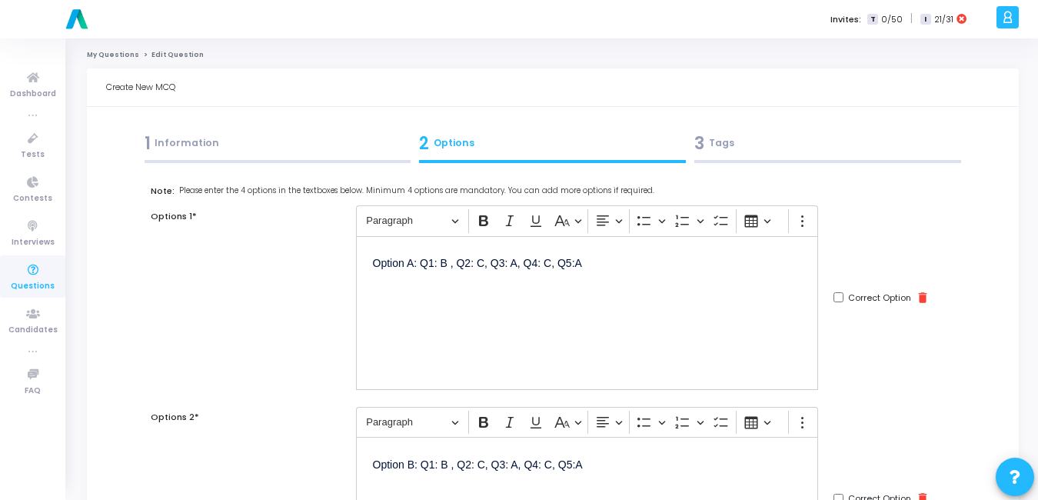
click at [510, 300] on div "Option A: Q1: B , Q2: C, Q3: A, Q4: C, Q5:A" at bounding box center [587, 313] width 463 height 154
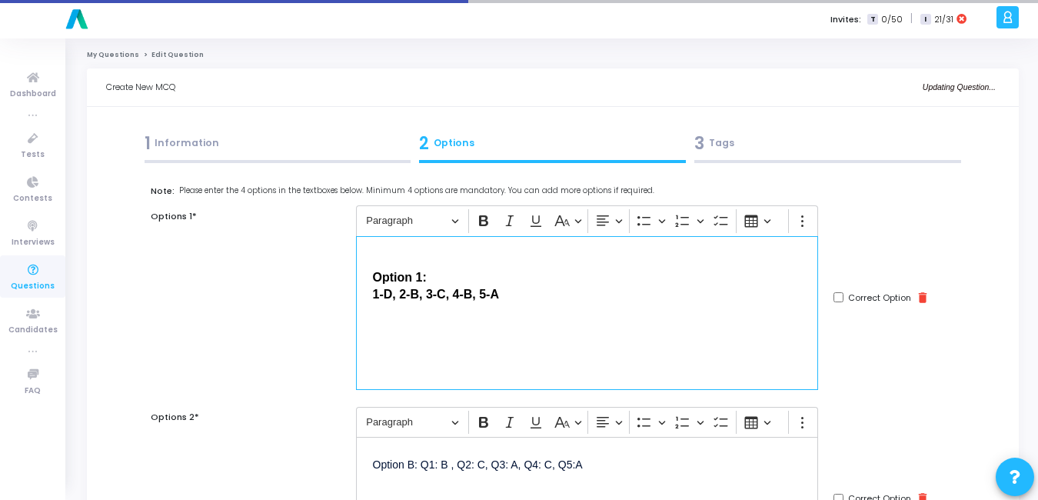
click at [370, 272] on div "Option 1: 1-D, 2-B, 3-C, 4-B, 5-A" at bounding box center [587, 313] width 463 height 154
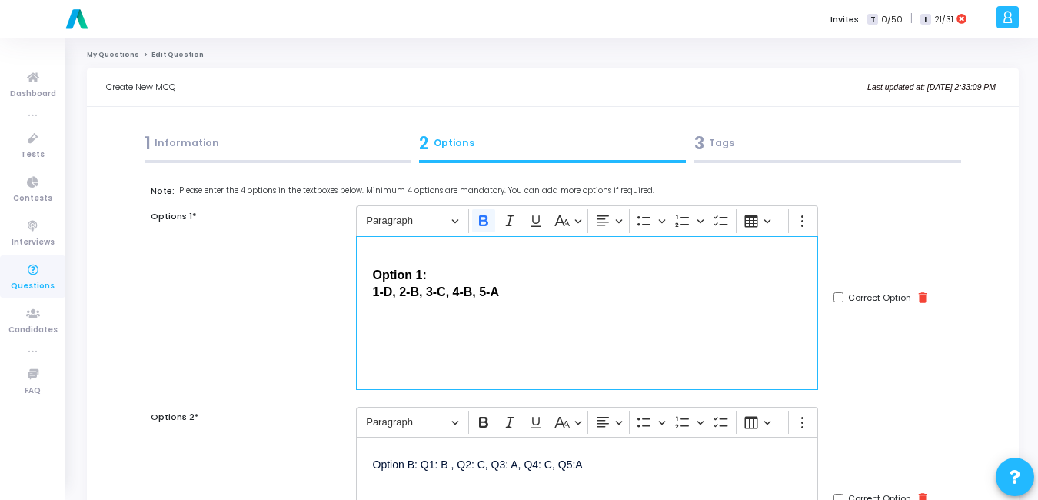
drag, startPoint x: 364, startPoint y: 258, endPoint x: 337, endPoint y: 235, distance: 35.5
click at [307, 244] on div "Options 1* Rich Text Editor Paragraph Bold Italic Underline Basic styles Text a…" at bounding box center [553, 297] width 820 height 184
click at [477, 220] on icon "Editor toolbar" at bounding box center [483, 220] width 15 height 15
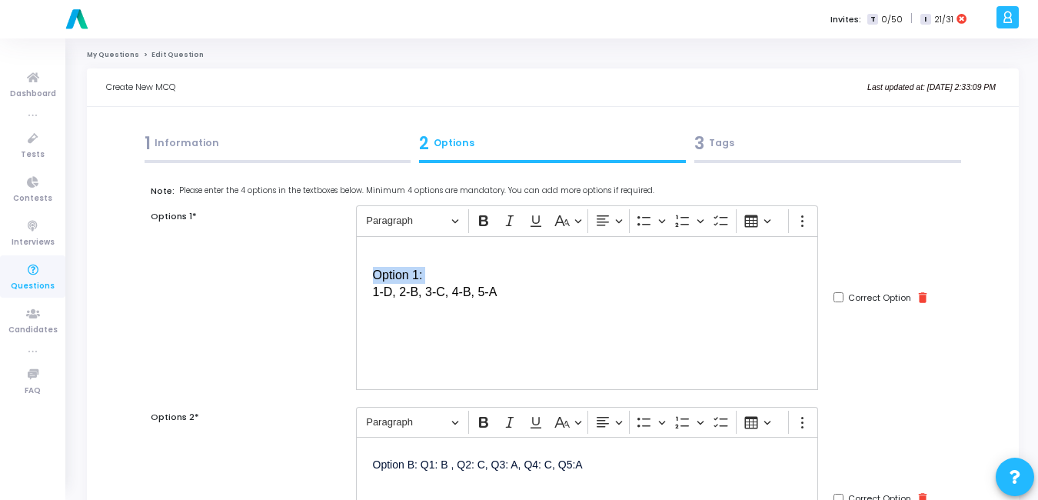
click at [301, 275] on div "Options 1*" at bounding box center [245, 297] width 205 height 184
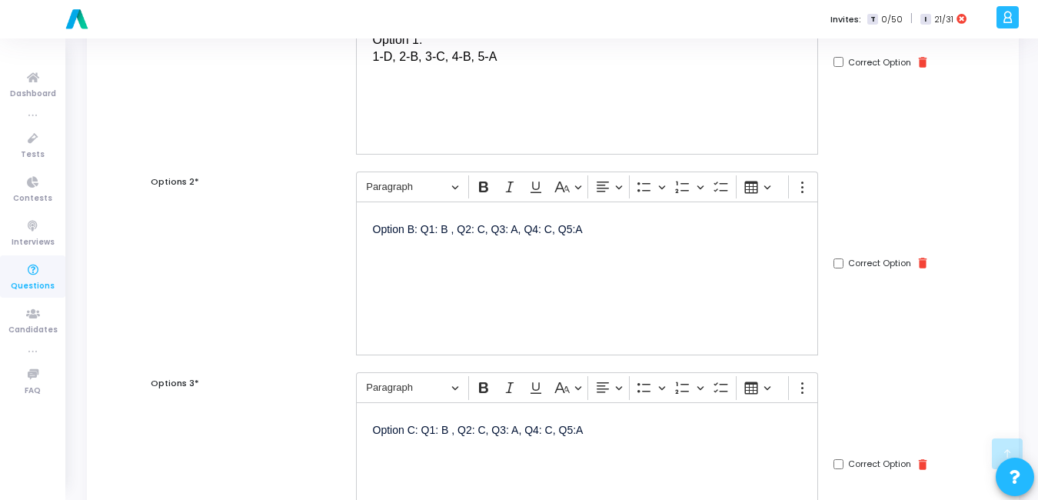
scroll to position [236, 0]
click at [430, 290] on div "Option B: Q1: B , Q2: C, Q3: A, Q4: C, Q5:A" at bounding box center [587, 278] width 463 height 154
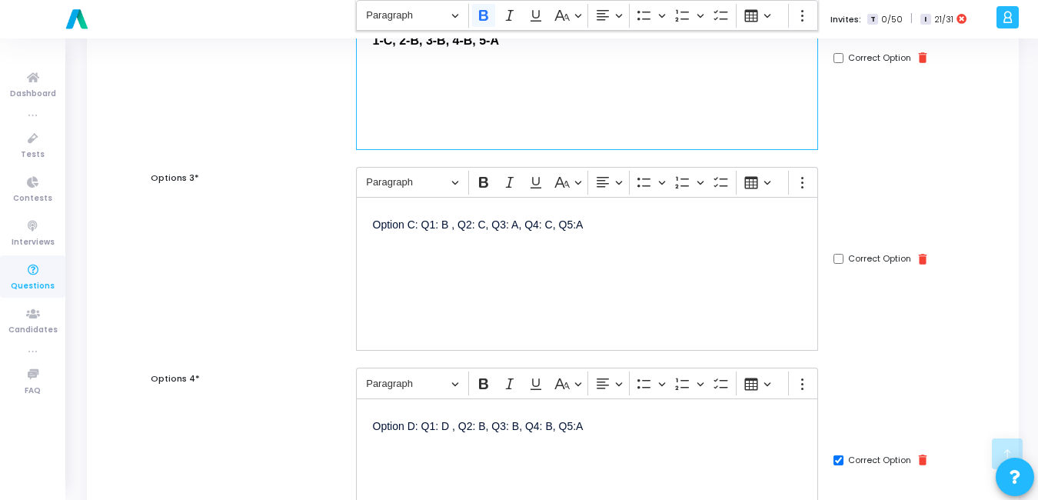
scroll to position [442, 0]
click at [462, 309] on div "Option C: Q1: B , Q2: C, Q3: A, Q4: C, Q5:A" at bounding box center [587, 272] width 463 height 154
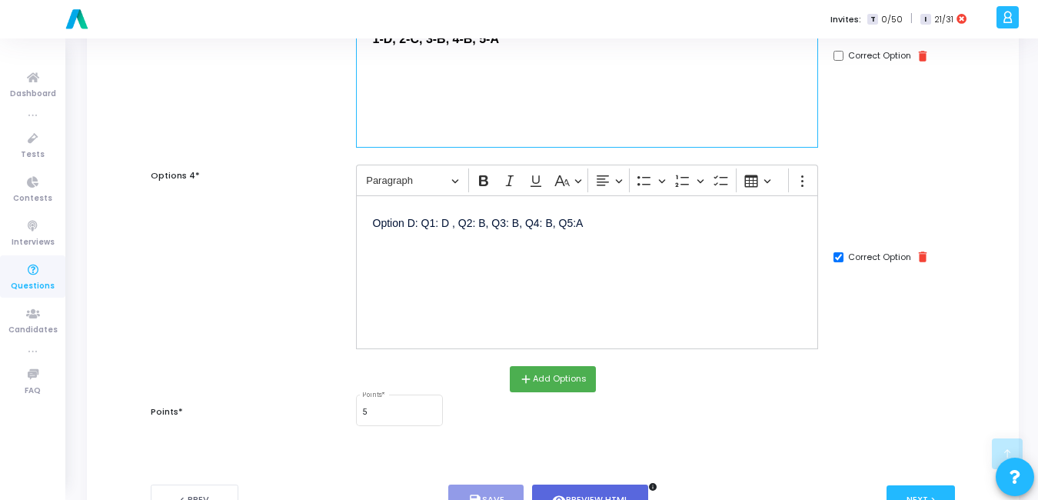
scroll to position [647, 0]
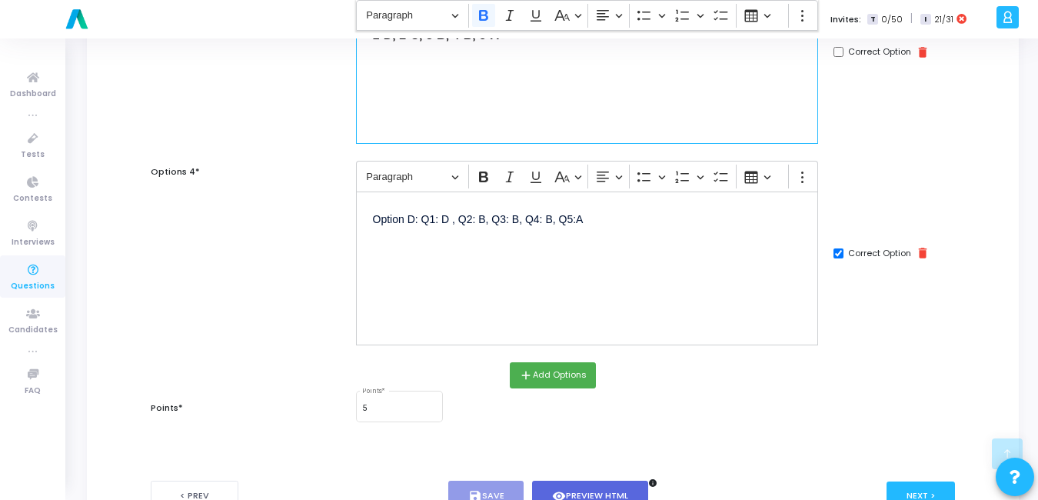
click at [477, 270] on div "Option D: Q1: D , Q2: B, Q3: B, Q4: B, Q5:A" at bounding box center [587, 268] width 463 height 154
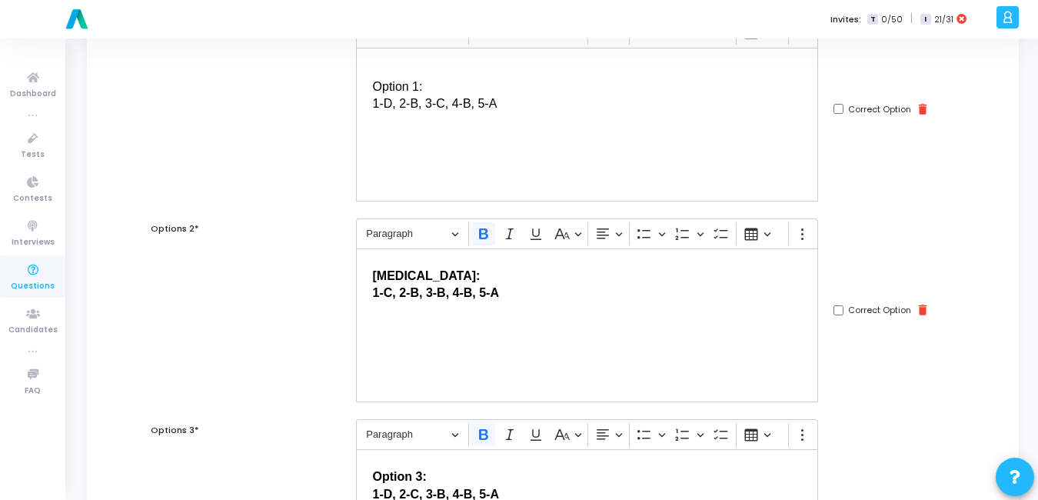
scroll to position [193, 0]
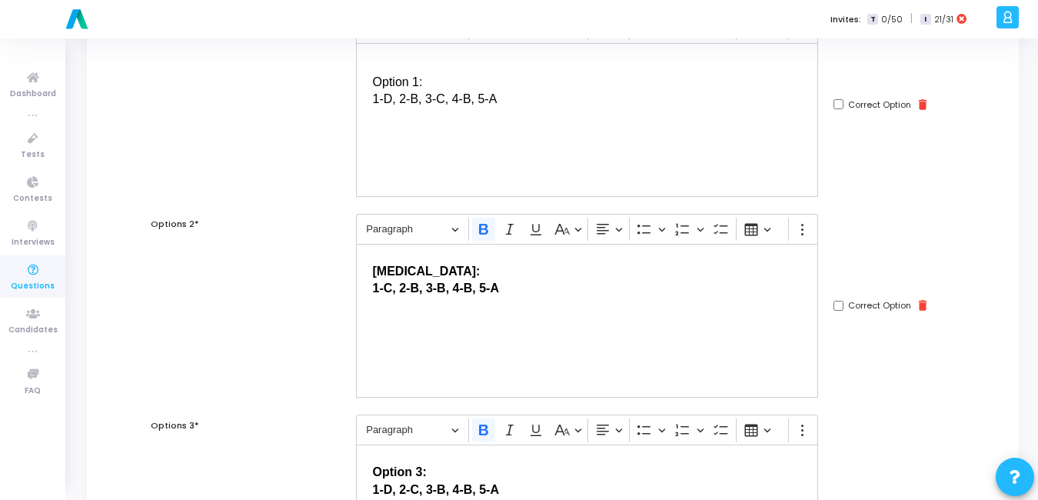
click at [375, 98] on span "1-D, 2-B, 3-C, 4-B, 5-A" at bounding box center [435, 98] width 125 height 13
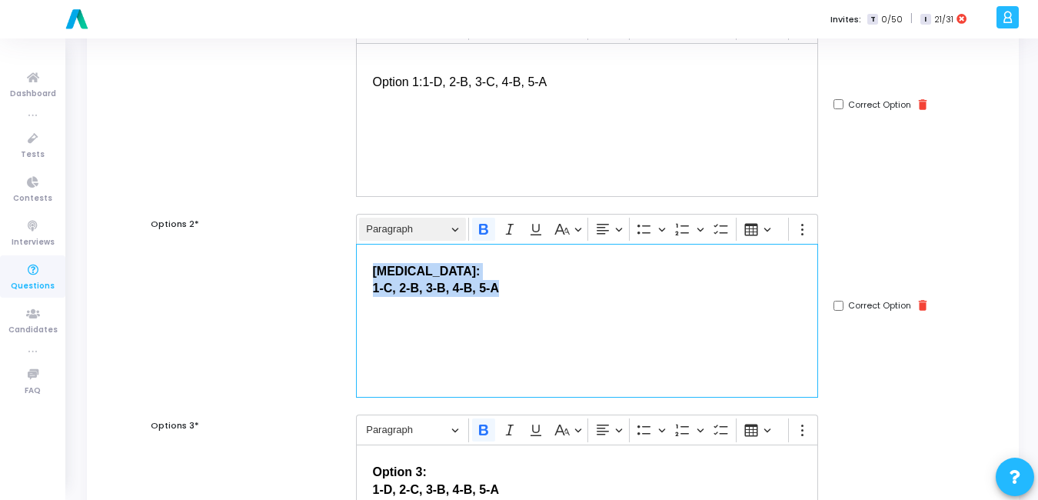
drag, startPoint x: 498, startPoint y: 291, endPoint x: 441, endPoint y: 238, distance: 77.8
click at [356, 264] on div "[MEDICAL_DATA]: 1-C, 2-B, 3-B, 4-B, 5-A" at bounding box center [587, 321] width 463 height 154
click at [483, 231] on icon "Editor toolbar" at bounding box center [483, 228] width 15 height 15
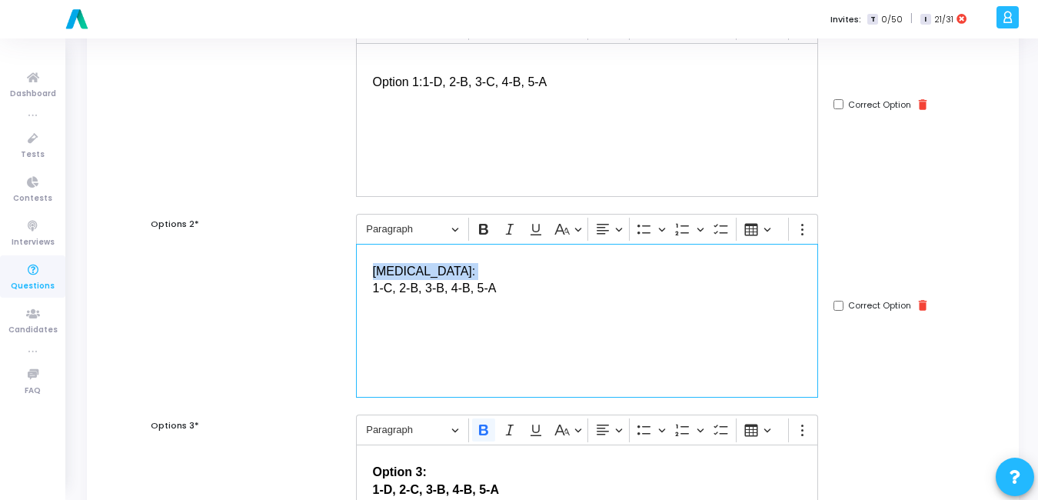
click at [448, 317] on div "[MEDICAL_DATA]: 1-C, 2-B, 3-B, 4-B, 5-A" at bounding box center [587, 321] width 463 height 154
click at [373, 295] on p "[MEDICAL_DATA]: 1-C, 2-B, 3-B, 4-B, 5-A" at bounding box center [587, 279] width 429 height 37
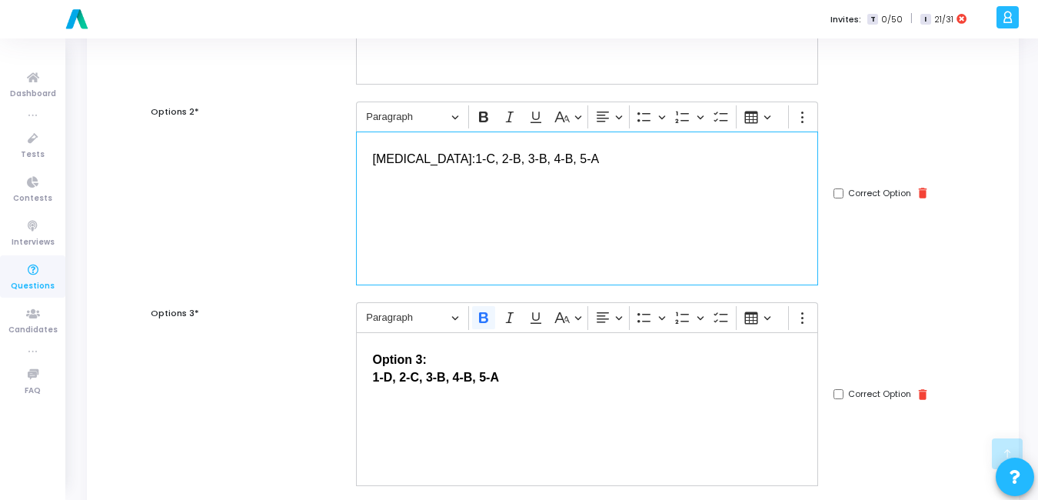
scroll to position [314, 0]
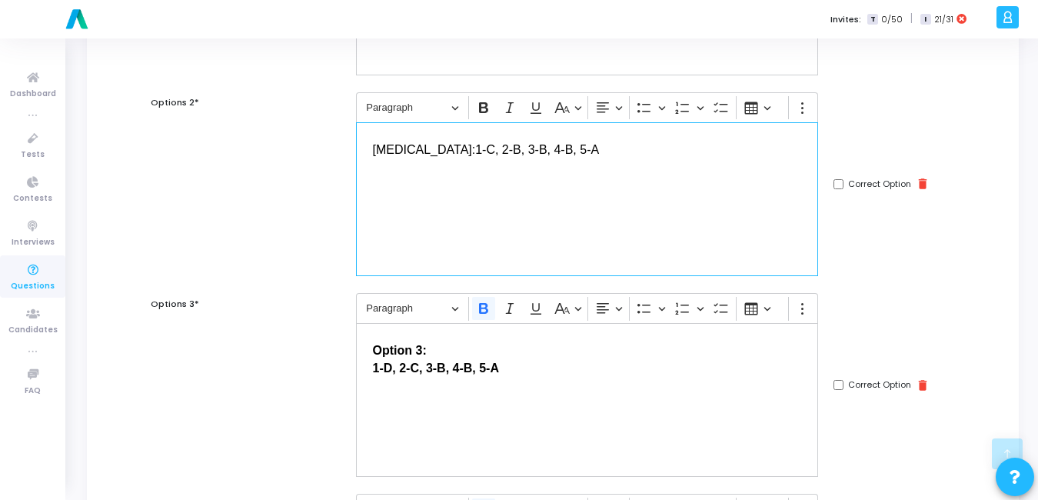
click at [515, 362] on p "Option 3: 1-D, 2-C, 3-B, 4-B, 5-A" at bounding box center [587, 358] width 429 height 37
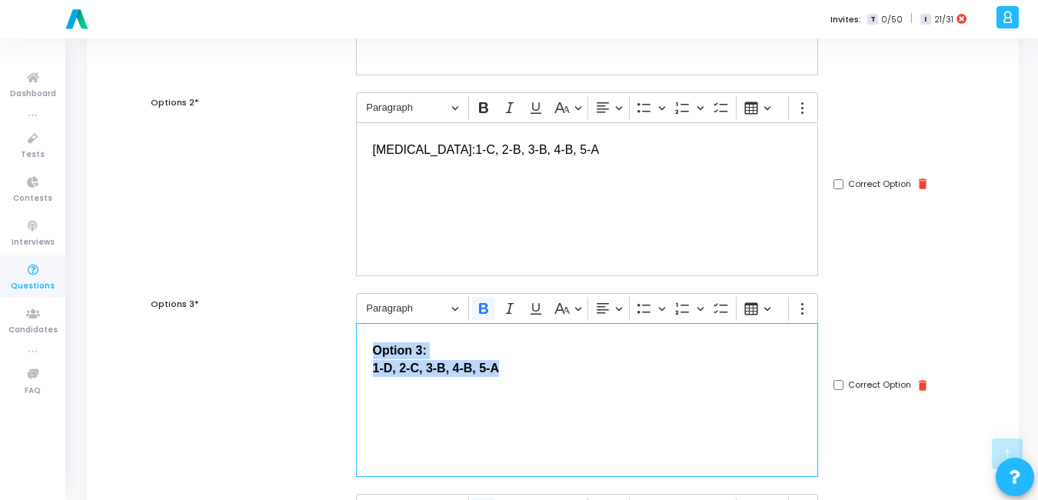
drag, startPoint x: 511, startPoint y: 369, endPoint x: 354, endPoint y: 340, distance: 159.5
click at [354, 340] on div "Rich Text Editor Paragraph Bold Italic Underline Basic styles Text alignment Bu…" at bounding box center [587, 385] width 478 height 184
click at [484, 304] on icon "Editor toolbar" at bounding box center [483, 308] width 9 height 11
click at [506, 389] on div "Option 3: 1-D, 2-C, 3-B, 4-B, 5-A" at bounding box center [587, 400] width 463 height 154
click at [364, 384] on div "Option 3: 1-D, 2-C, 3-B, 4-B, 5-A" at bounding box center [587, 400] width 463 height 154
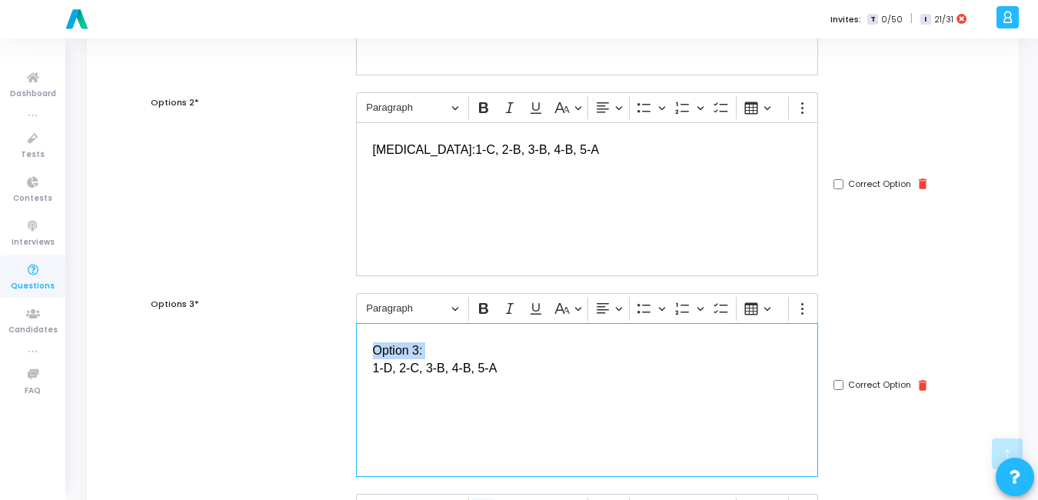
click at [373, 371] on span "1-D, 2-C, 3-B, 4-B, 5-A" at bounding box center [435, 367] width 125 height 13
click at [417, 391] on div "Option 3: 1-D, 2-C, 3-B, 4-B, 5-A" at bounding box center [587, 400] width 463 height 154
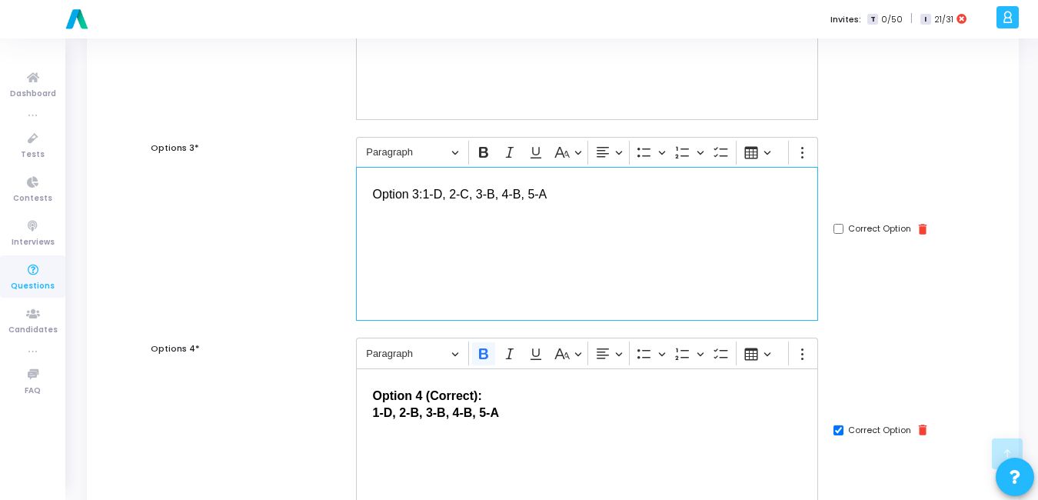
scroll to position [476, 0]
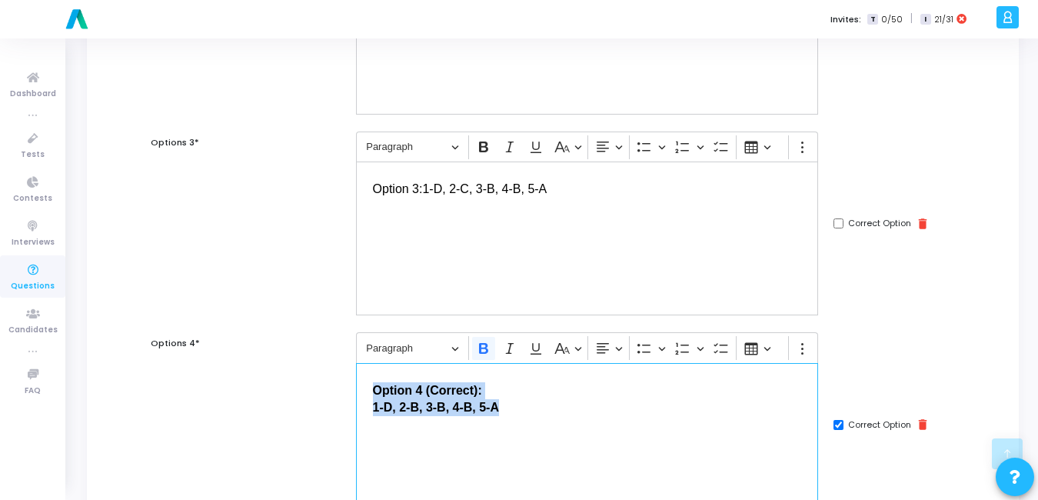
drag, startPoint x: 442, startPoint y: 394, endPoint x: 360, endPoint y: 387, distance: 82.6
click at [360, 387] on div "Option 4 (Correct): 1-D, 2-B, 3-B, 4-B, 5-A" at bounding box center [587, 440] width 463 height 154
click at [482, 349] on icon "Editor toolbar" at bounding box center [483, 348] width 15 height 15
click at [461, 447] on div "Option 4 (Correct): 1-D, 2-B, 3-B, 4-B, 5-A" at bounding box center [587, 440] width 463 height 154
click at [375, 407] on span "1-D, 2-B, 3-B, 4-B, 5-A" at bounding box center [435, 407] width 124 height 13
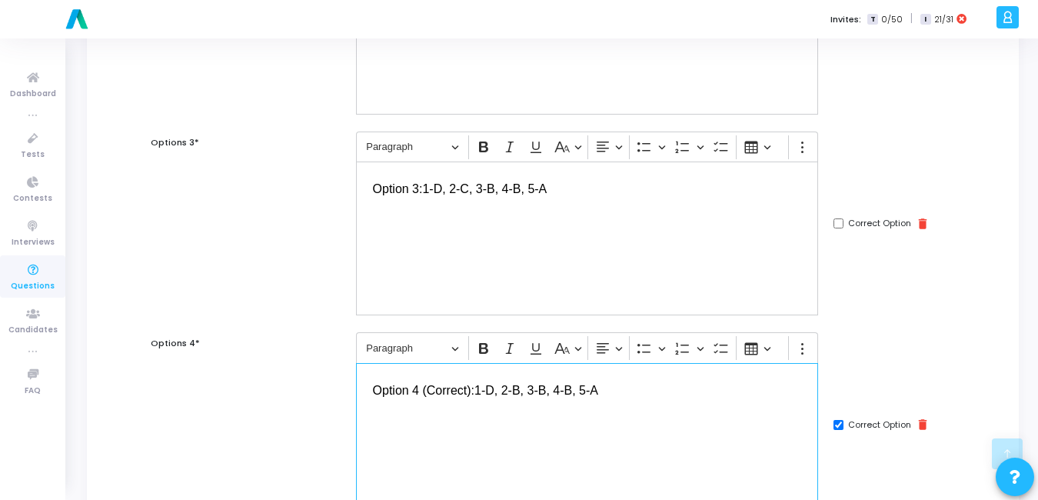
click at [468, 389] on span "Option 4 (Correct):" at bounding box center [423, 390] width 101 height 13
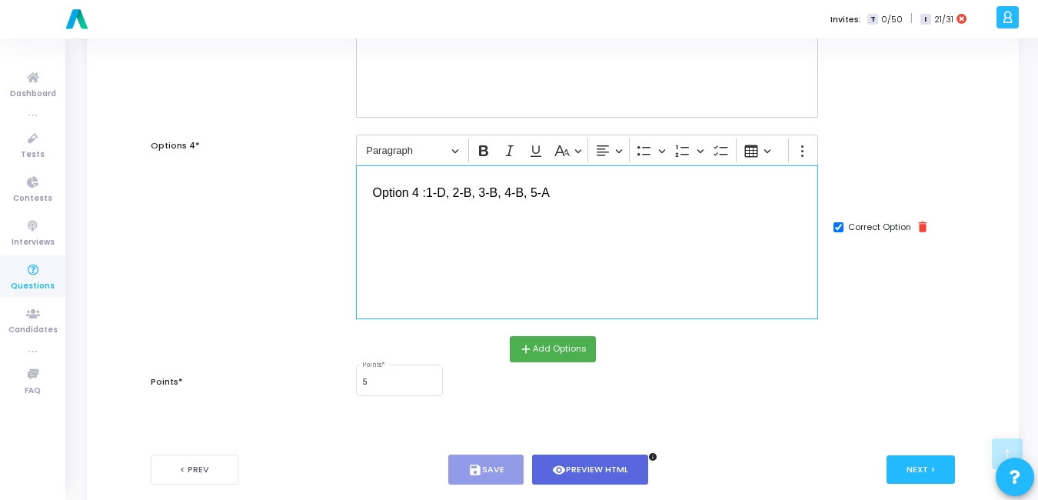
scroll to position [727, 0]
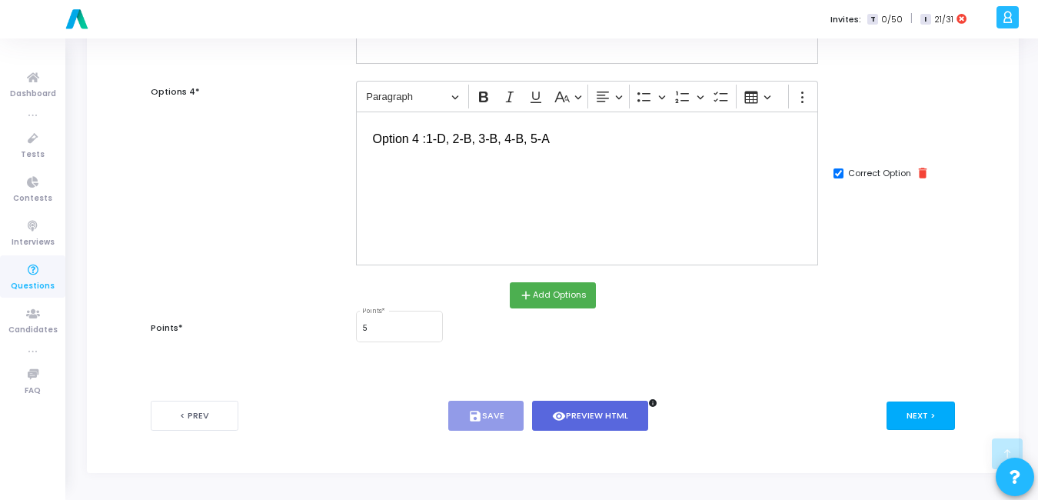
click at [910, 414] on button "Next >" at bounding box center [920, 415] width 68 height 28
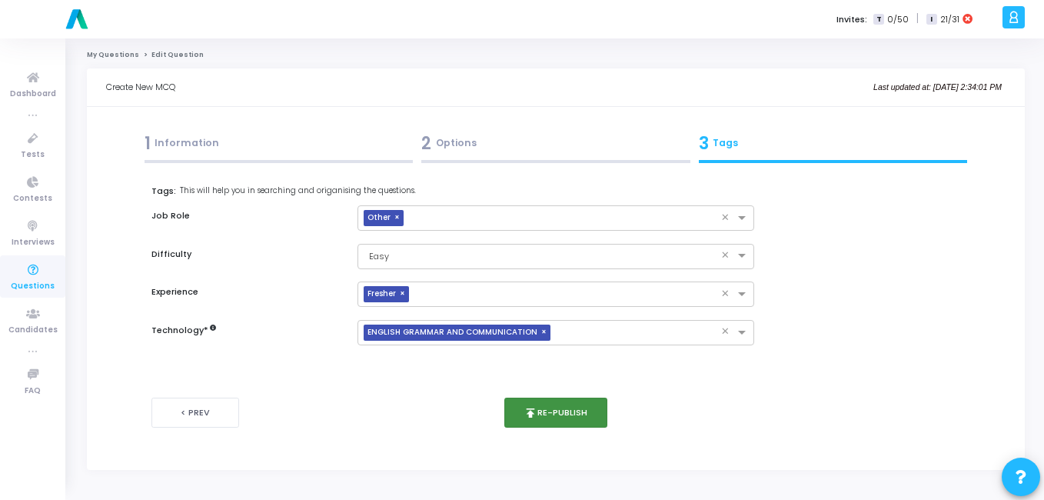
click at [546, 407] on button "publish Re-publish" at bounding box center [556, 412] width 104 height 30
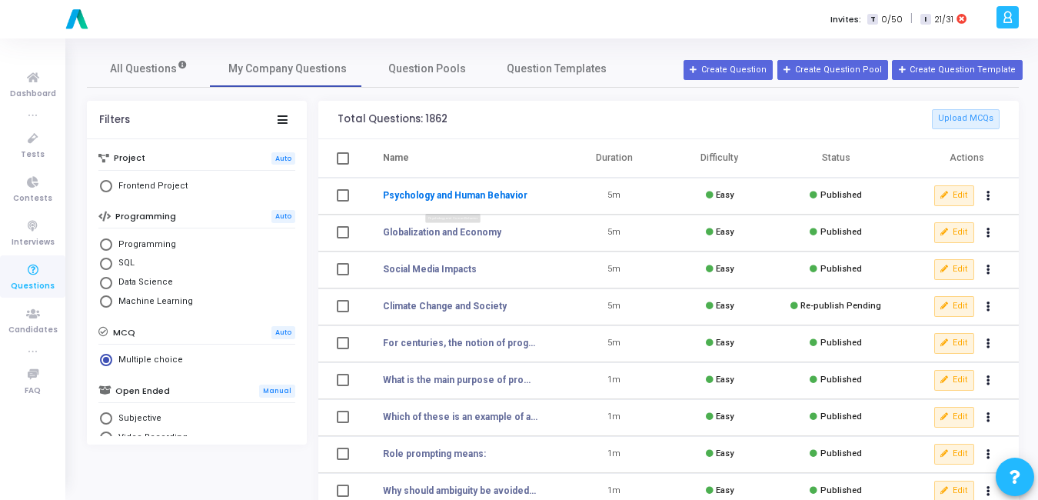
click at [452, 193] on link "Psychology and Human Behavior" at bounding box center [455, 195] width 145 height 14
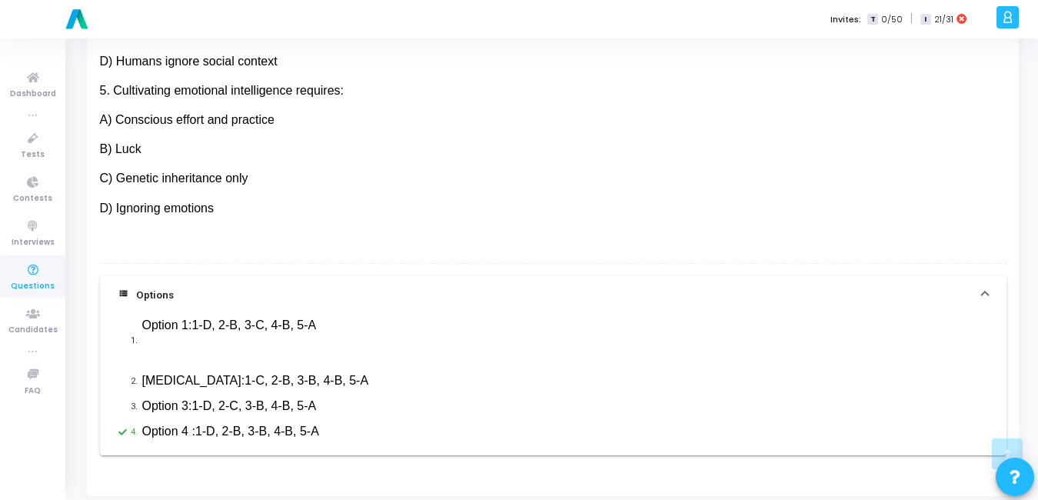
scroll to position [874, 0]
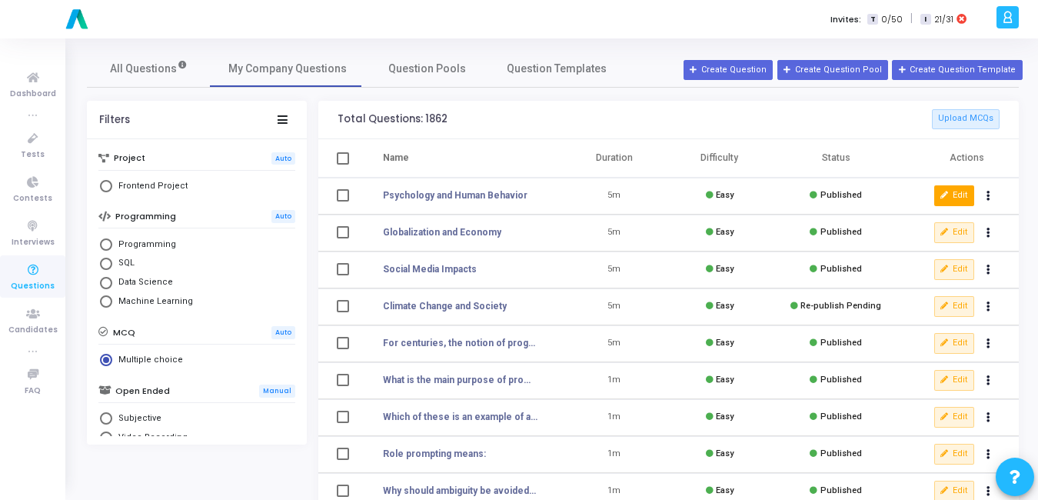
click at [963, 192] on button "Edit" at bounding box center [954, 195] width 40 height 20
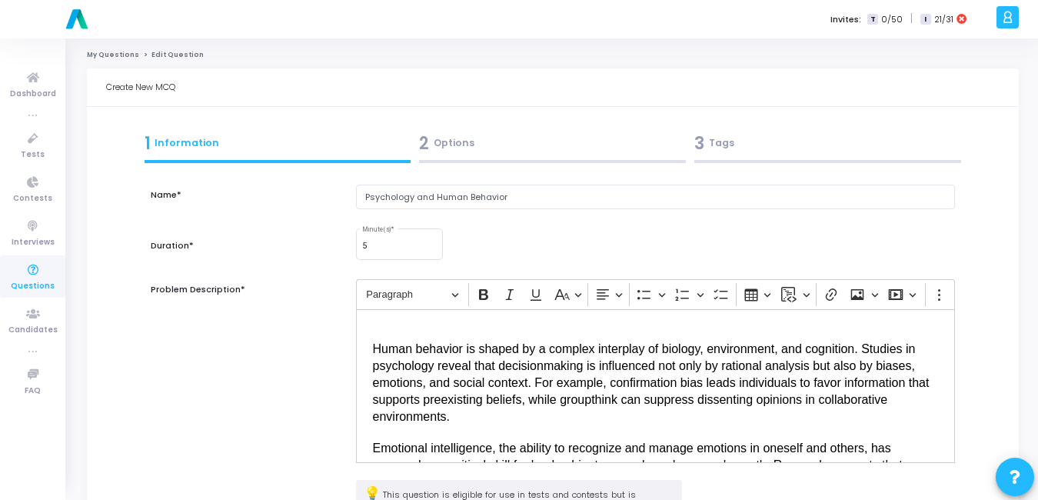
click at [474, 141] on div "2 Options" at bounding box center [552, 143] width 267 height 25
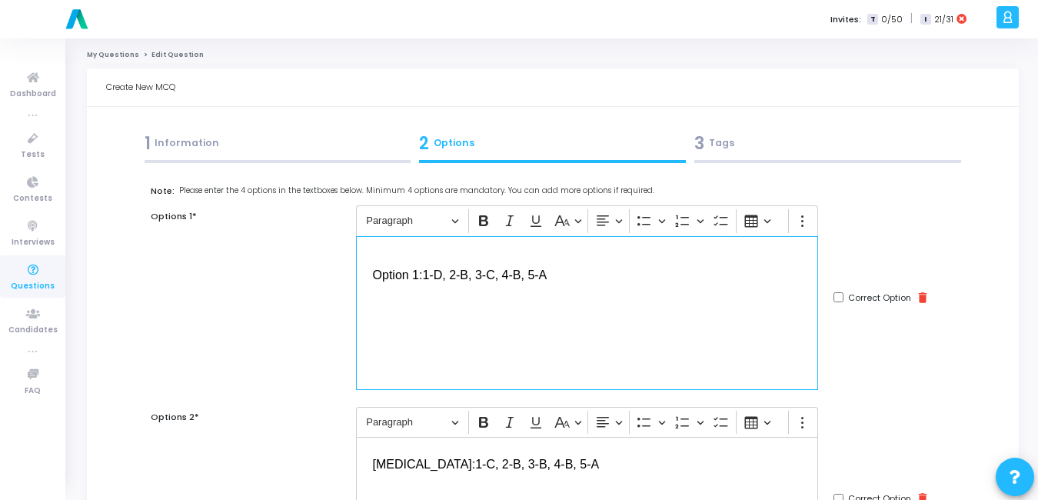
click at [375, 275] on span "Option 1:" at bounding box center [398, 274] width 50 height 13
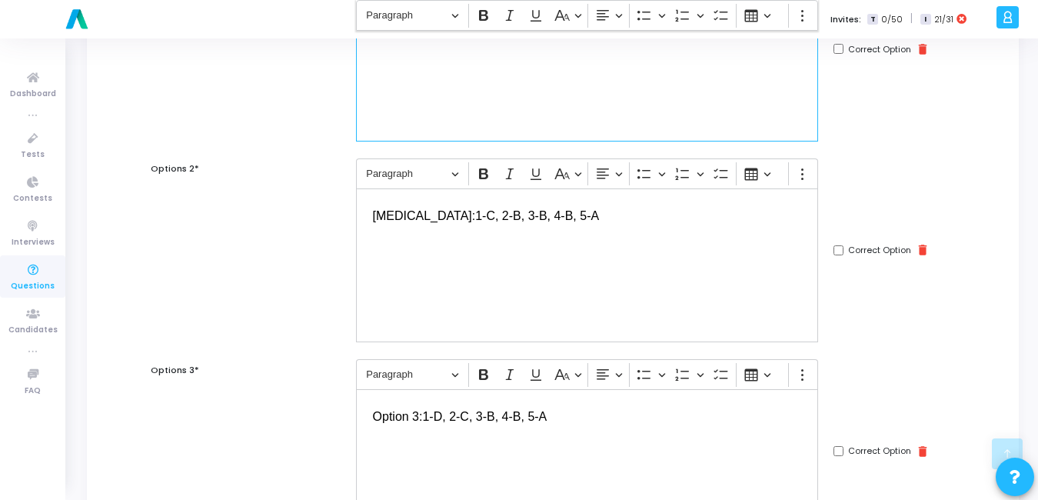
scroll to position [249, 0]
click at [396, 274] on div "⁠⁠⁠⁠⁠⁠⁠ [MEDICAL_DATA]: 1-C, 2-B, 3-B, 4-B, 5-A" at bounding box center [587, 265] width 463 height 154
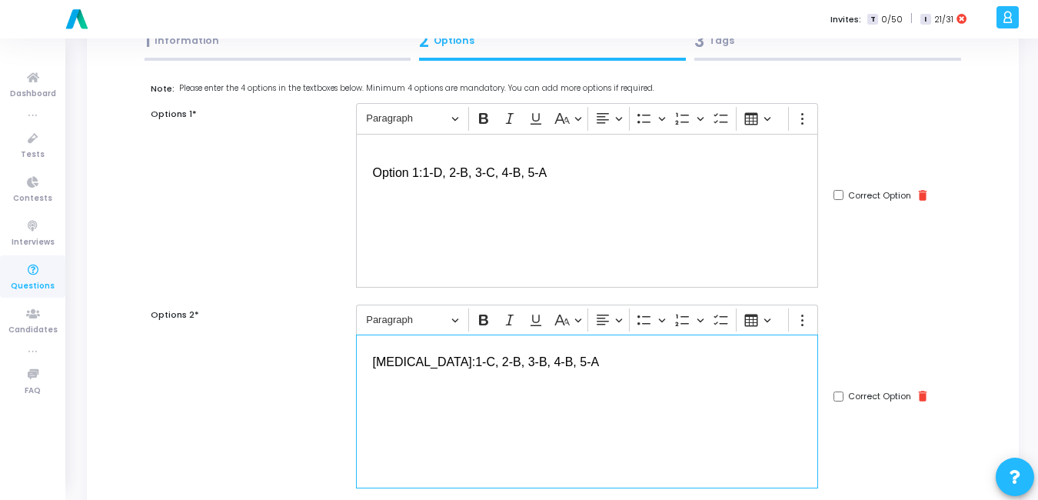
scroll to position [98, 0]
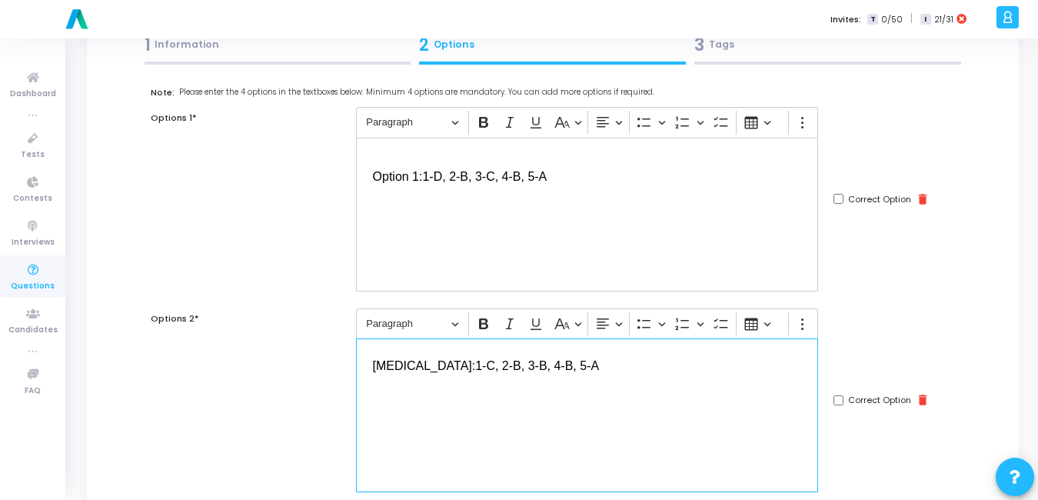
click at [376, 170] on span "Option 1:" at bounding box center [398, 176] width 50 height 13
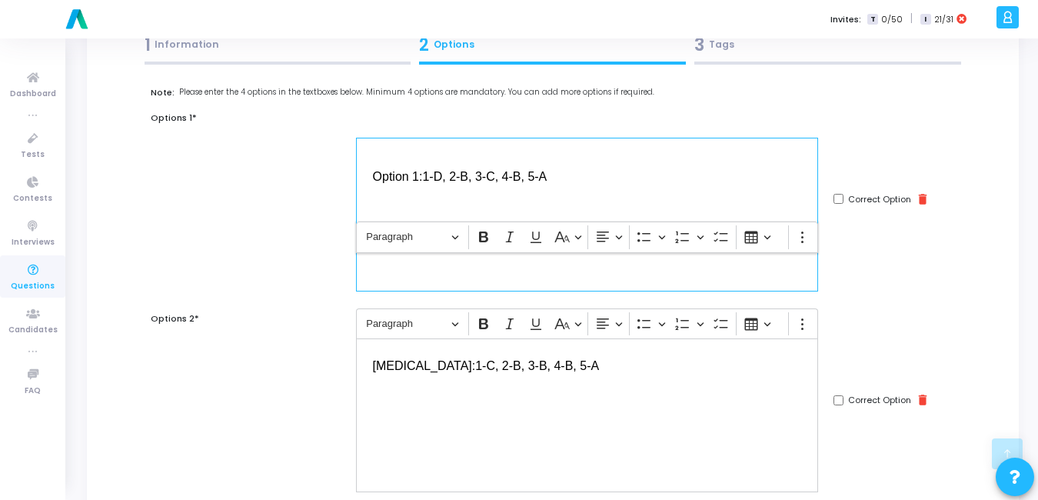
scroll to position [727, 0]
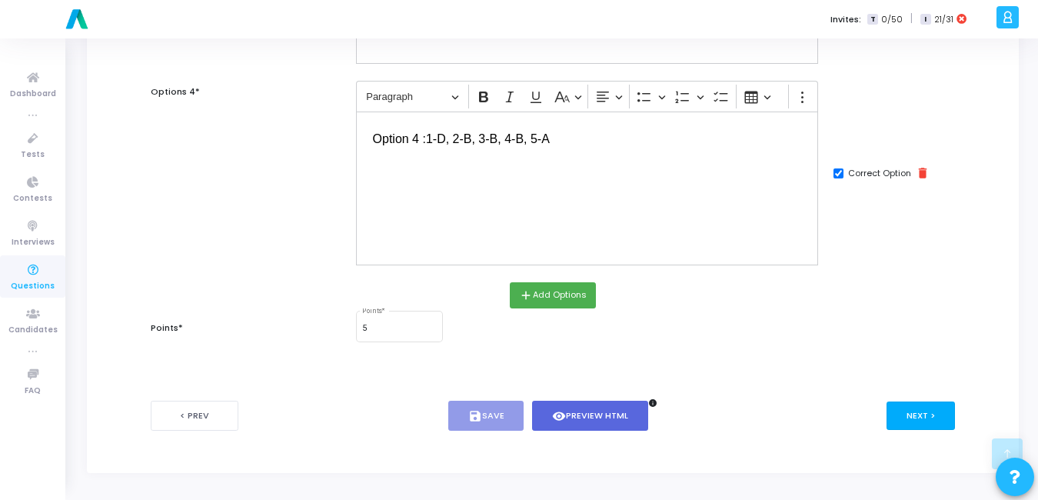
click at [914, 407] on button "Next >" at bounding box center [920, 415] width 68 height 28
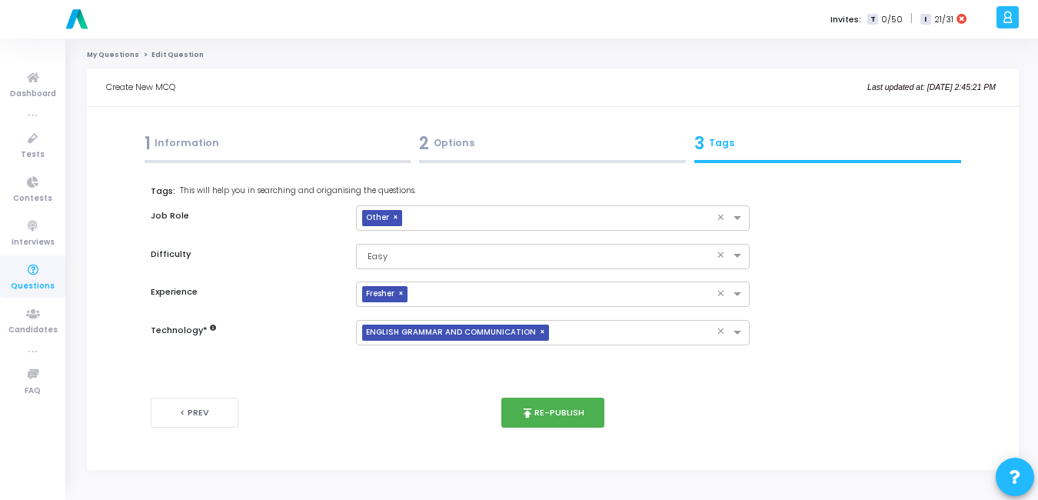
scroll to position [0, 0]
click at [560, 417] on button "publish Re-publish" at bounding box center [556, 412] width 104 height 30
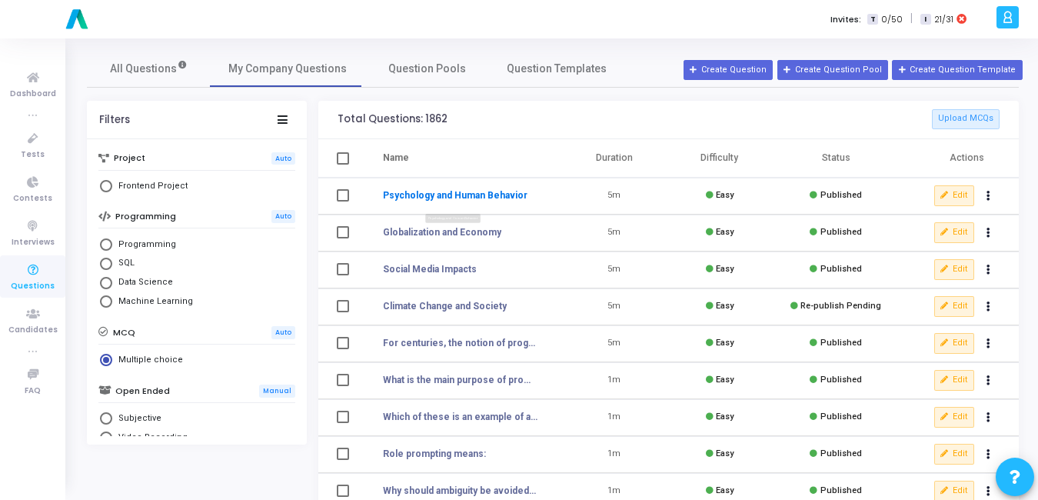
click at [434, 198] on link "Psychology and Human Behavior" at bounding box center [455, 195] width 145 height 14
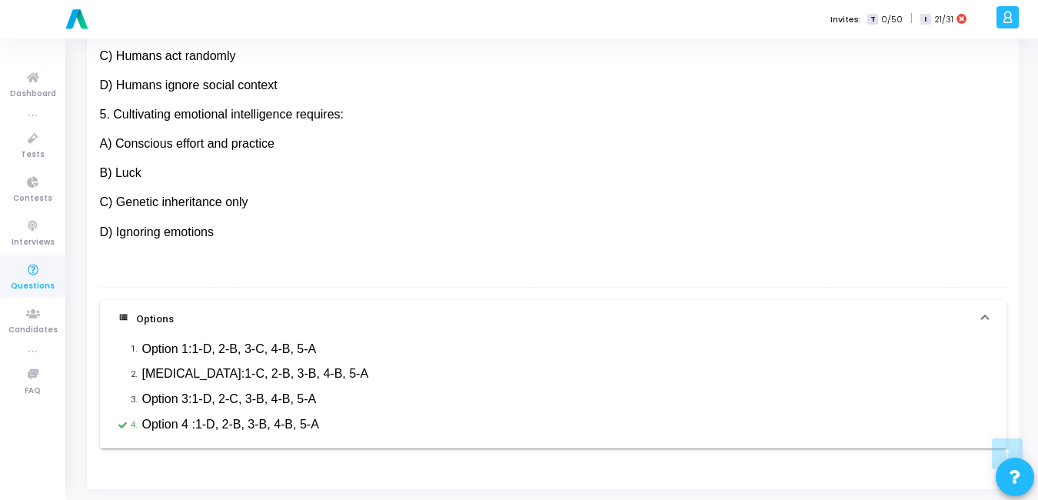
scroll to position [843, 0]
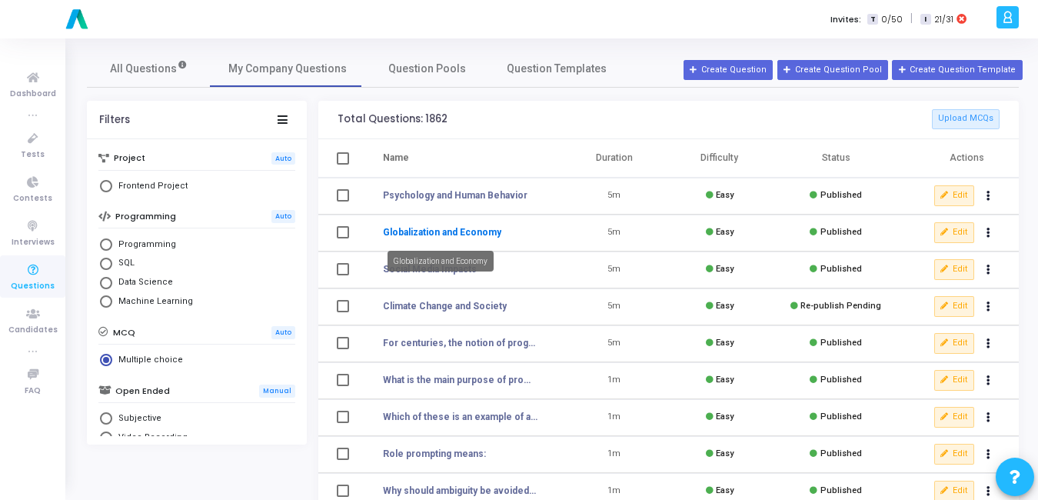
click at [455, 227] on link "Globalization and Economy" at bounding box center [442, 232] width 118 height 14
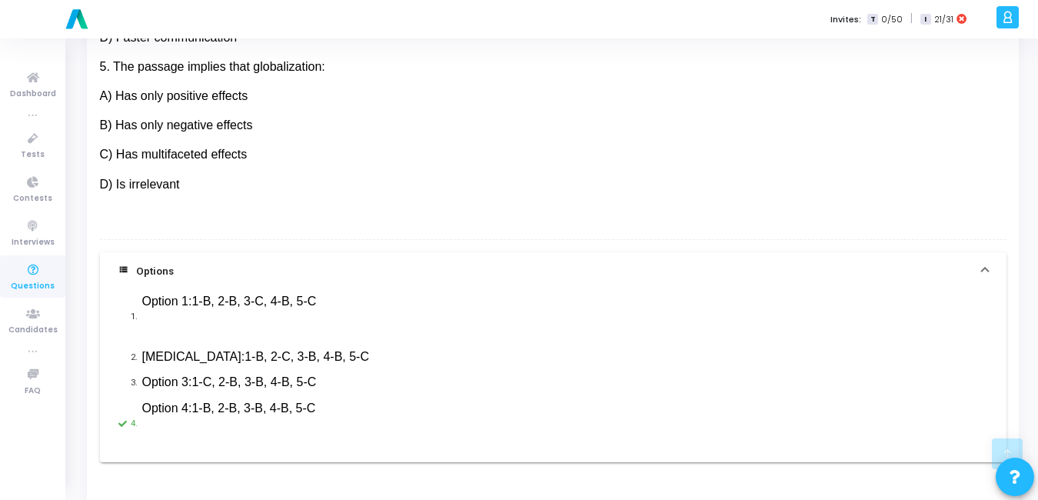
scroll to position [905, 0]
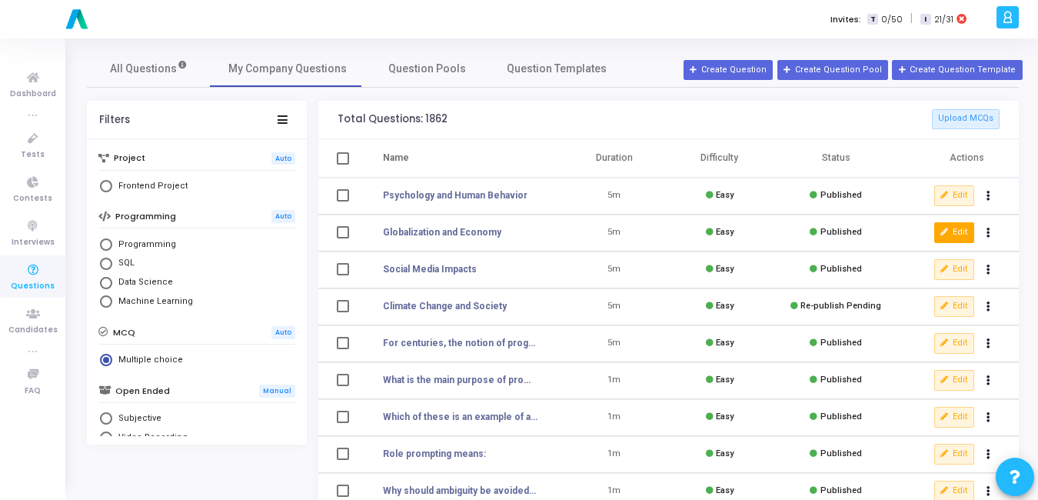
click at [953, 225] on button "Edit" at bounding box center [954, 232] width 40 height 20
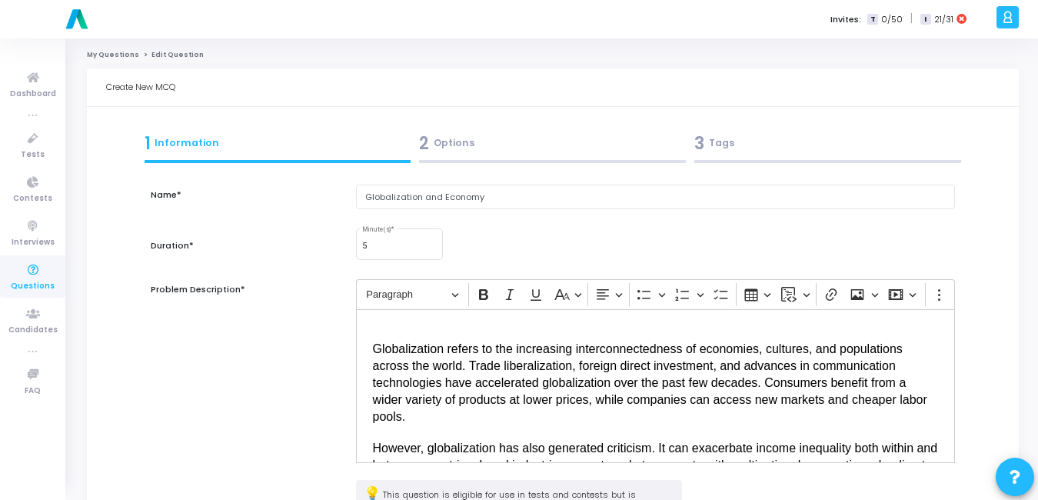
click at [421, 155] on span "2" at bounding box center [424, 143] width 10 height 25
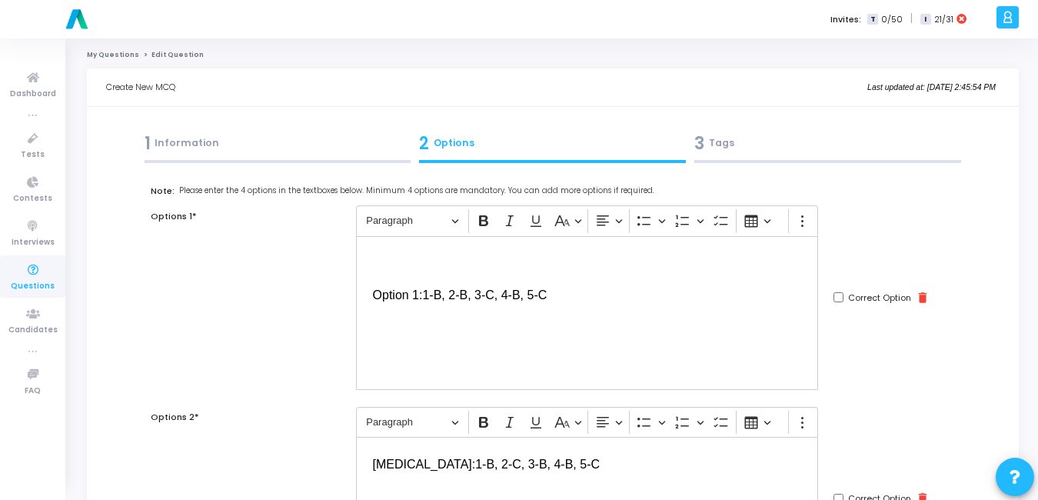
click at [371, 289] on div "⁠⁠⁠⁠⁠⁠⁠ Option 1: 1-B, 2-B, 3-C, 4-B, 5-C" at bounding box center [587, 313] width 463 height 154
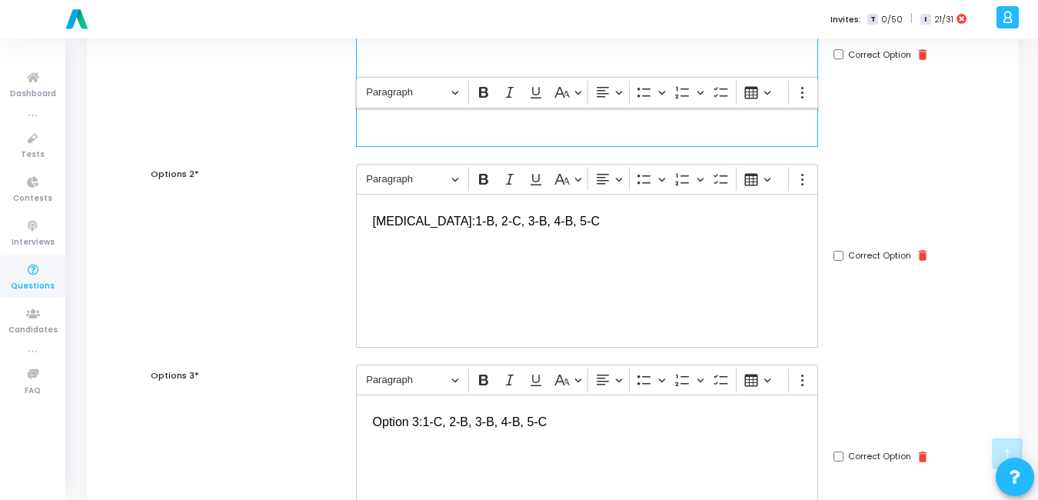
scroll to position [727, 0]
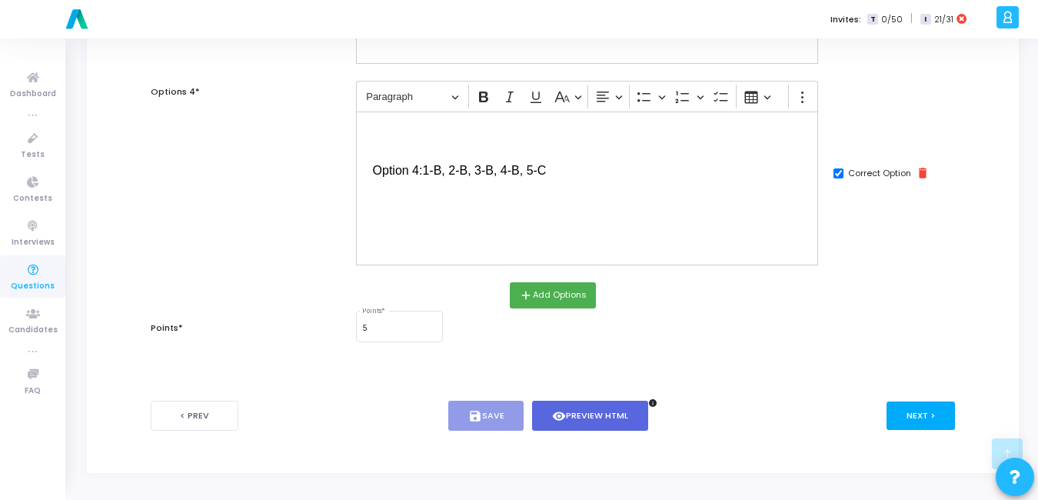
click at [904, 421] on button "Next >" at bounding box center [920, 415] width 68 height 28
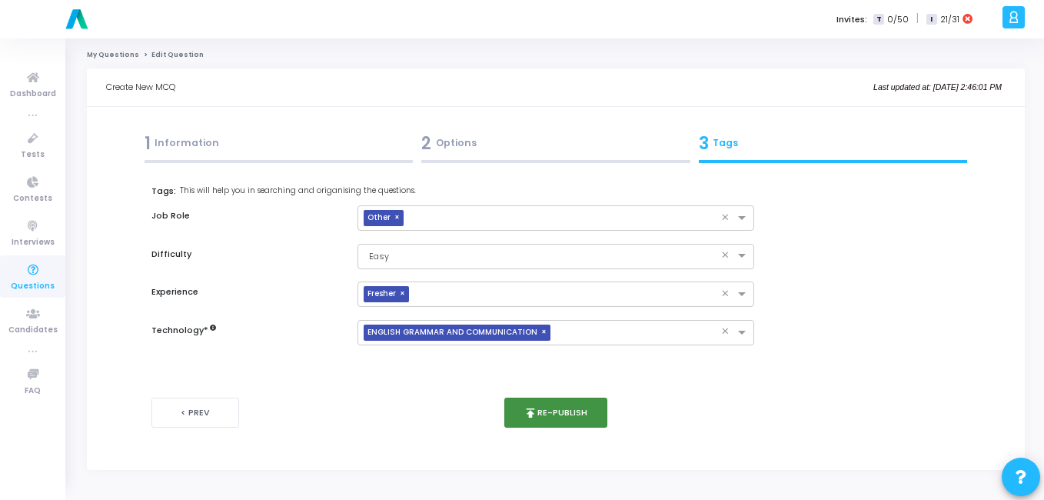
click at [557, 414] on button "publish Re-publish" at bounding box center [556, 412] width 104 height 30
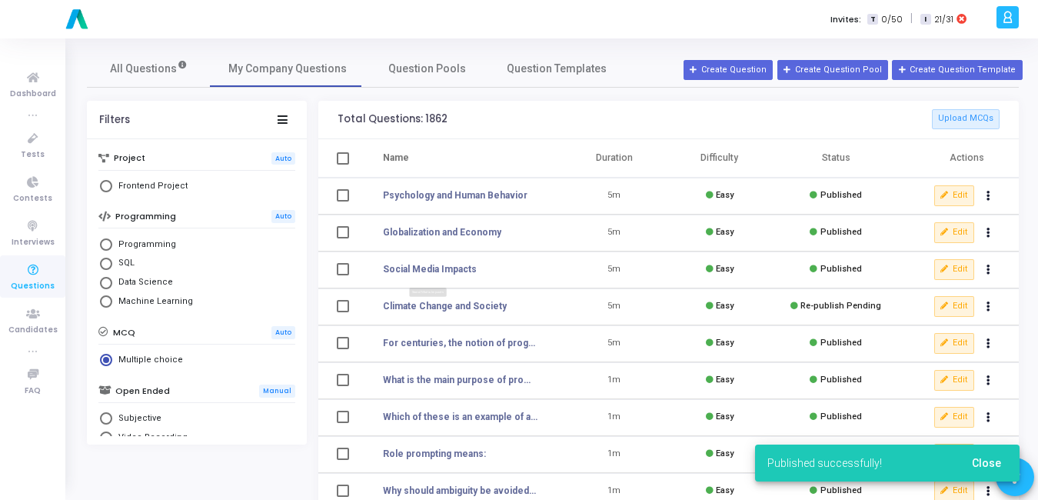
drag, startPoint x: 411, startPoint y: 274, endPoint x: 395, endPoint y: 278, distance: 16.4
click at [395, 278] on mat-tooltip-component "Social Media Impacts" at bounding box center [427, 298] width 107 height 42
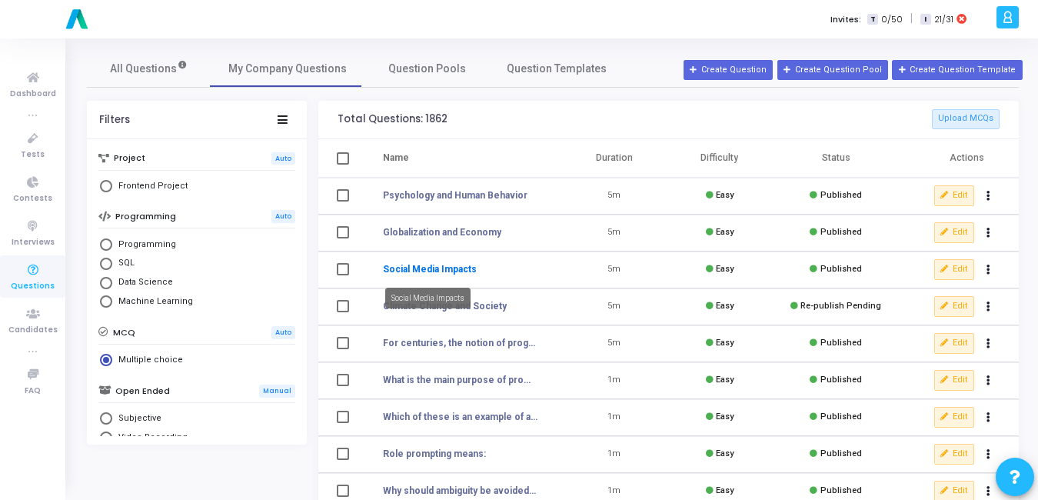
click at [469, 271] on link "Social Media Impacts" at bounding box center [430, 269] width 94 height 14
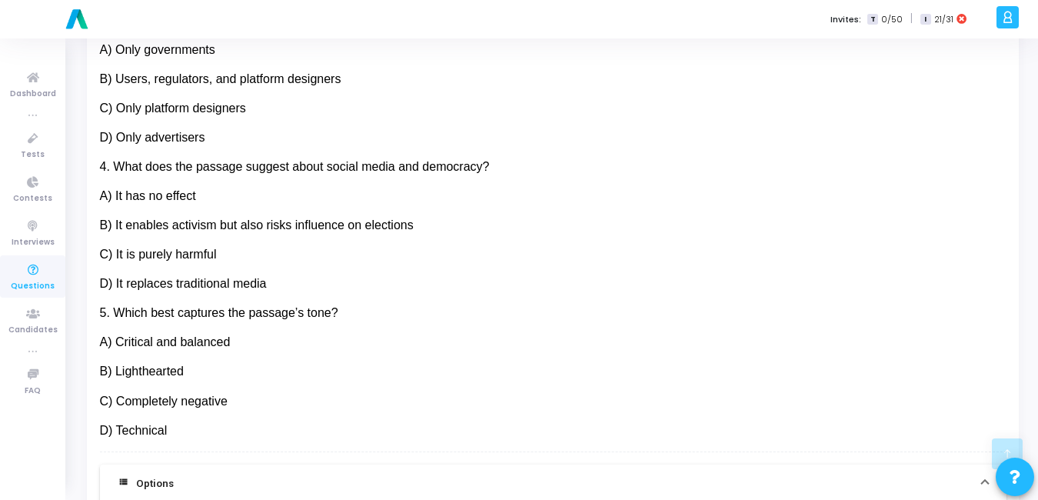
scroll to position [857, 0]
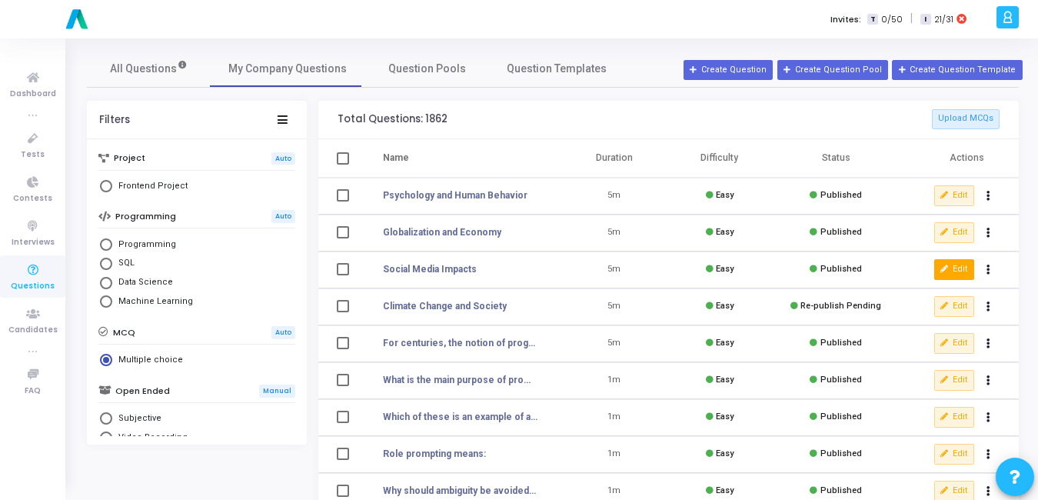
click at [967, 268] on button "Edit" at bounding box center [954, 269] width 40 height 20
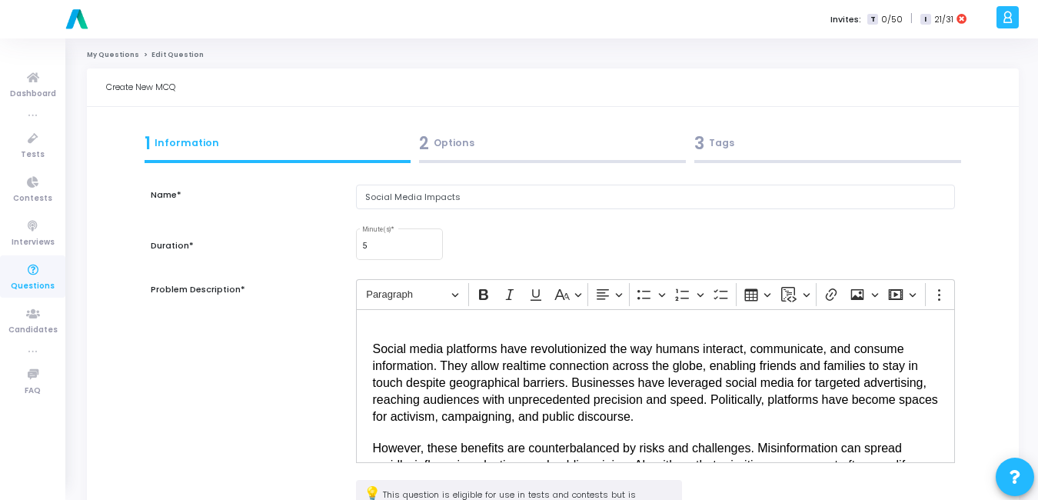
click at [463, 147] on div "2 Options" at bounding box center [552, 143] width 267 height 25
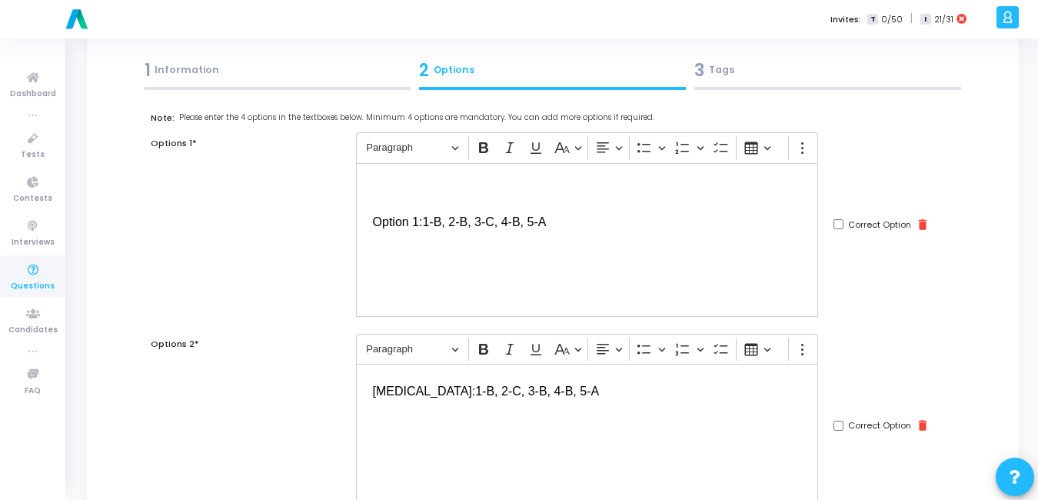
scroll to position [74, 0]
click at [368, 282] on div "⁠⁠⁠⁠⁠⁠⁠ Option 1: 1-B, 2-B, 3-C, 4-B, 5-A" at bounding box center [587, 239] width 463 height 154
click at [374, 259] on p "Editor editing area: main" at bounding box center [587, 243] width 429 height 37
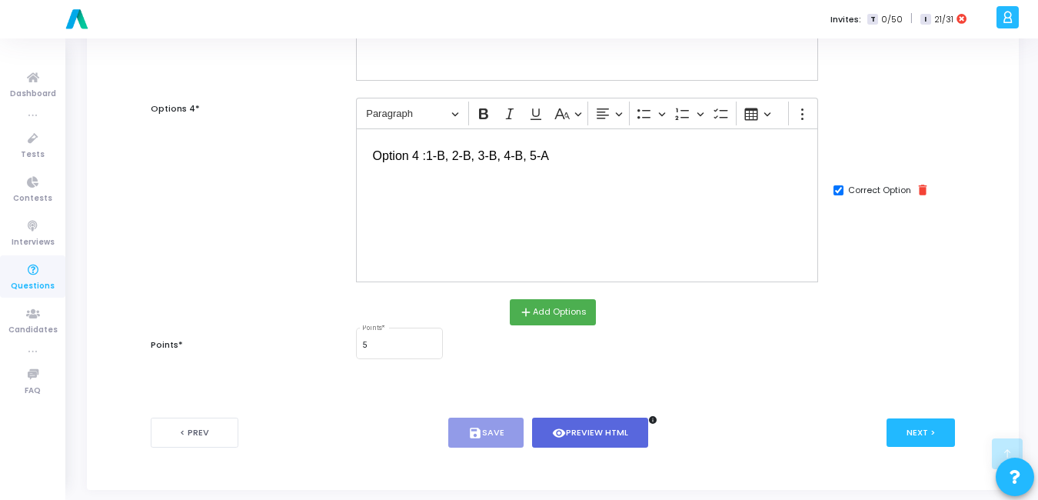
scroll to position [727, 0]
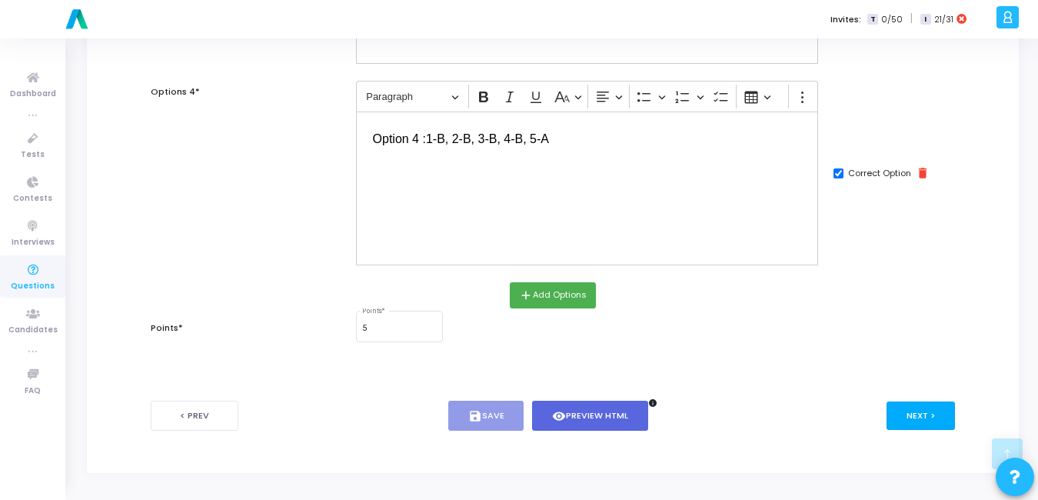
click at [936, 427] on button "Next >" at bounding box center [920, 415] width 68 height 28
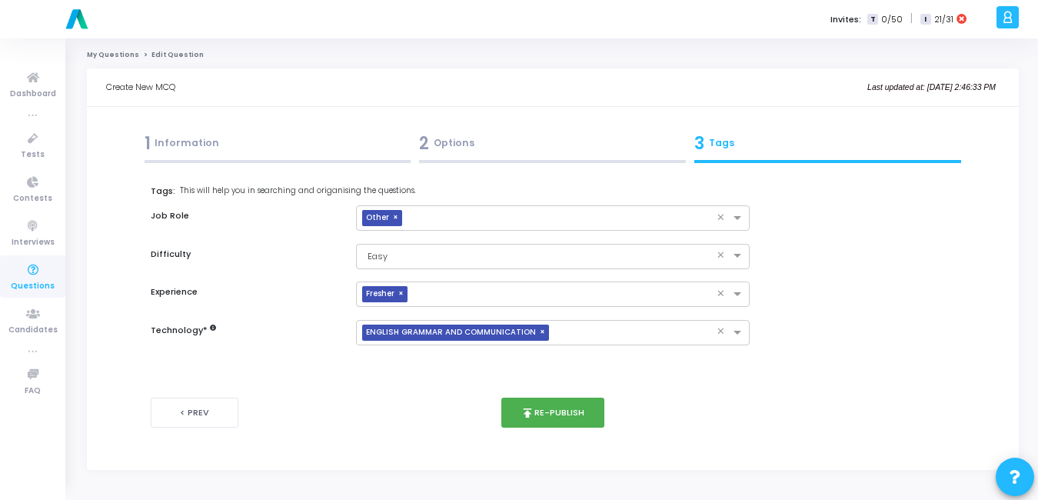
scroll to position [0, 0]
click at [591, 415] on button "publish Re-publish" at bounding box center [556, 412] width 104 height 30
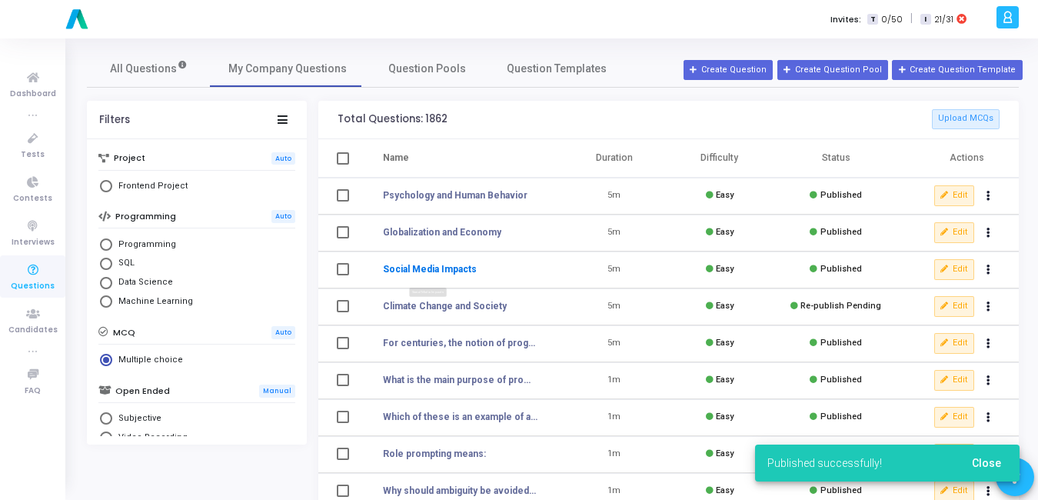
click at [414, 270] on link "Social Media Impacts" at bounding box center [430, 269] width 94 height 14
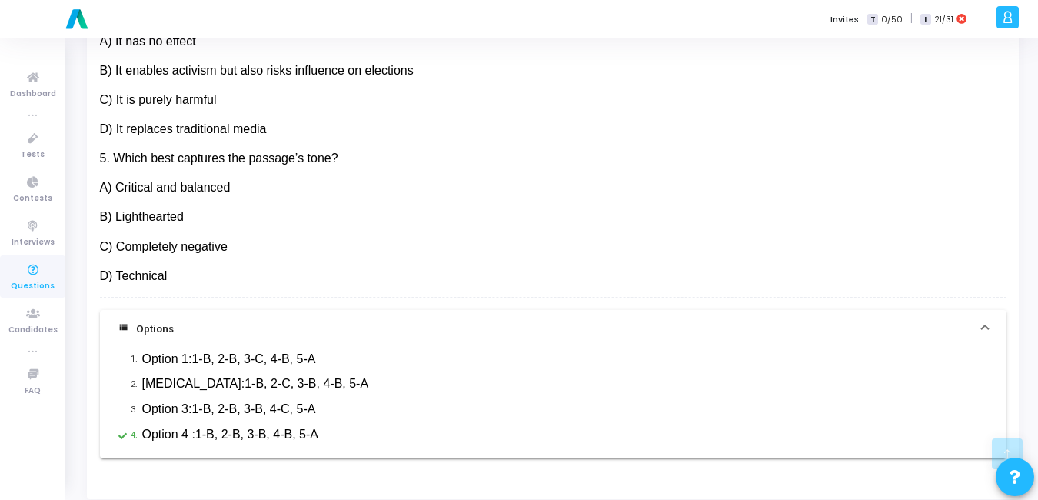
scroll to position [827, 0]
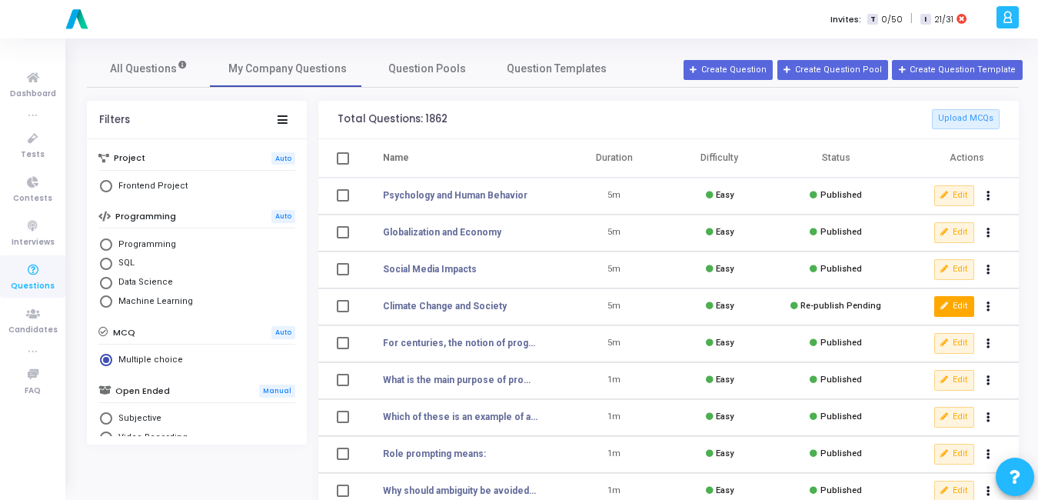
click at [962, 309] on button "Edit" at bounding box center [954, 306] width 40 height 20
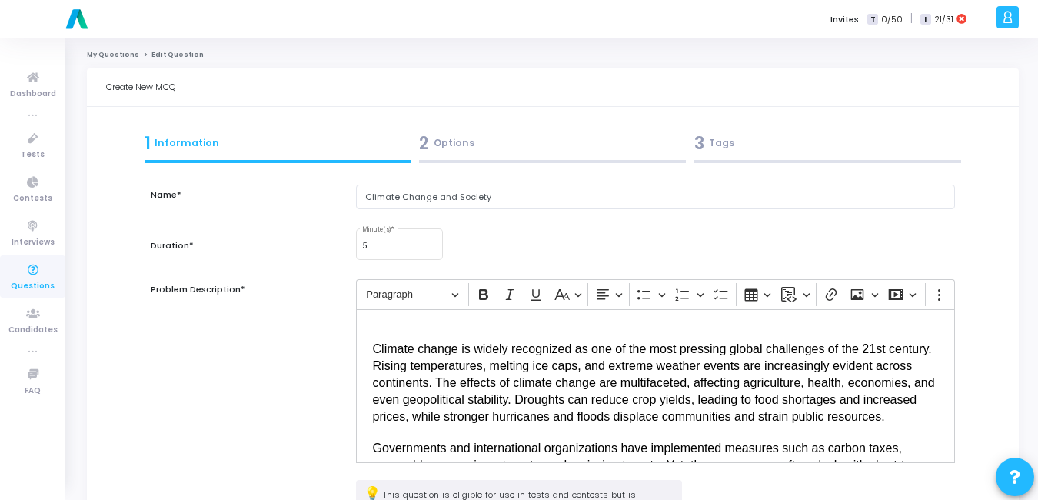
click at [450, 142] on div "2 Options" at bounding box center [552, 143] width 267 height 25
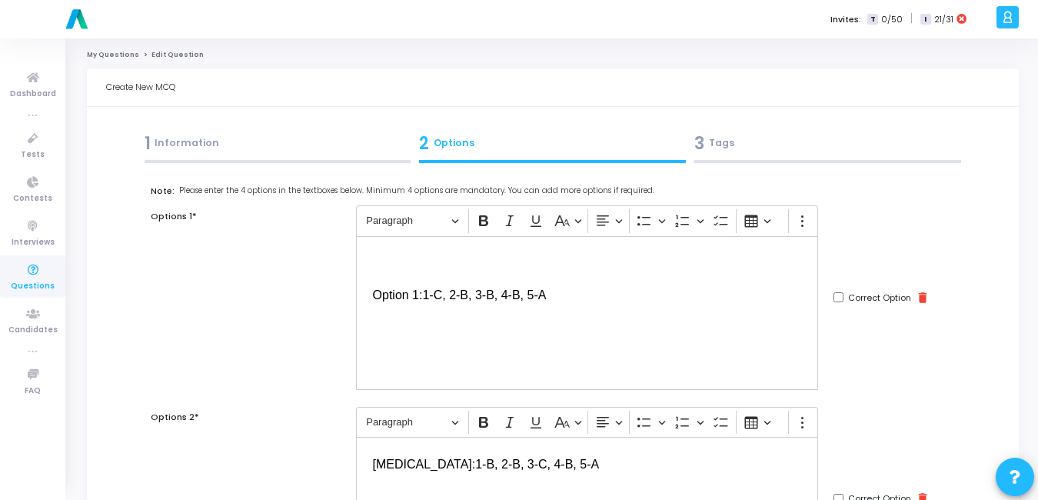
click at [391, 311] on div "⁠⁠⁠⁠⁠⁠⁠ Option 1: 1-C, 2-B, 3-B, 4-B, 5-A" at bounding box center [587, 313] width 463 height 154
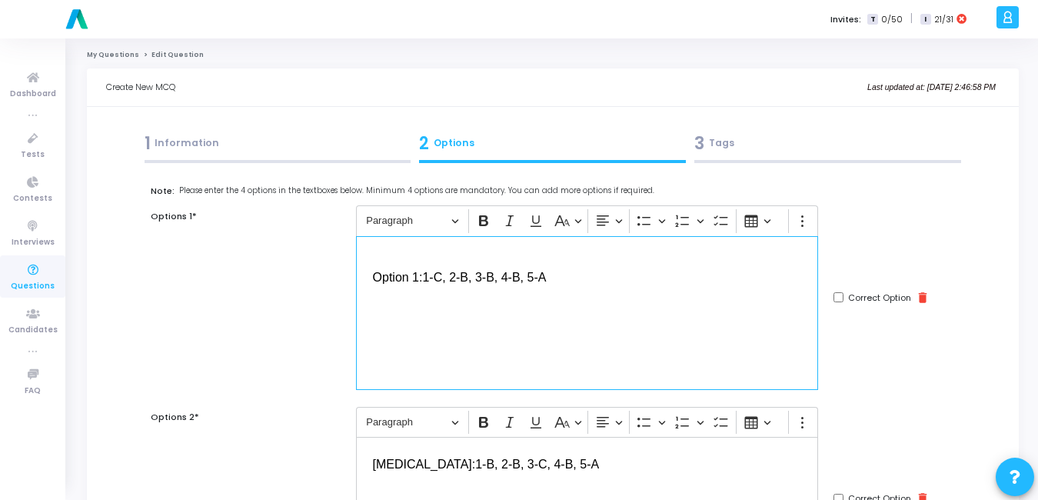
click at [387, 313] on p "Editor editing area: main" at bounding box center [587, 316] width 429 height 37
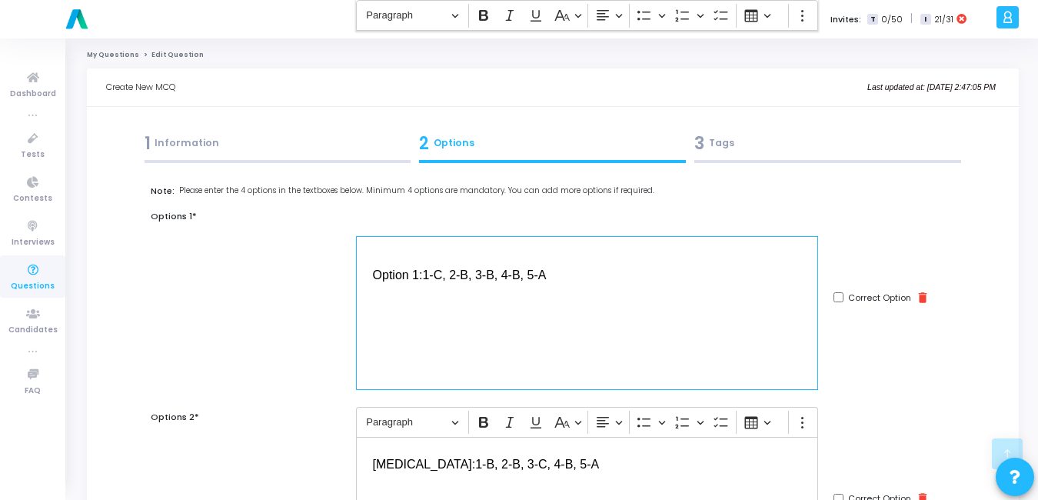
scroll to position [727, 0]
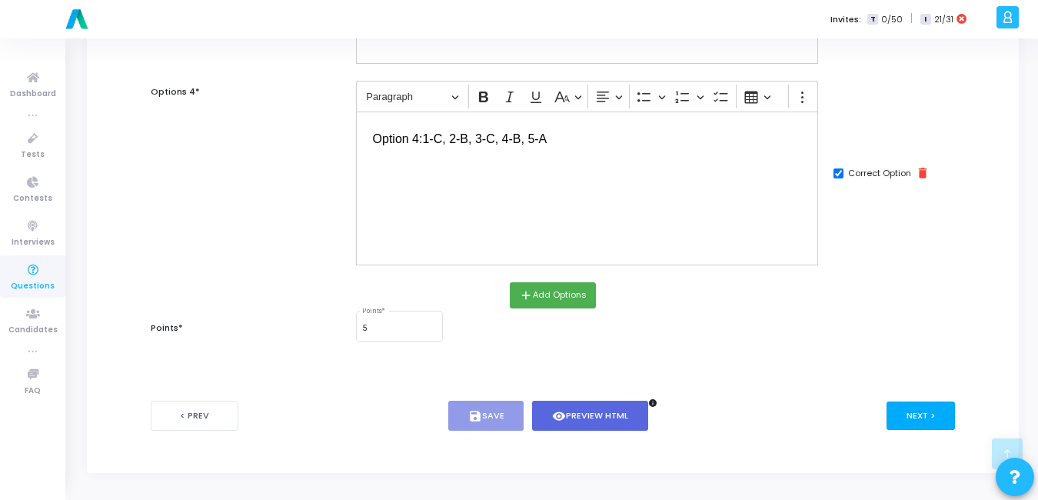
click at [932, 420] on button "Next >" at bounding box center [920, 415] width 68 height 28
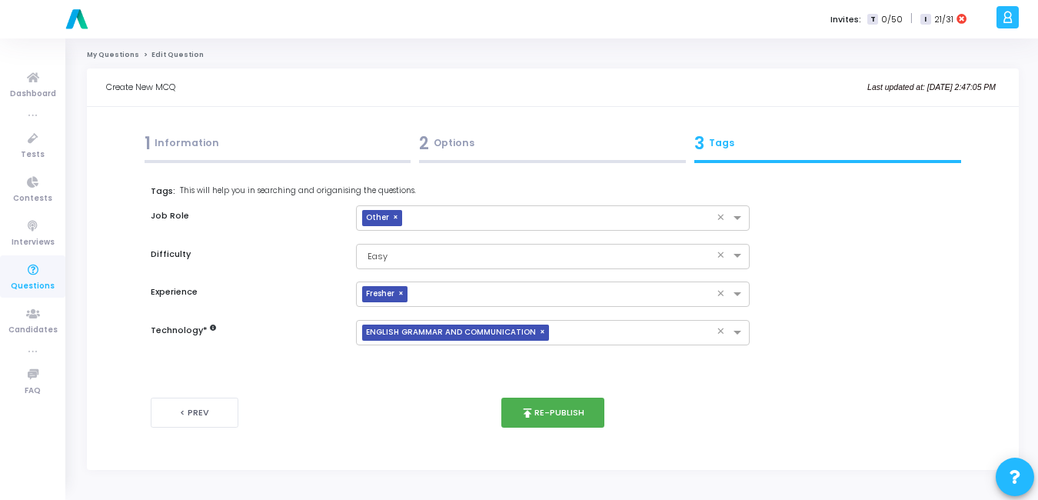
scroll to position [0, 0]
click at [553, 410] on button "publish Re-publish" at bounding box center [556, 412] width 104 height 30
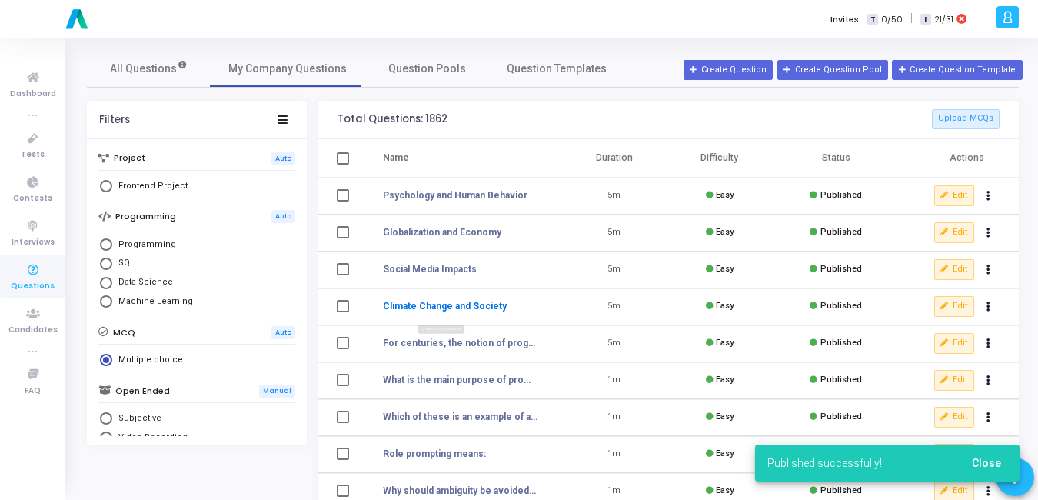
click at [460, 309] on link "Climate Change and Society" at bounding box center [445, 306] width 124 height 14
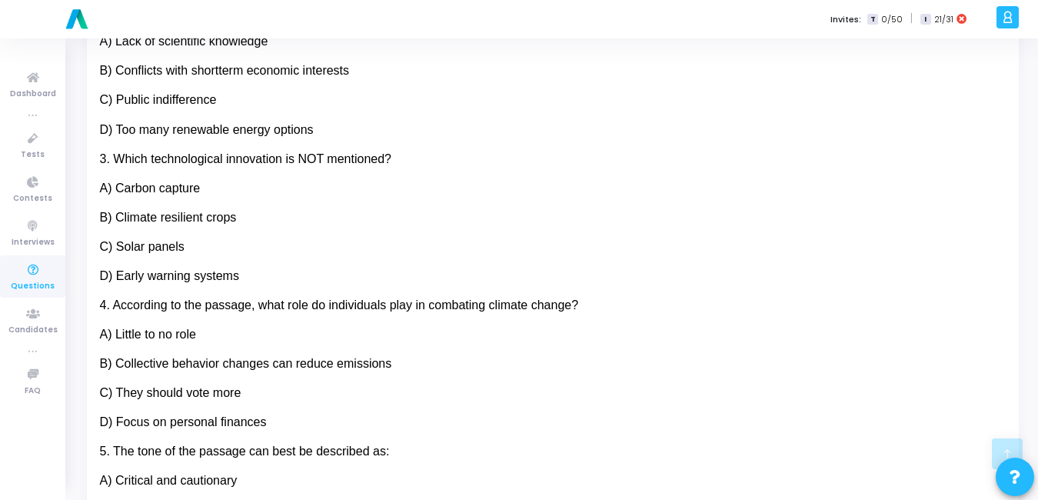
scroll to position [855, 0]
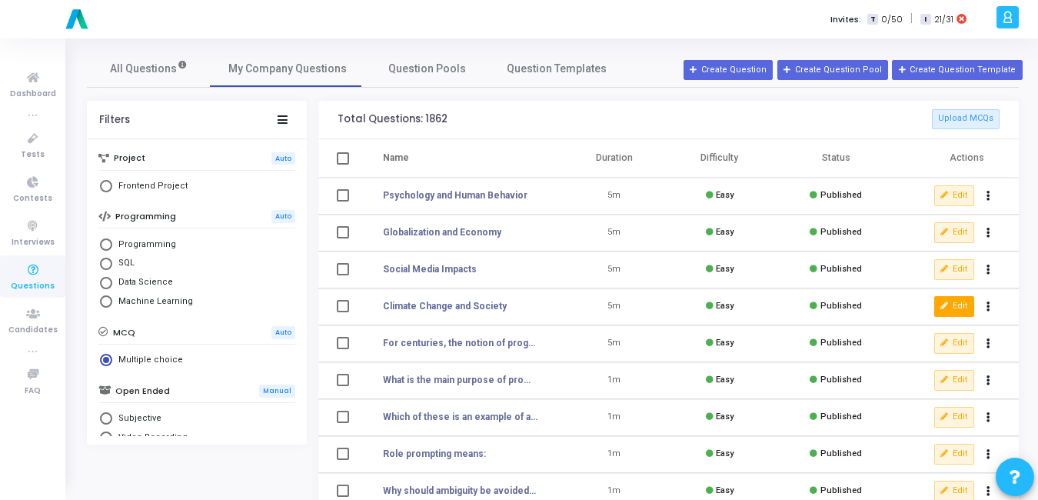
click at [943, 304] on icon at bounding box center [944, 306] width 8 height 8
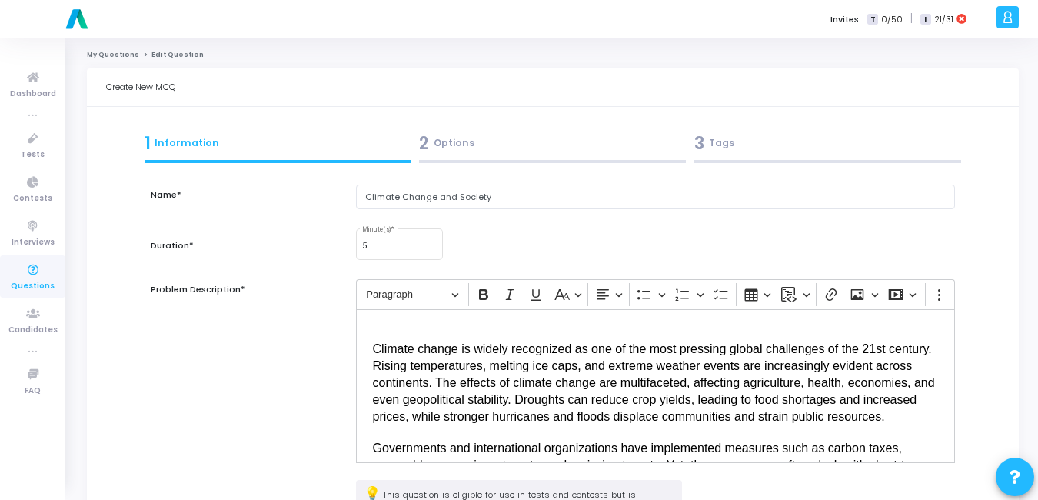
click at [443, 144] on div "2 Options" at bounding box center [552, 143] width 267 height 25
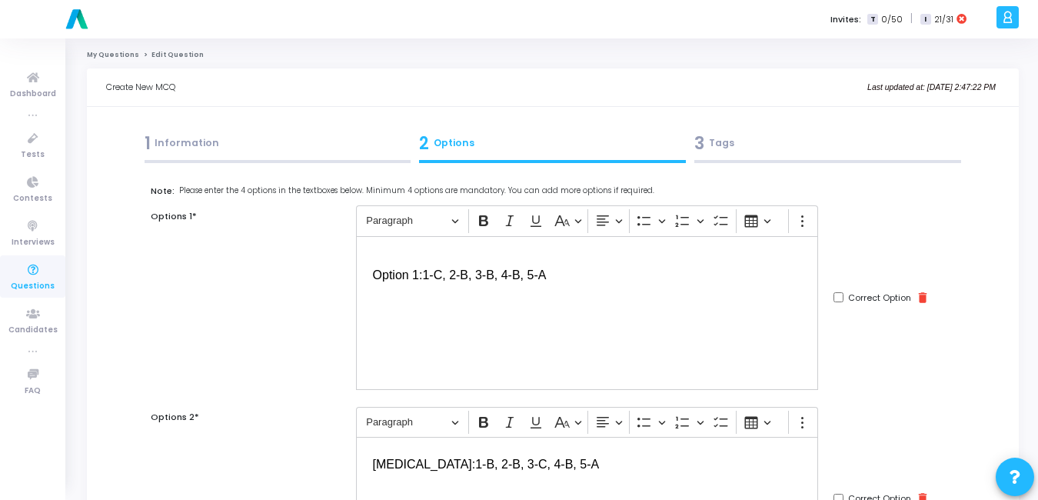
click at [381, 300] on div "⁠⁠⁠⁠⁠⁠⁠ Option 1: 1-C, 2-B, 3-B, 4-B, 5-A" at bounding box center [587, 313] width 463 height 154
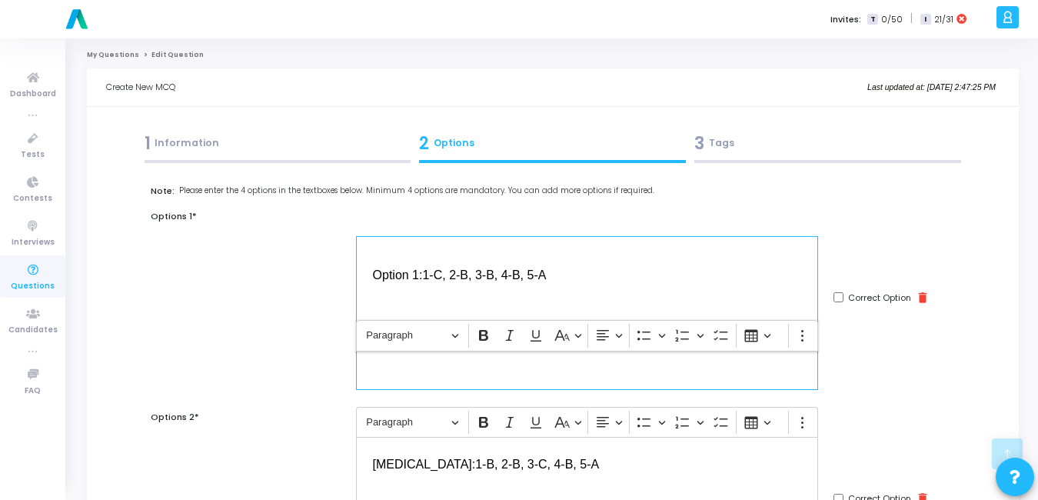
scroll to position [727, 0]
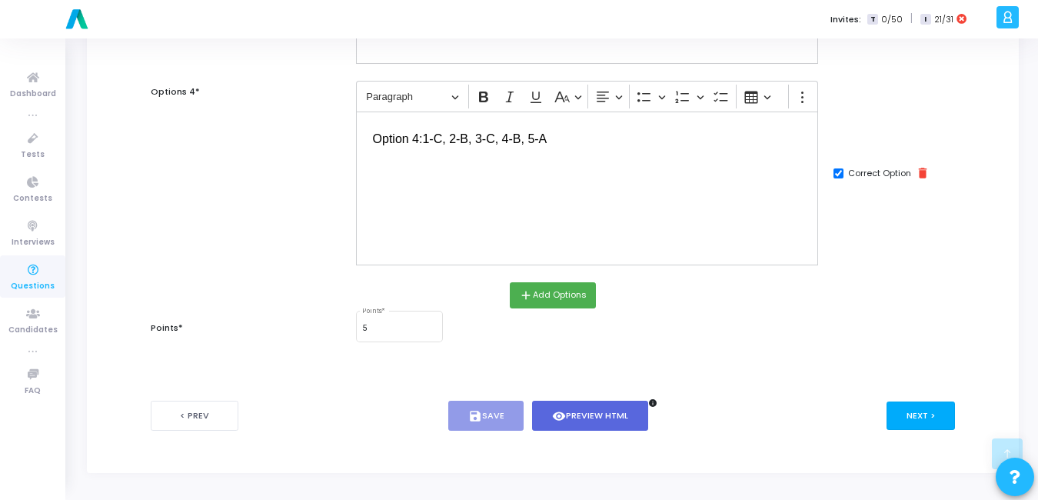
click at [946, 410] on button "Next >" at bounding box center [920, 415] width 68 height 28
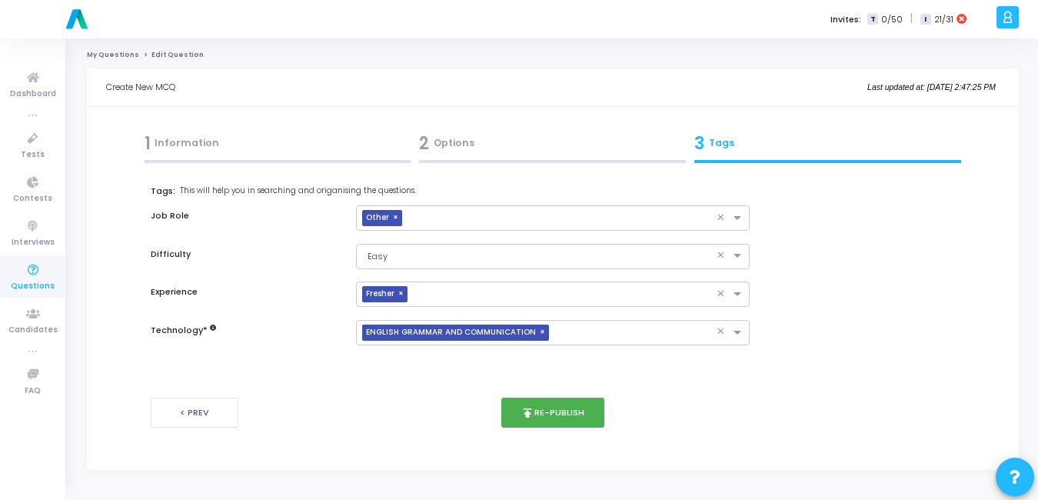
scroll to position [0, 0]
click at [528, 427] on div "< Prev publish Re-publish Next >" at bounding box center [556, 412] width 810 height 76
click at [542, 422] on button "publish Re-publish" at bounding box center [556, 412] width 104 height 30
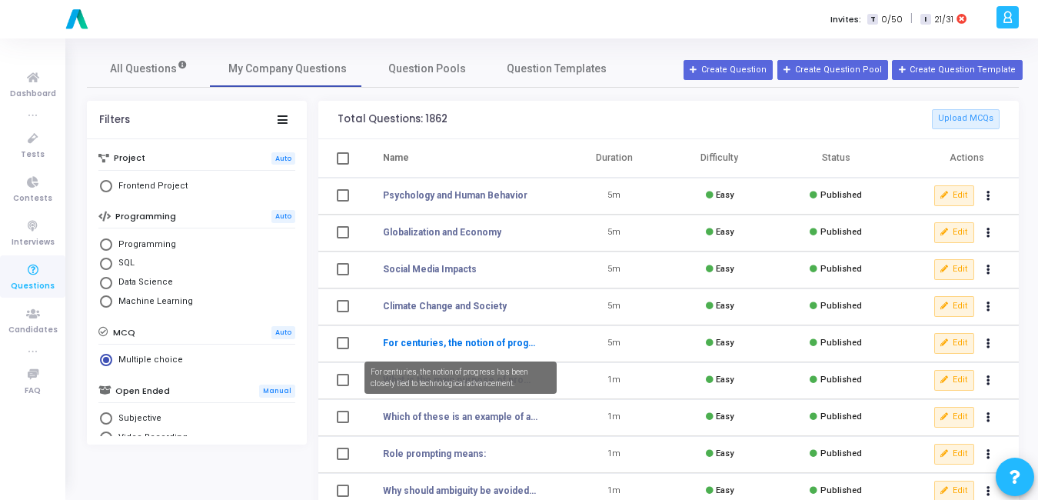
click at [494, 347] on link "For centuries, the notion of progress has been closely tied to technological ad…" at bounding box center [460, 343] width 155 height 14
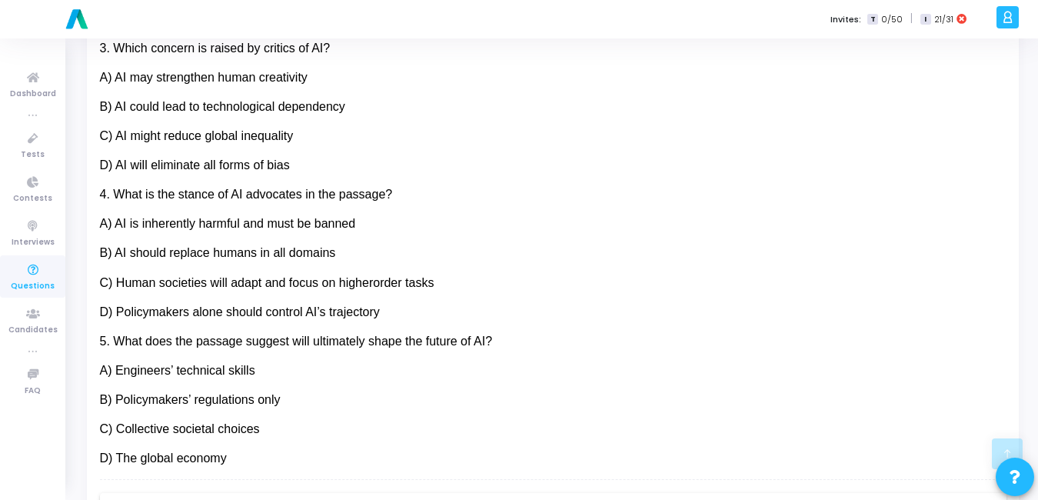
scroll to position [985, 0]
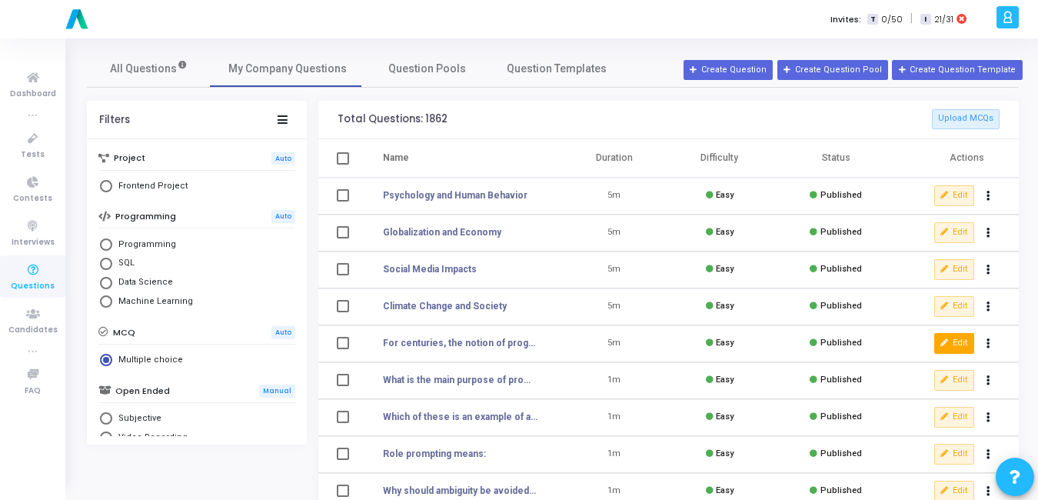
click at [953, 336] on button "Edit" at bounding box center [954, 343] width 40 height 20
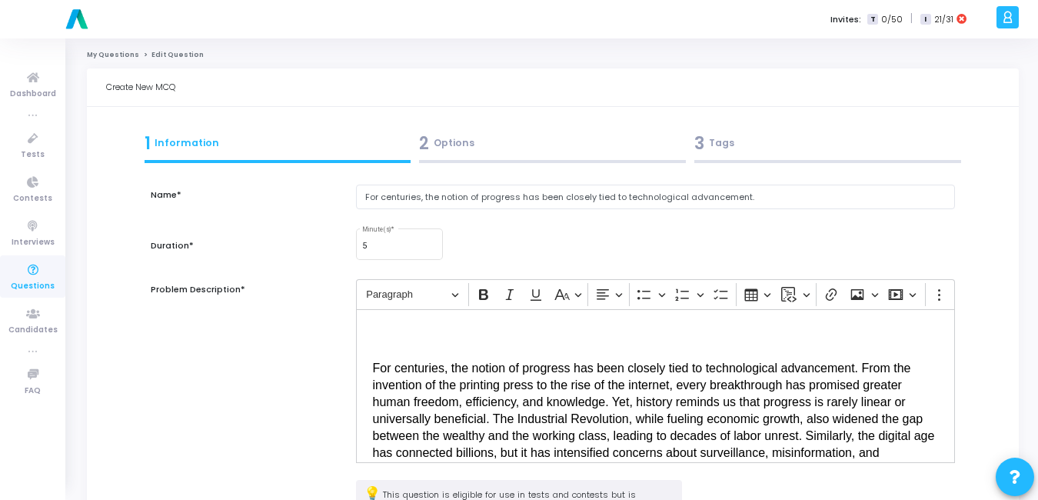
click at [451, 135] on div "2 Options" at bounding box center [552, 143] width 267 height 25
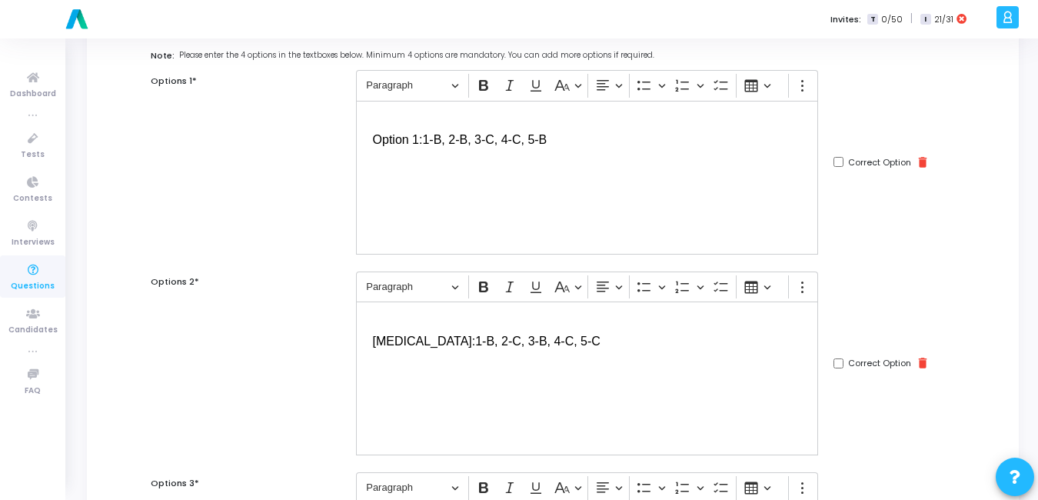
scroll to position [163, 0]
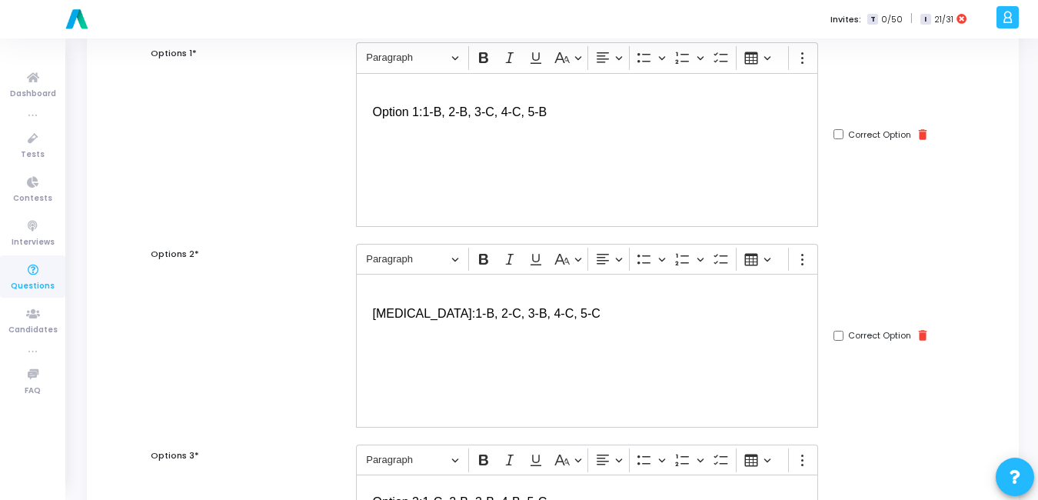
click at [381, 184] on div "⁠⁠⁠⁠⁠⁠⁠ Option 1: 1-B, 2-B, 3-C, 4-C, 5-B" at bounding box center [587, 150] width 463 height 154
click at [375, 342] on p "Editor editing area: main" at bounding box center [587, 352] width 429 height 37
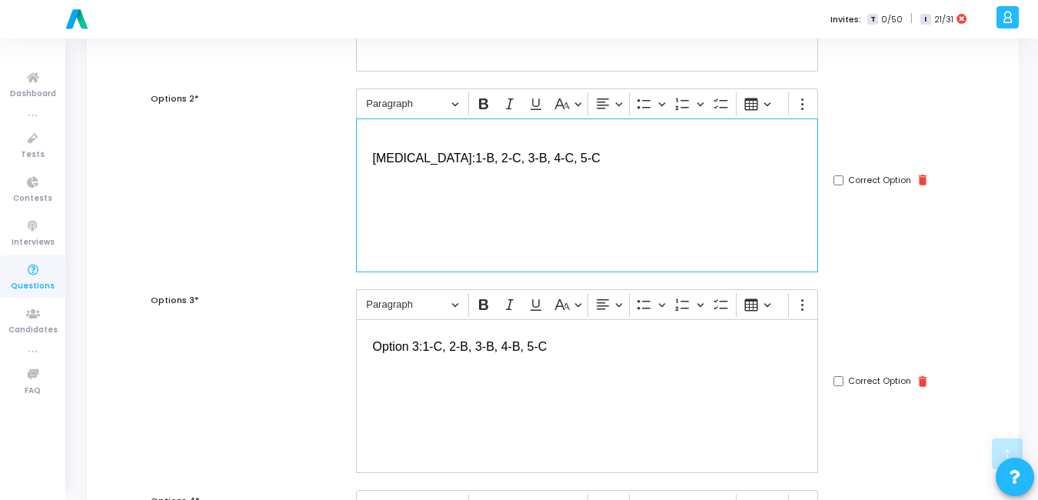
scroll to position [341, 0]
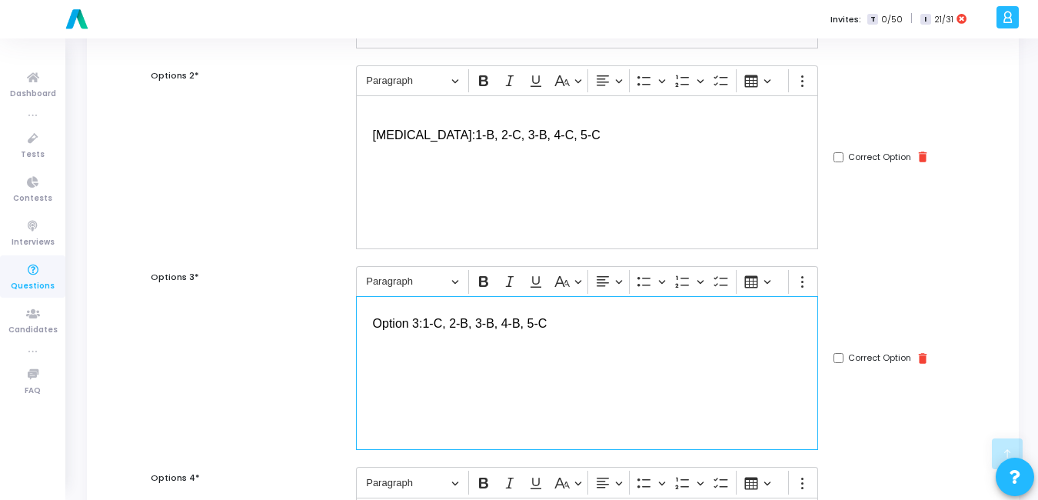
click at [384, 417] on div "⁠⁠⁠⁠⁠⁠⁠ Option 3: 1-C, 2-B, 3-B, 4-B, 5-C" at bounding box center [587, 373] width 463 height 154
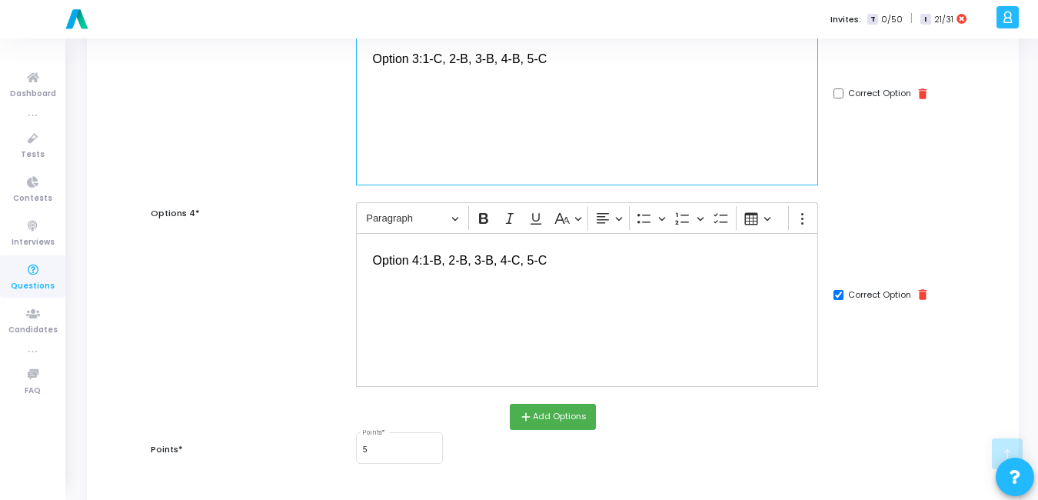
scroll to position [607, 0]
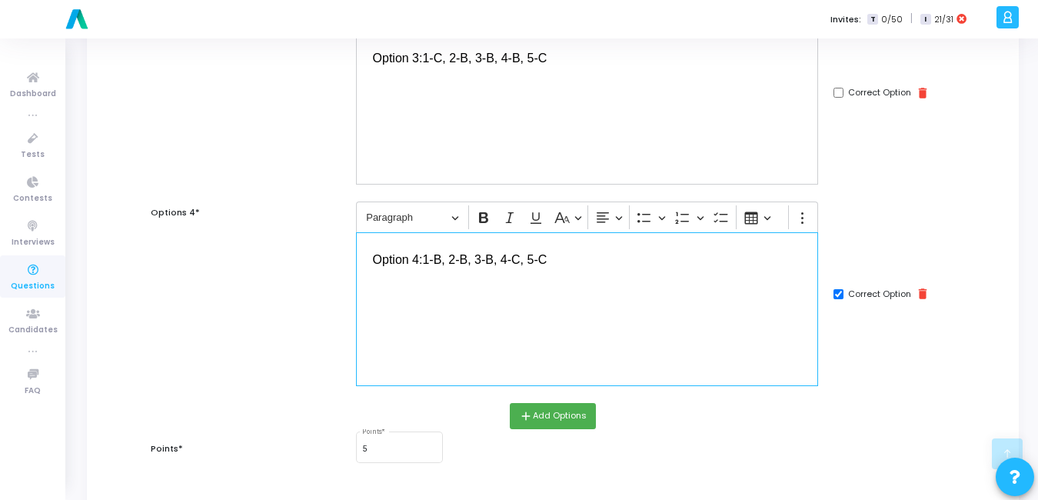
click at [399, 348] on div "⁠⁠⁠⁠⁠⁠⁠ Option 4: 1-B, 2-B, 3-B, 4-C, 5-C" at bounding box center [587, 309] width 463 height 154
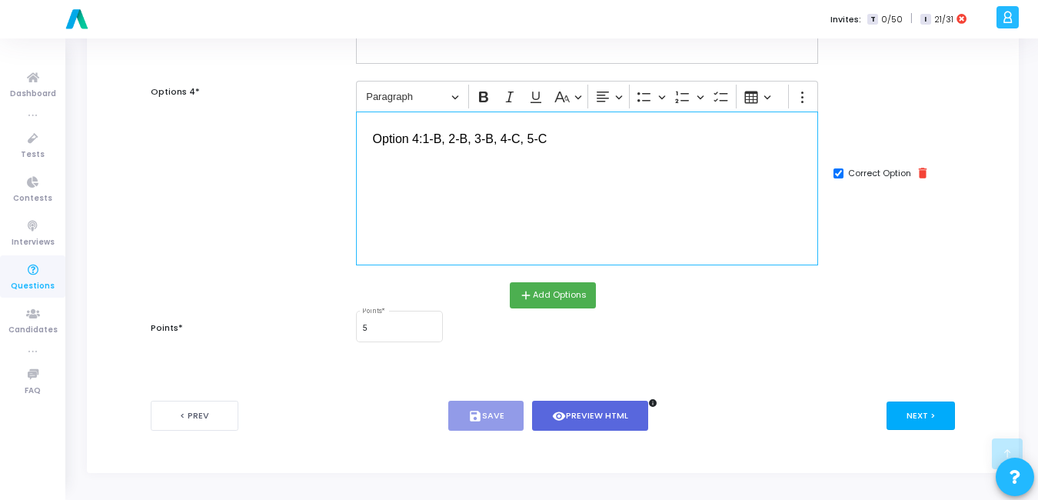
click at [929, 407] on button "Next >" at bounding box center [920, 415] width 68 height 28
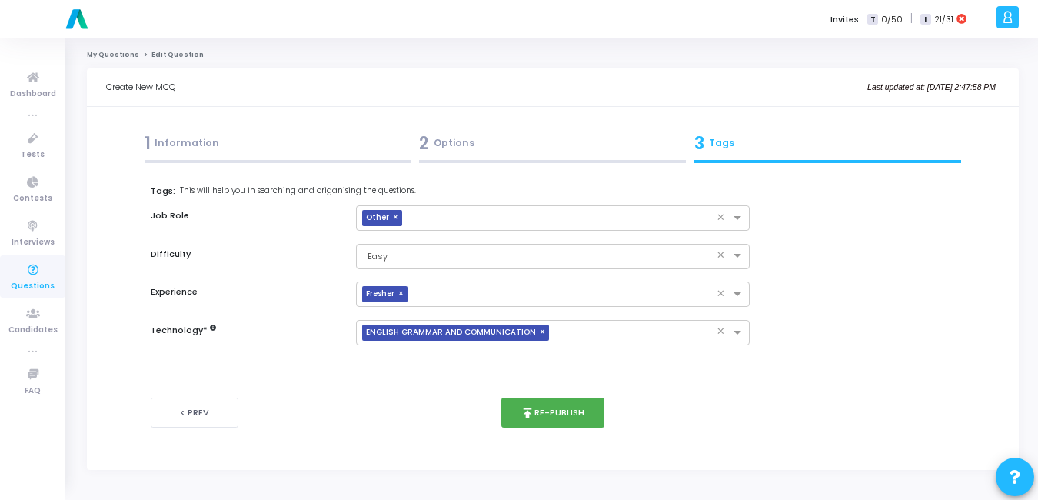
scroll to position [0, 0]
click at [589, 421] on button "publish Re-publish" at bounding box center [556, 412] width 104 height 30
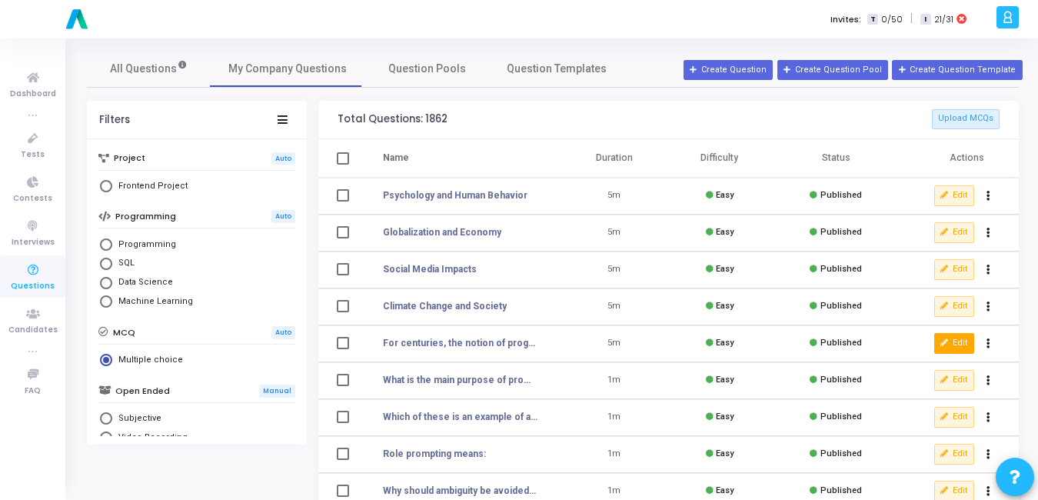
click at [963, 344] on button "Edit" at bounding box center [954, 343] width 40 height 20
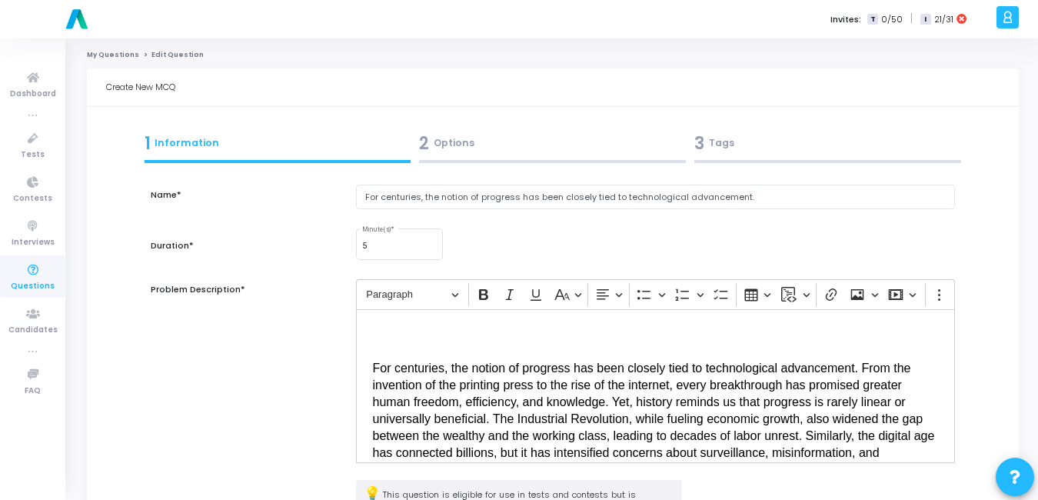
click at [454, 157] on div "2 Options" at bounding box center [552, 147] width 275 height 42
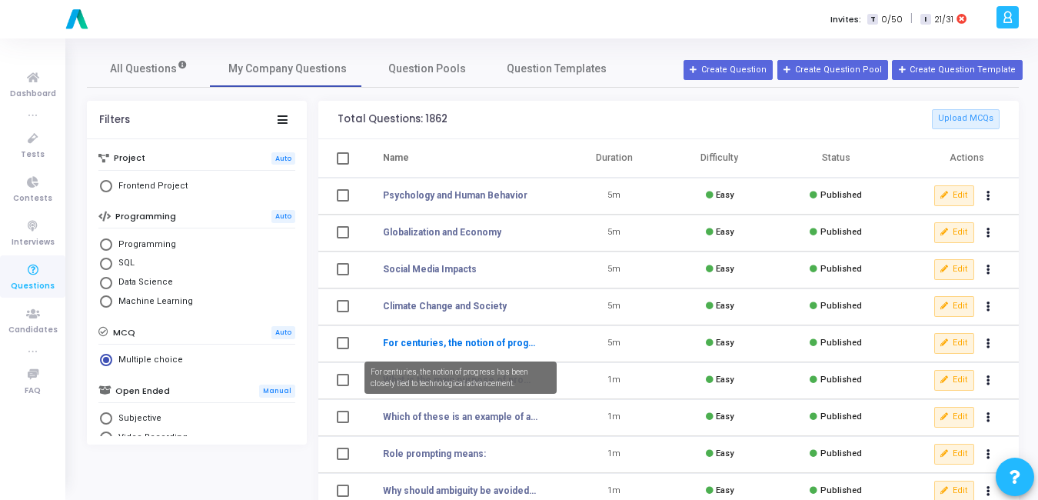
click at [390, 344] on link "For centuries, the notion of progress has been closely tied to technological ad…" at bounding box center [460, 343] width 155 height 14
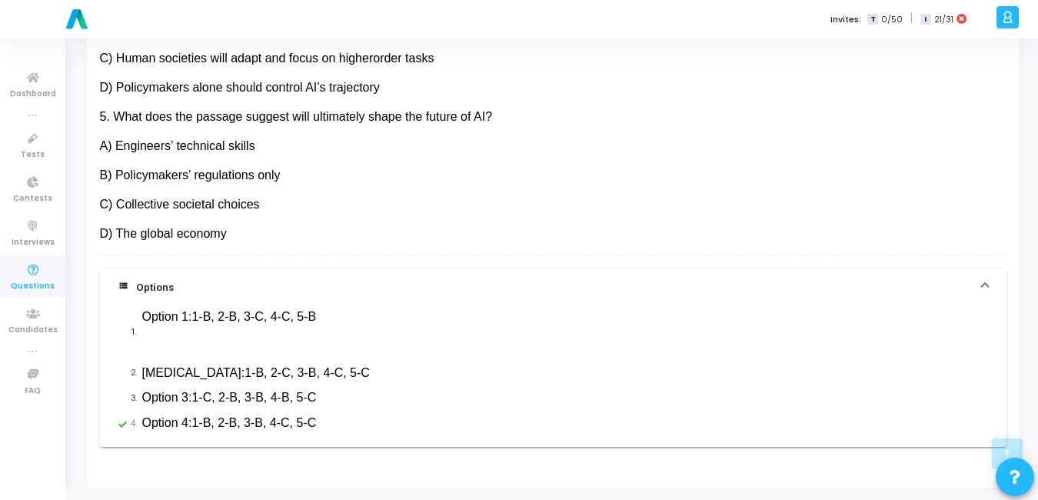
scroll to position [954, 0]
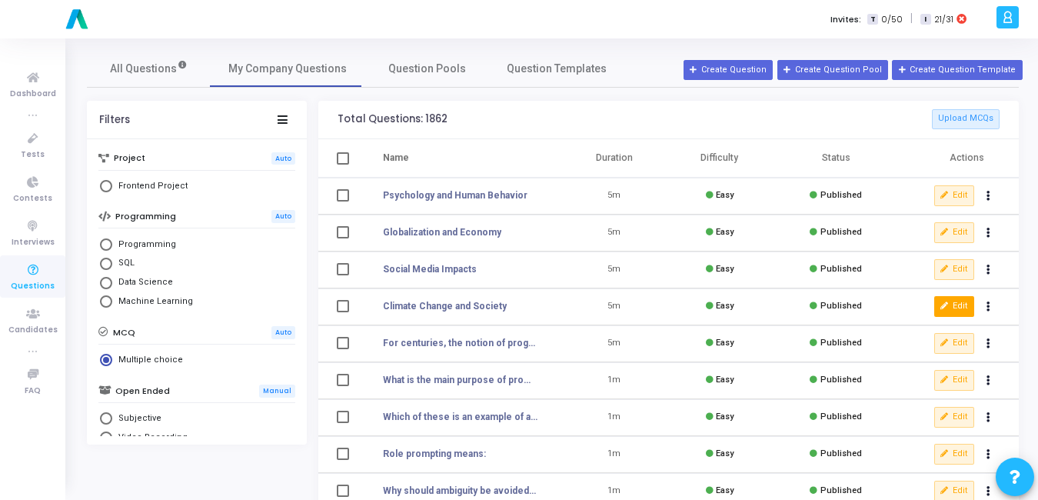
click at [956, 302] on button "Edit" at bounding box center [954, 306] width 40 height 20
click at [429, 267] on link "Social Media Impacts" at bounding box center [430, 269] width 94 height 14
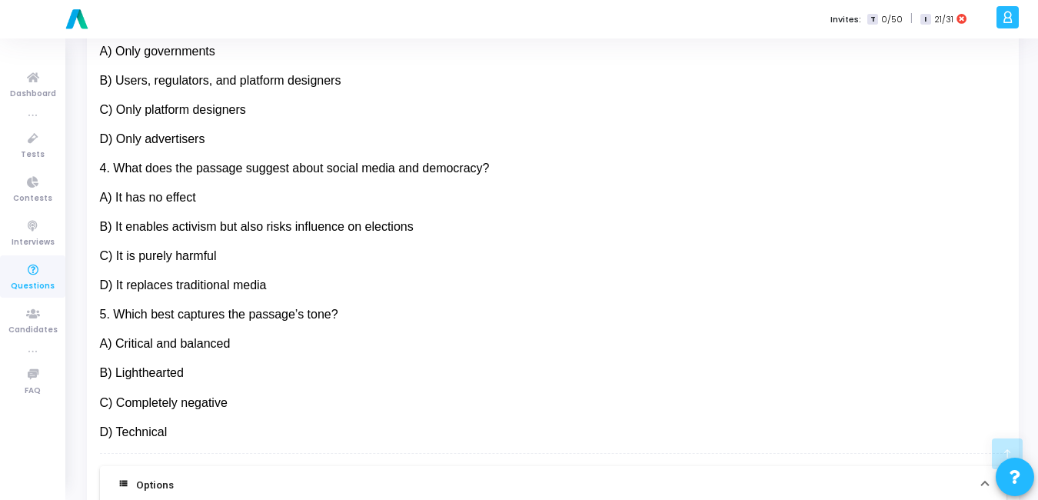
scroll to position [827, 0]
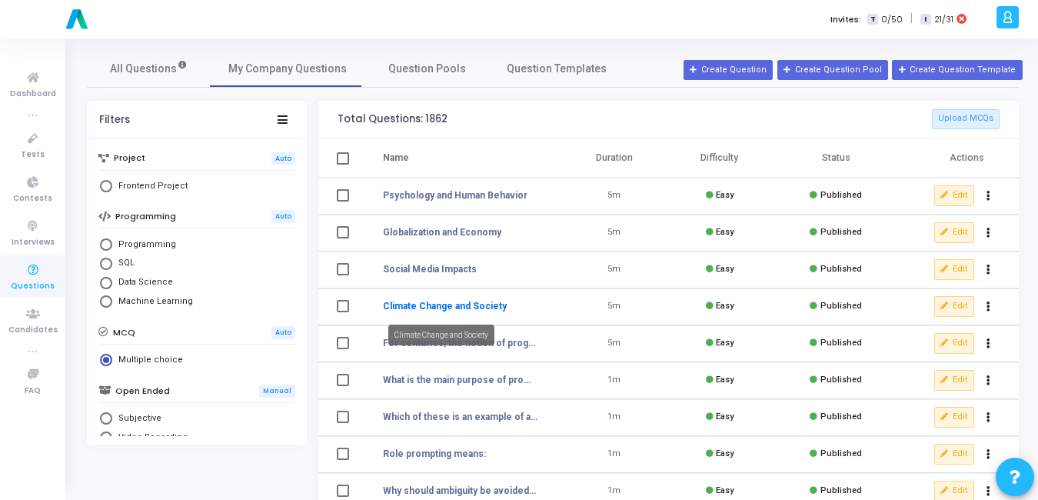
click at [427, 309] on link "Climate Change and Society" at bounding box center [445, 306] width 124 height 14
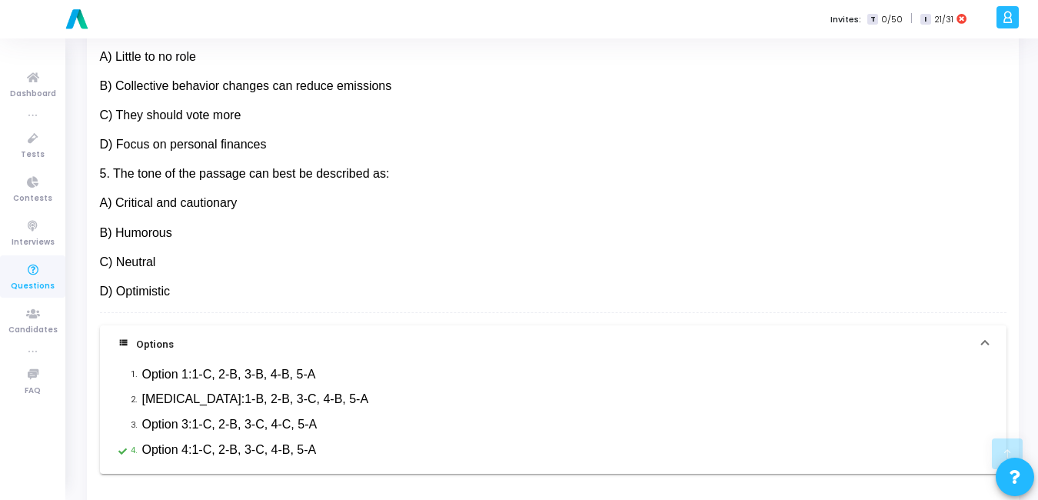
scroll to position [843, 0]
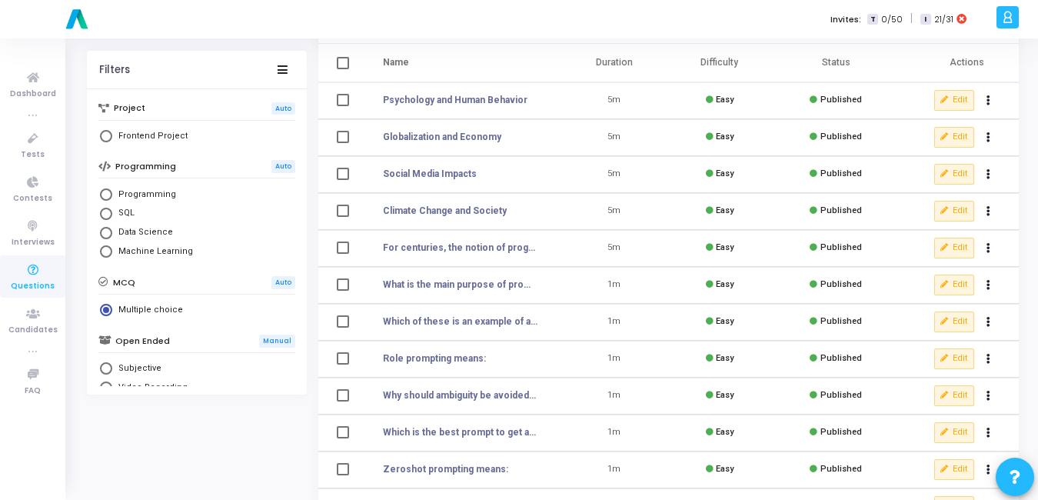
scroll to position [96, 0]
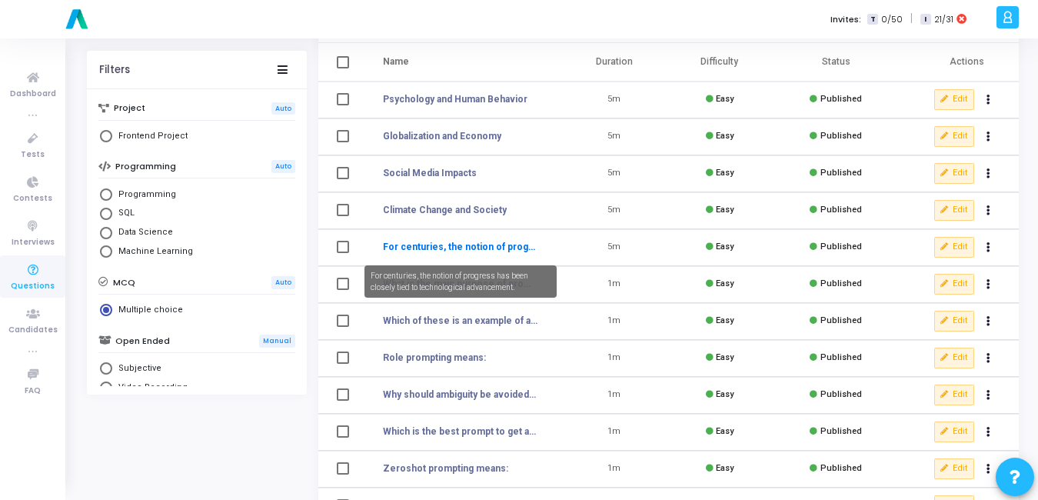
click at [393, 245] on link "For centuries, the notion of progress has been closely tied to technological ad…" at bounding box center [460, 247] width 155 height 14
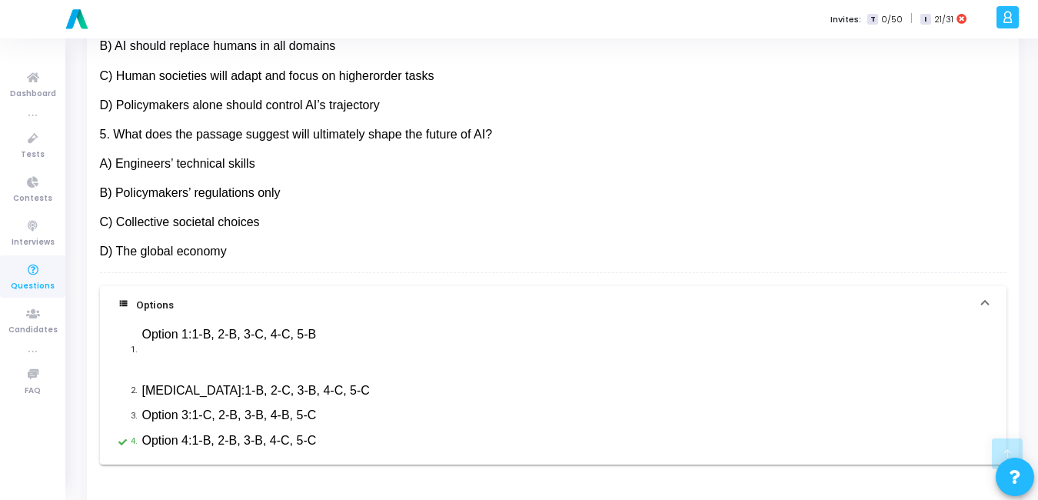
scroll to position [923, 0]
click at [171, 377] on div "1. Option 1: 1-B, 2-B, 3-C, 4-C, 5-B 2. [MEDICAL_DATA]: 1-B, 2-C, 3-B, 4-C, 5-C…" at bounding box center [553, 394] width 906 height 141
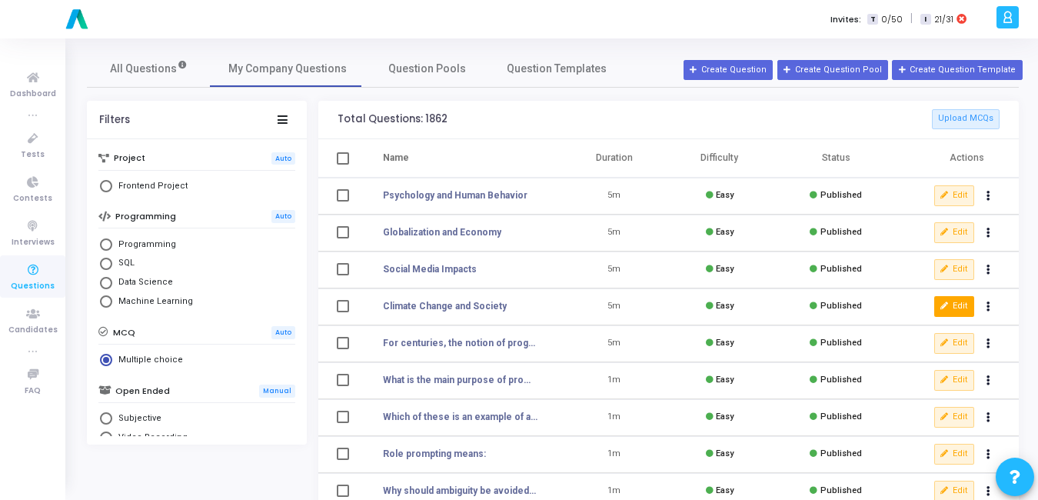
click at [960, 308] on button "Edit" at bounding box center [954, 306] width 40 height 20
click at [946, 341] on icon at bounding box center [944, 343] width 8 height 8
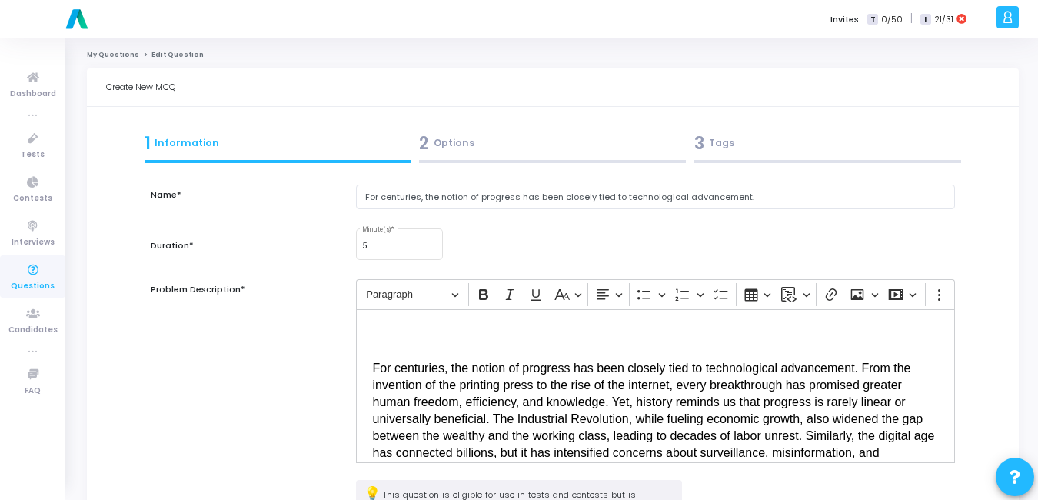
click at [433, 148] on div "2 Options" at bounding box center [552, 143] width 267 height 25
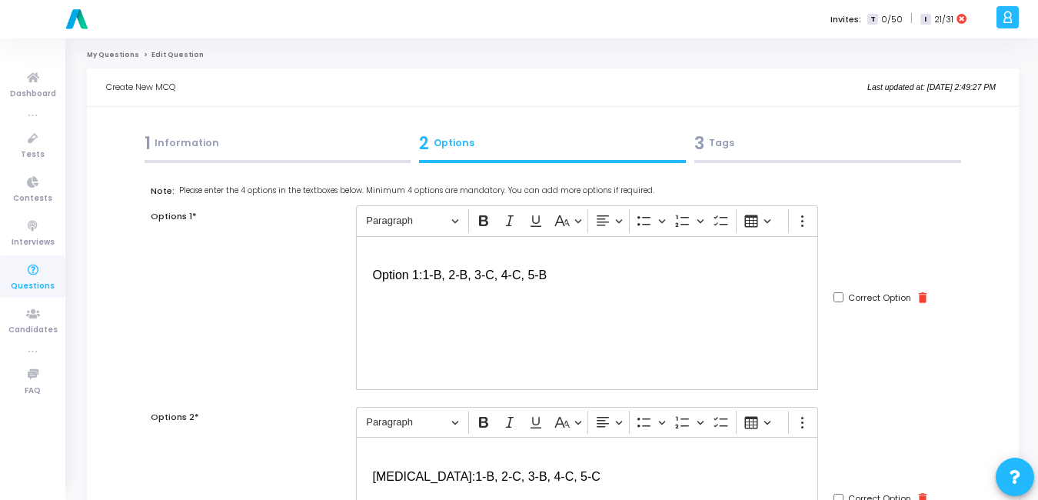
click at [401, 304] on p "Editor editing area: main" at bounding box center [587, 314] width 429 height 37
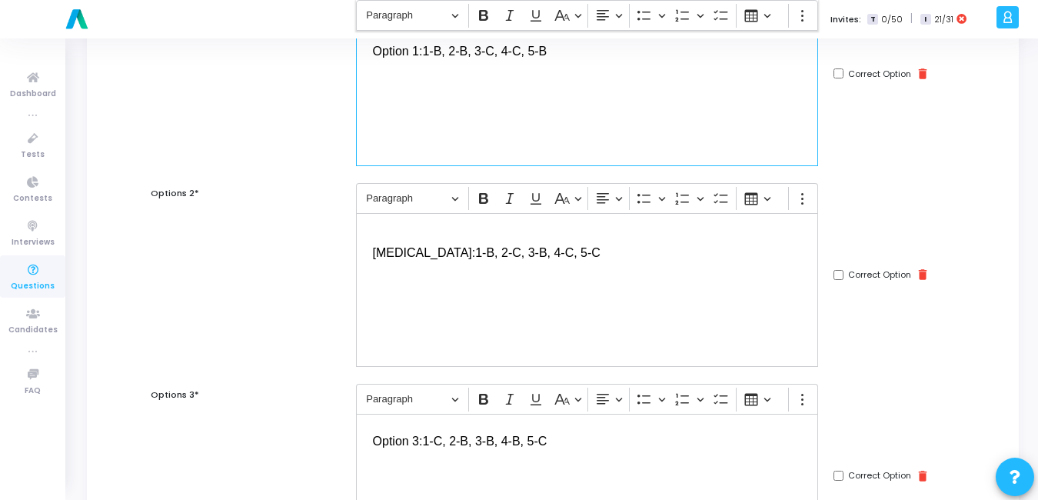
scroll to position [232, 0]
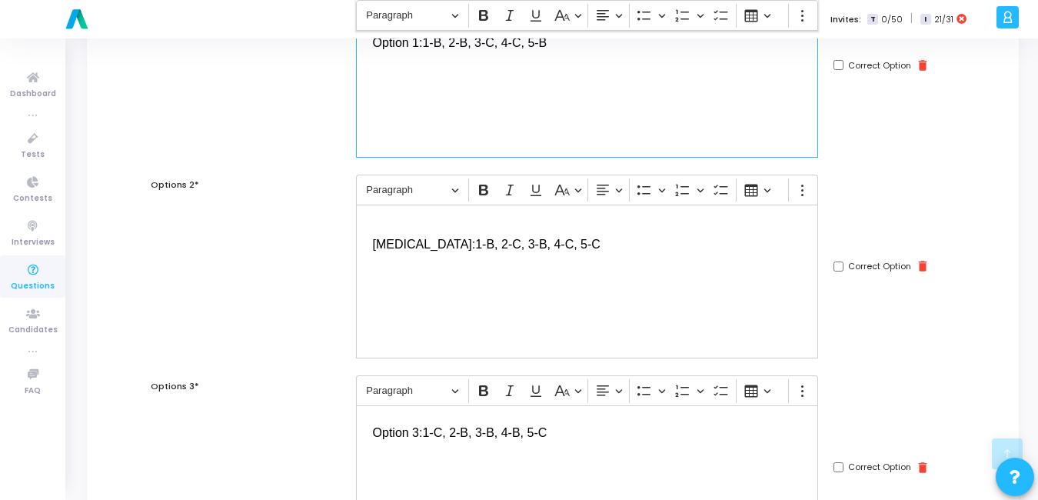
click at [381, 258] on div "⁠⁠⁠⁠⁠⁠⁠ [MEDICAL_DATA]: 1-B, 2-C, 3-B, 4-C, 5-C" at bounding box center [587, 282] width 463 height 154
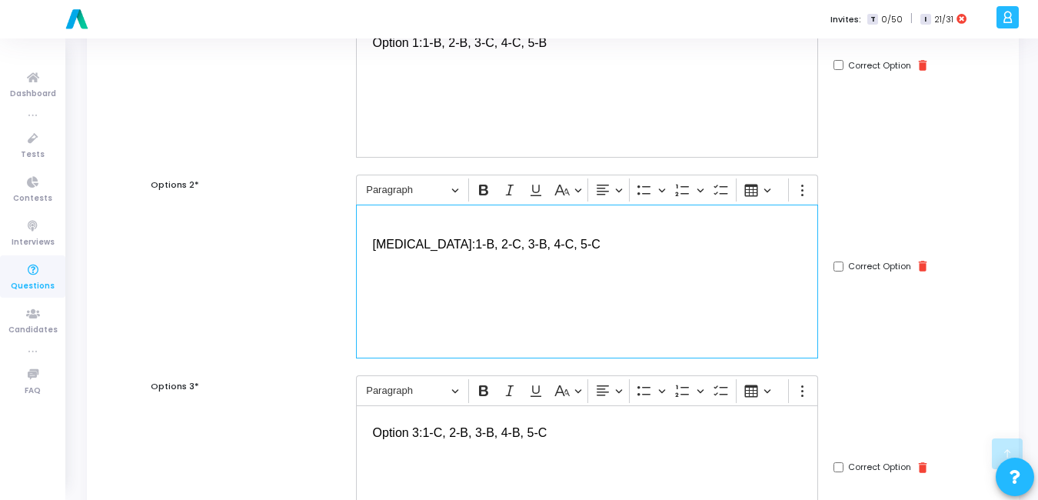
click at [396, 314] on div "[MEDICAL_DATA]: 1-B, 2-C, 3-B, 4-C, 5-C" at bounding box center [587, 282] width 463 height 154
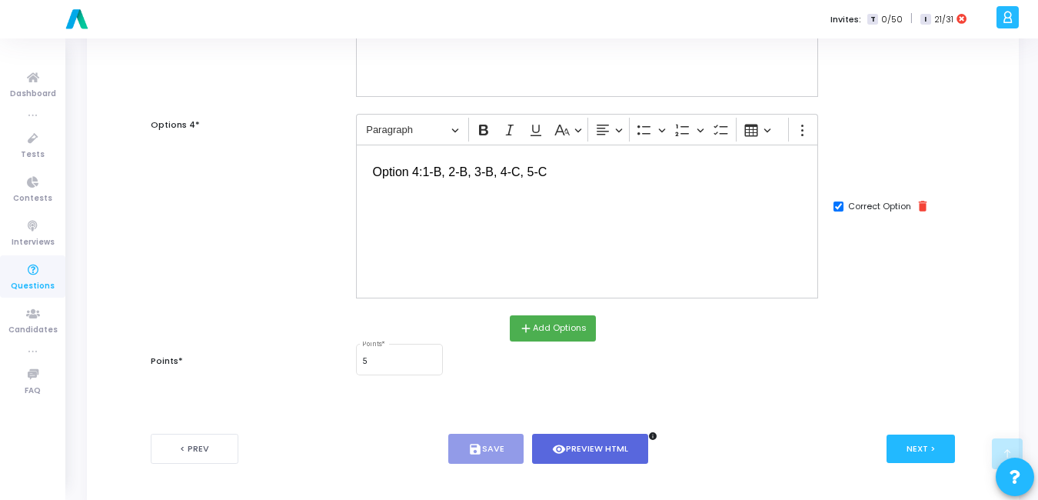
scroll to position [727, 0]
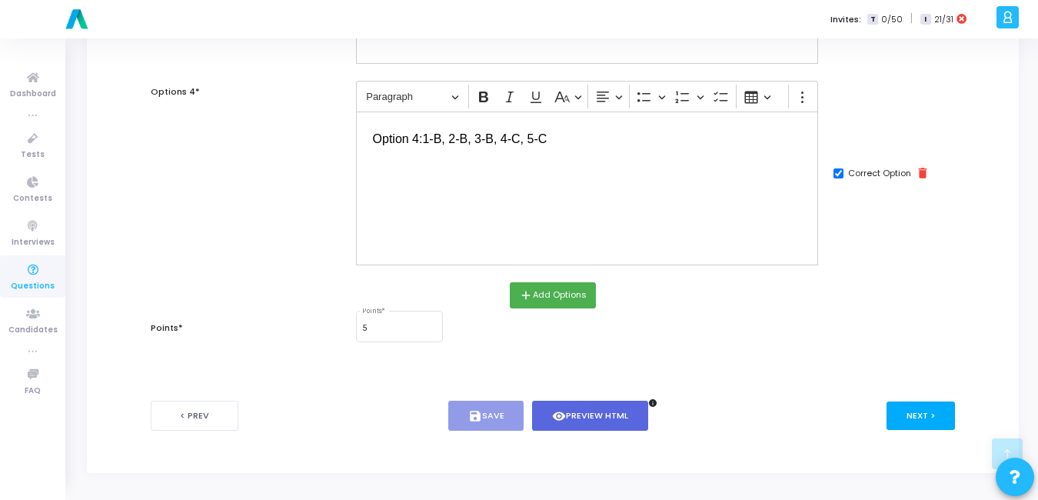
click at [933, 414] on button "Next >" at bounding box center [920, 415] width 68 height 28
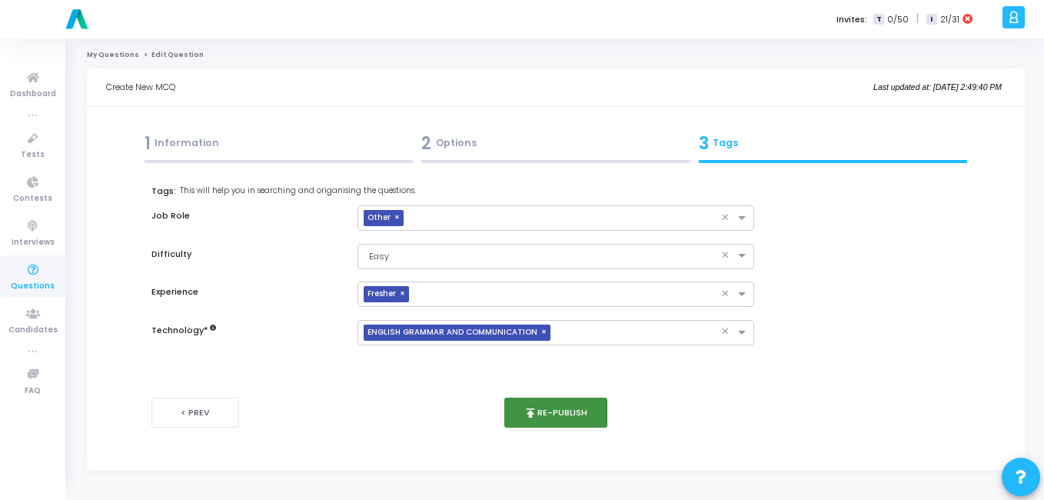
click at [533, 410] on icon "publish" at bounding box center [531, 413] width 14 height 14
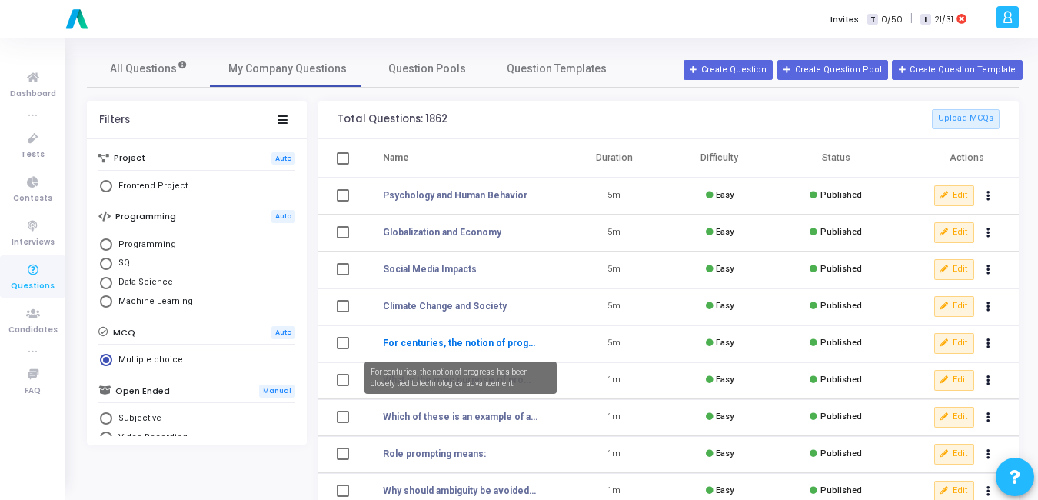
click at [495, 344] on link "For centuries, the notion of progress has been closely tied to technological ad…" at bounding box center [460, 343] width 155 height 14
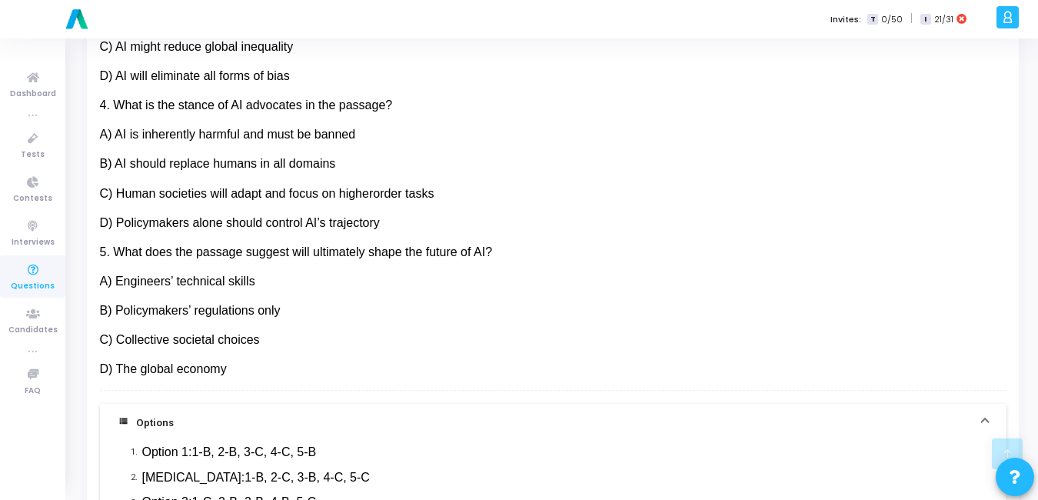
scroll to position [923, 0]
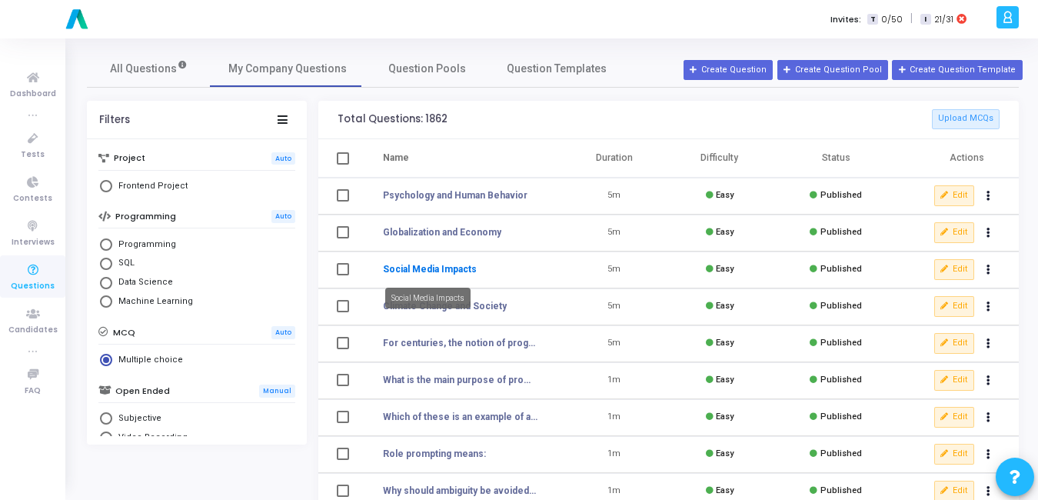
click at [414, 268] on link "Social Media Impacts" at bounding box center [430, 269] width 94 height 14
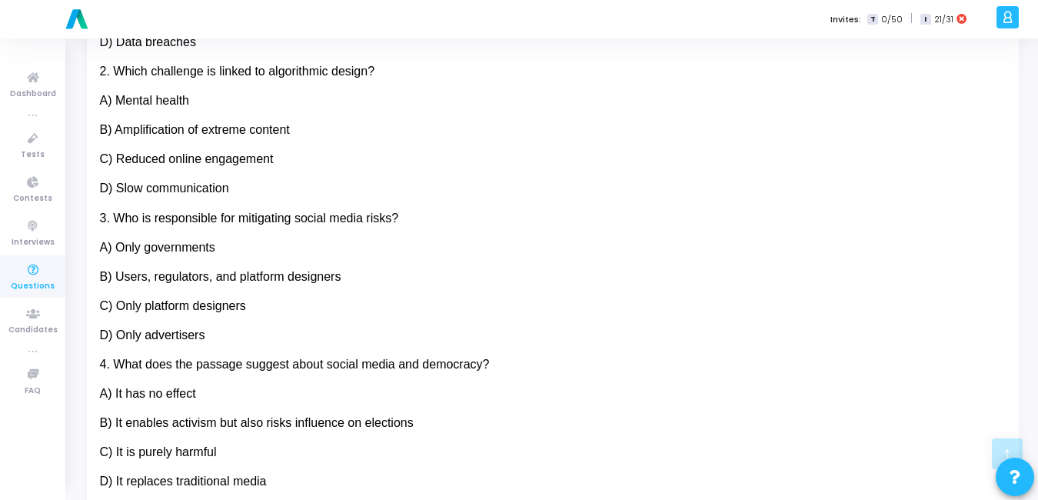
scroll to position [827, 0]
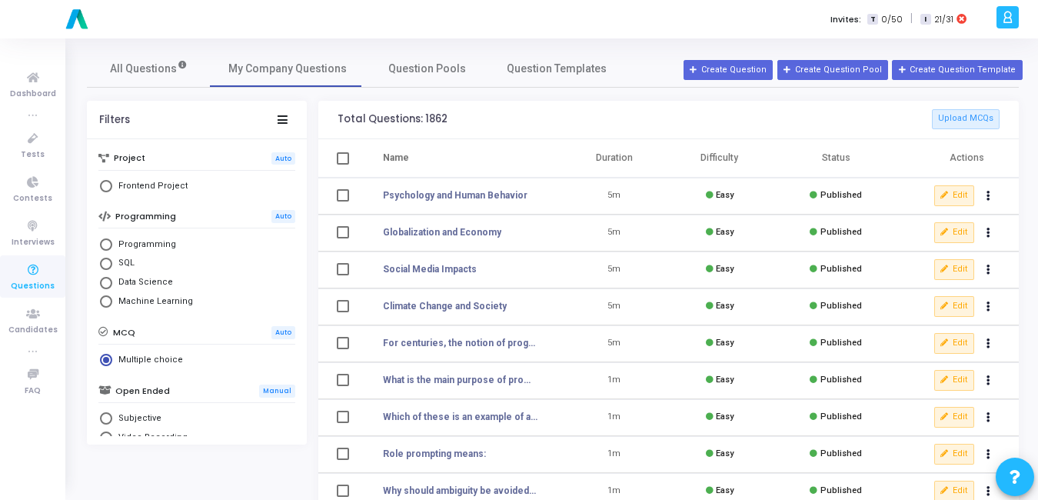
click at [109, 246] on span "Select Library" at bounding box center [106, 244] width 12 height 12
click at [109, 246] on input "Programming" at bounding box center [106, 244] width 12 height 12
radio input "true"
radio input "false"
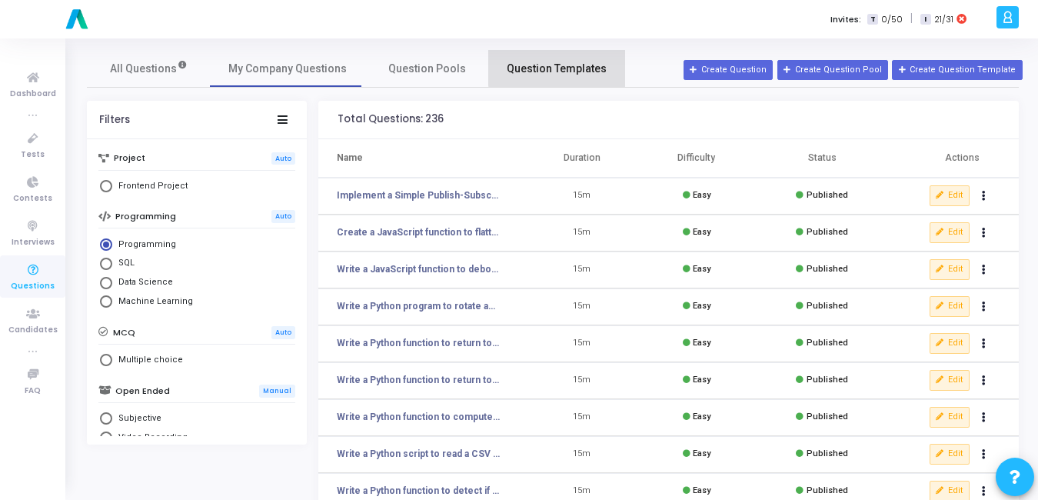
drag, startPoint x: 609, startPoint y: 67, endPoint x: 492, endPoint y: 85, distance: 118.3
click at [492, 85] on link "Question Templates" at bounding box center [556, 68] width 137 height 37
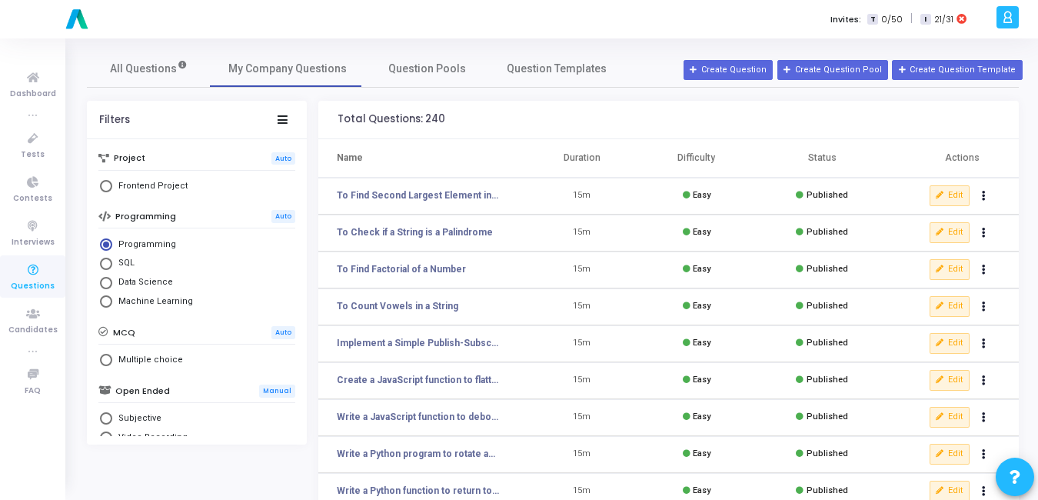
click at [632, 112] on div "Total Questions: 240" at bounding box center [668, 120] width 700 height 38
click at [650, 55] on div "All Questions My Company Questions Question Pools Question Templates" at bounding box center [553, 68] width 932 height 37
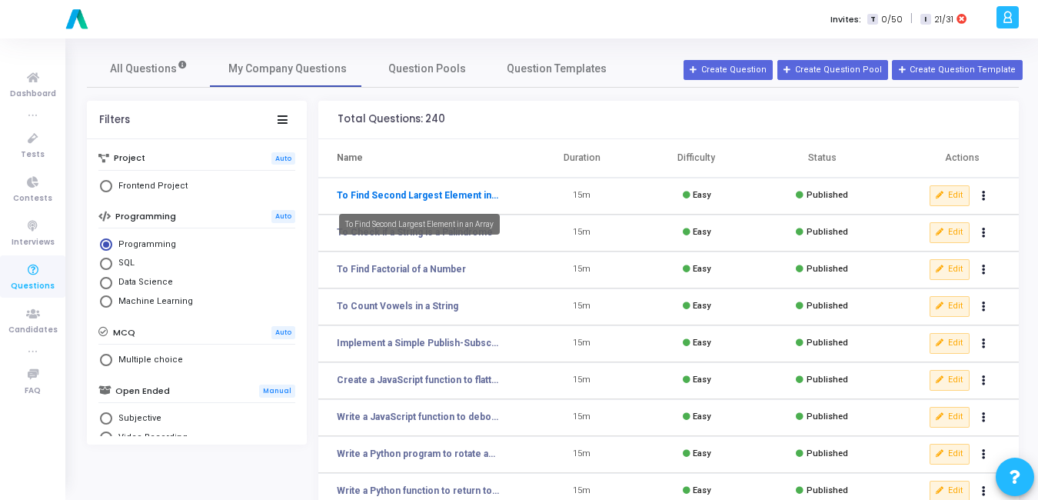
click at [437, 197] on link "To Find Second Largest Element in an Array" at bounding box center [419, 195] width 164 height 14
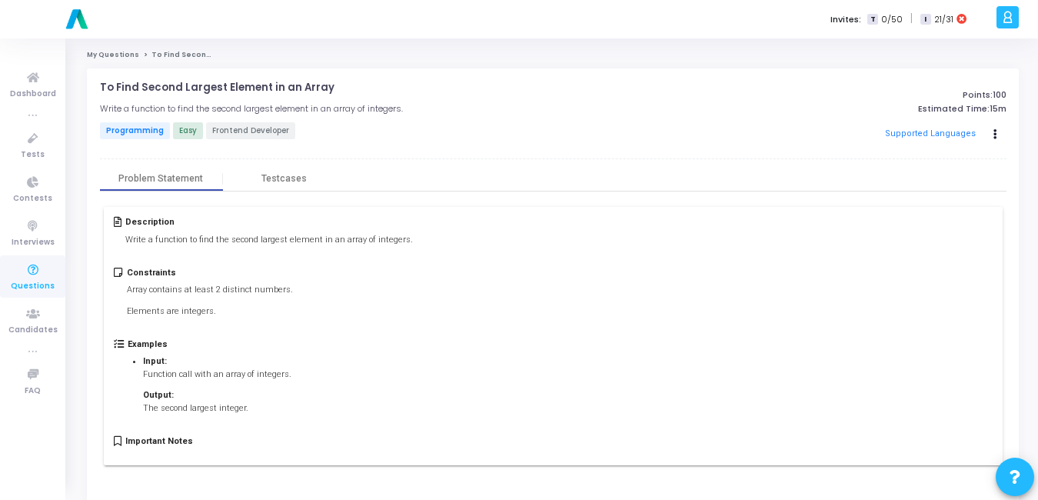
click at [543, 438] on div "Important Notes" at bounding box center [553, 445] width 878 height 18
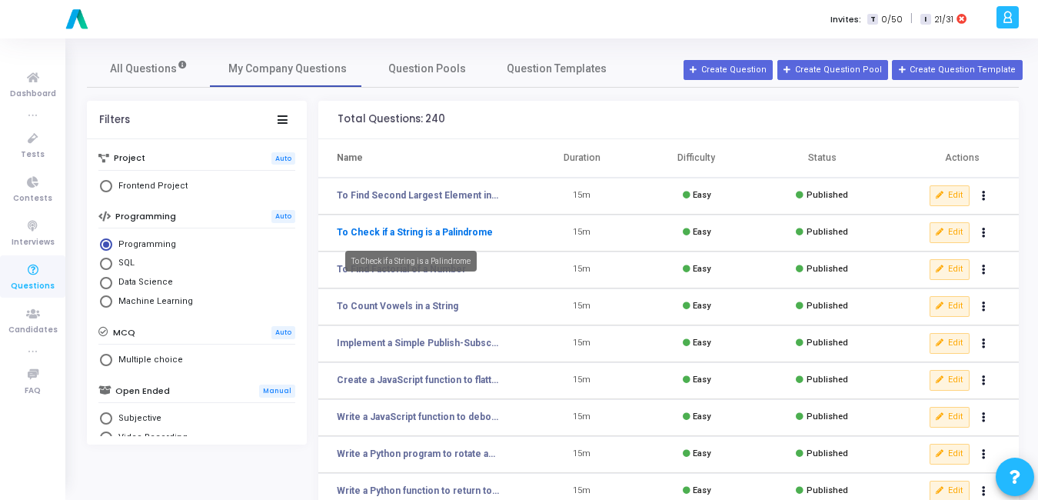
click at [431, 238] on link "To Check if a String is a Palindrome" at bounding box center [415, 232] width 156 height 14
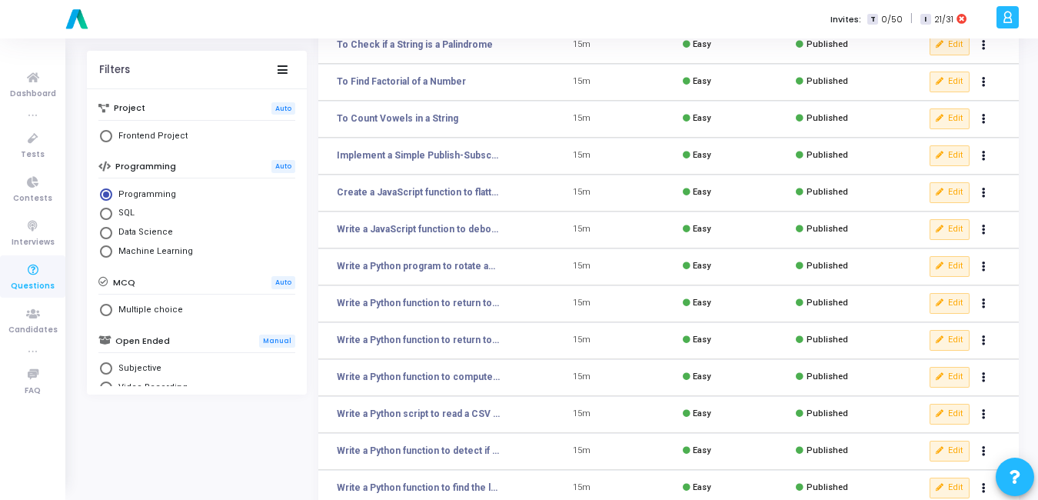
scroll to position [193, 0]
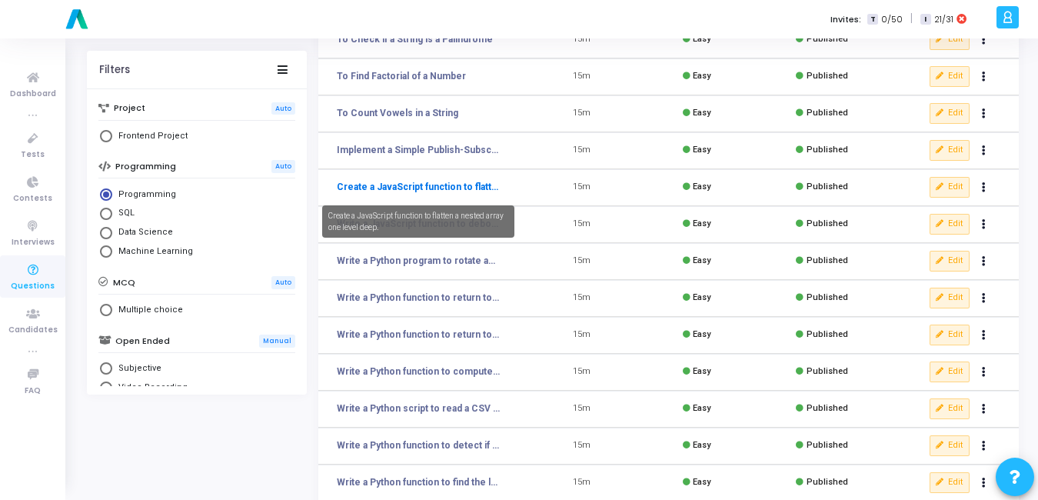
click at [481, 182] on link "Create a JavaScript function to flatten a nested array one level deep." at bounding box center [419, 187] width 164 height 14
